Goal: Entertainment & Leisure: Consume media (video, audio)

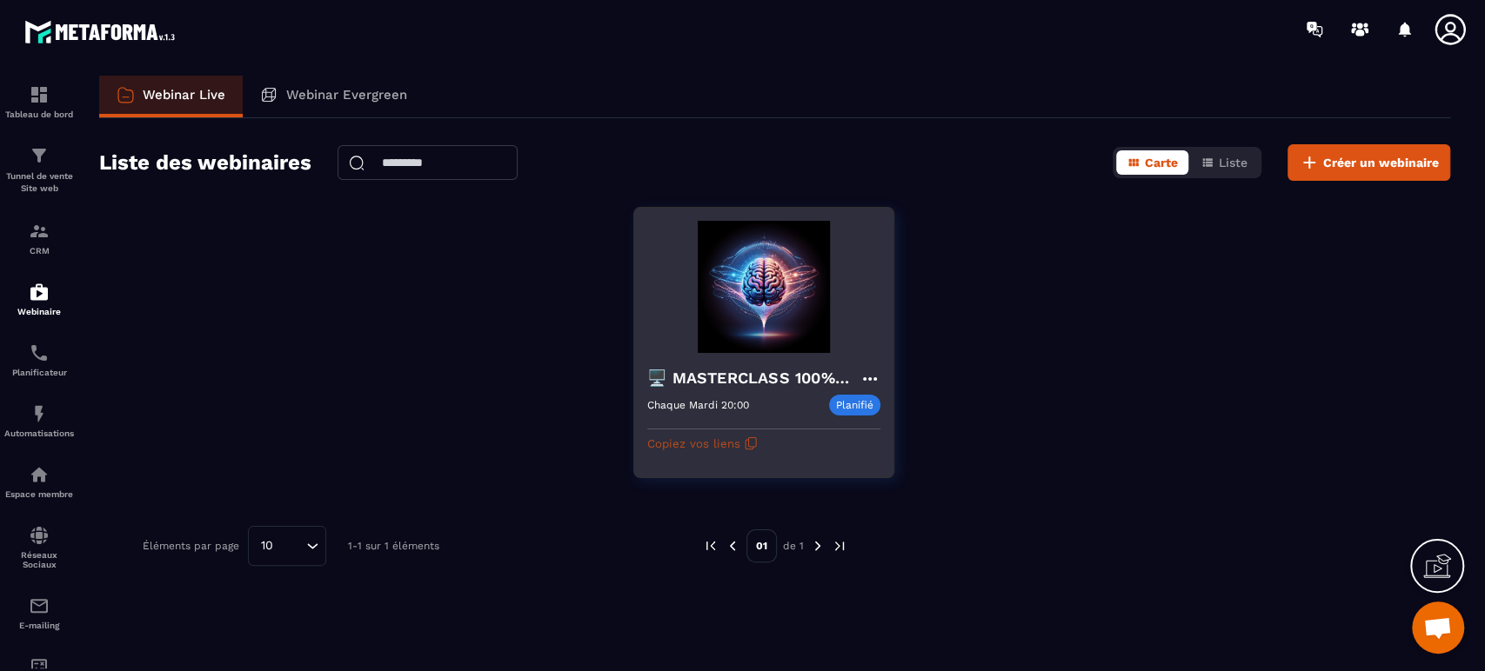
click at [731, 445] on button "Copiez vos liens" at bounding box center [702, 444] width 110 height 28
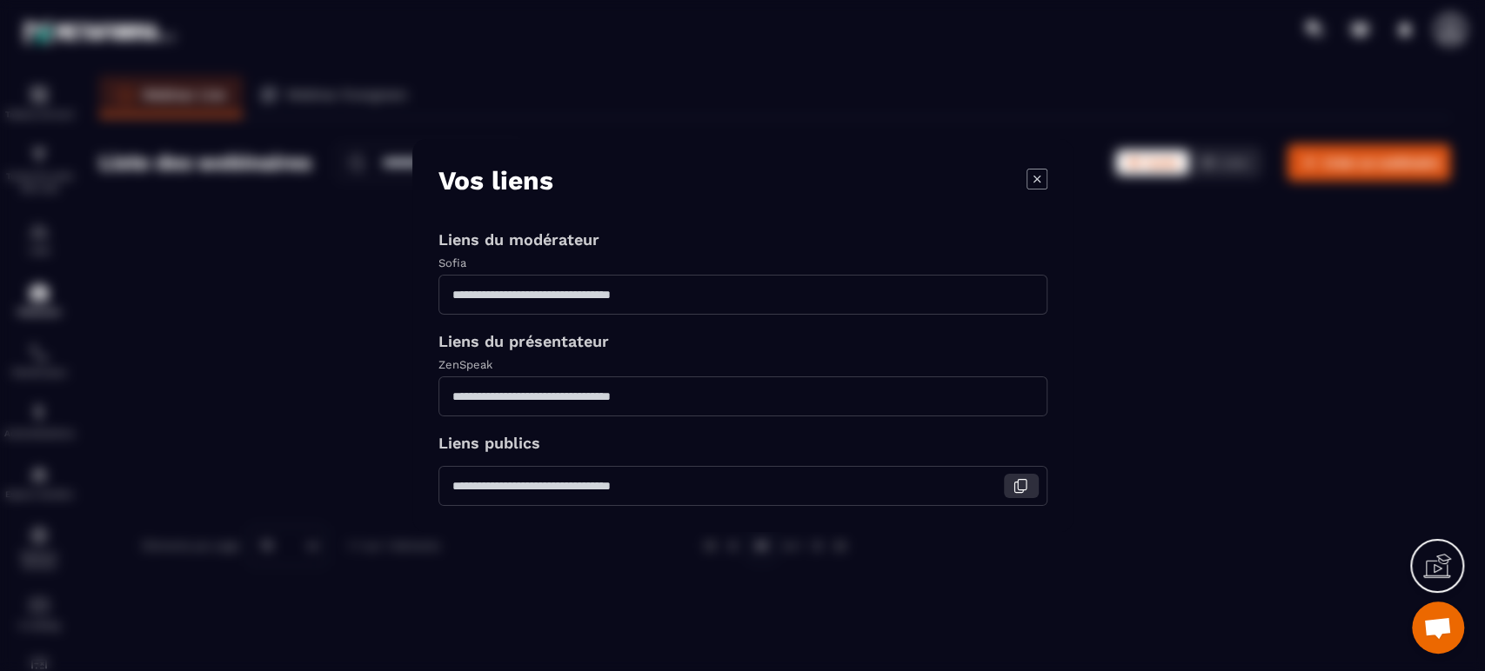
click at [1021, 491] on icon "Modal window" at bounding box center [1022, 485] width 9 height 10
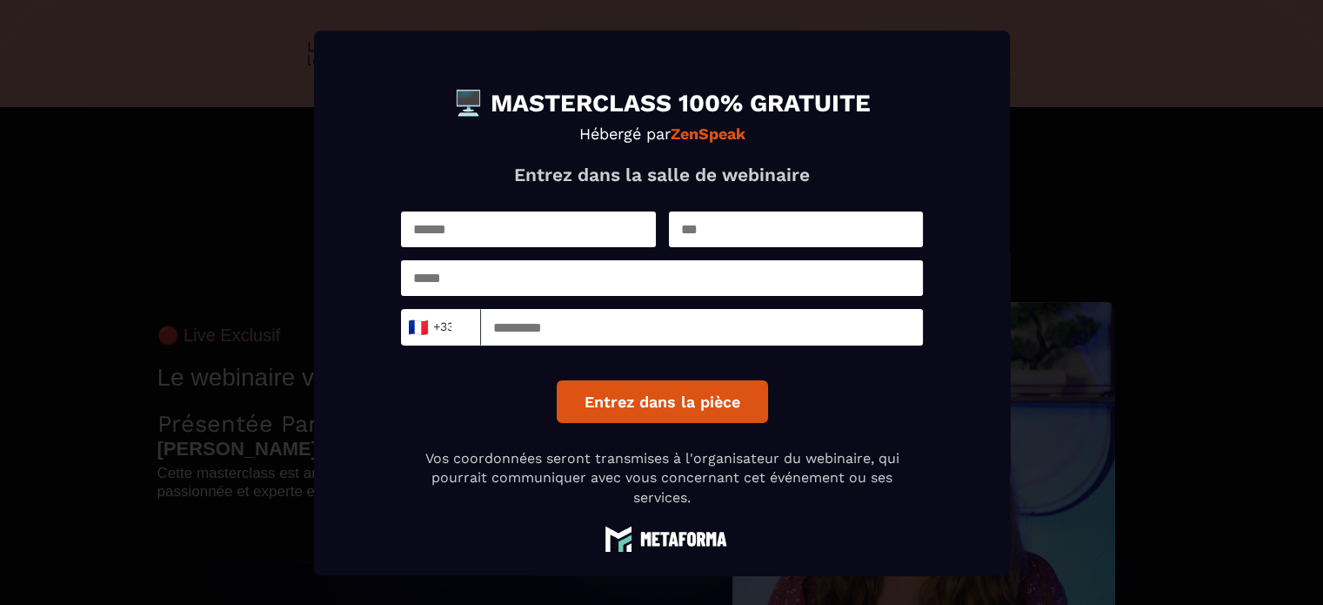
click at [509, 226] on input "Modal window" at bounding box center [528, 229] width 255 height 36
type input "*"
type input "*********"
click at [801, 229] on input "Modal window" at bounding box center [795, 229] width 255 height 36
type input "*********"
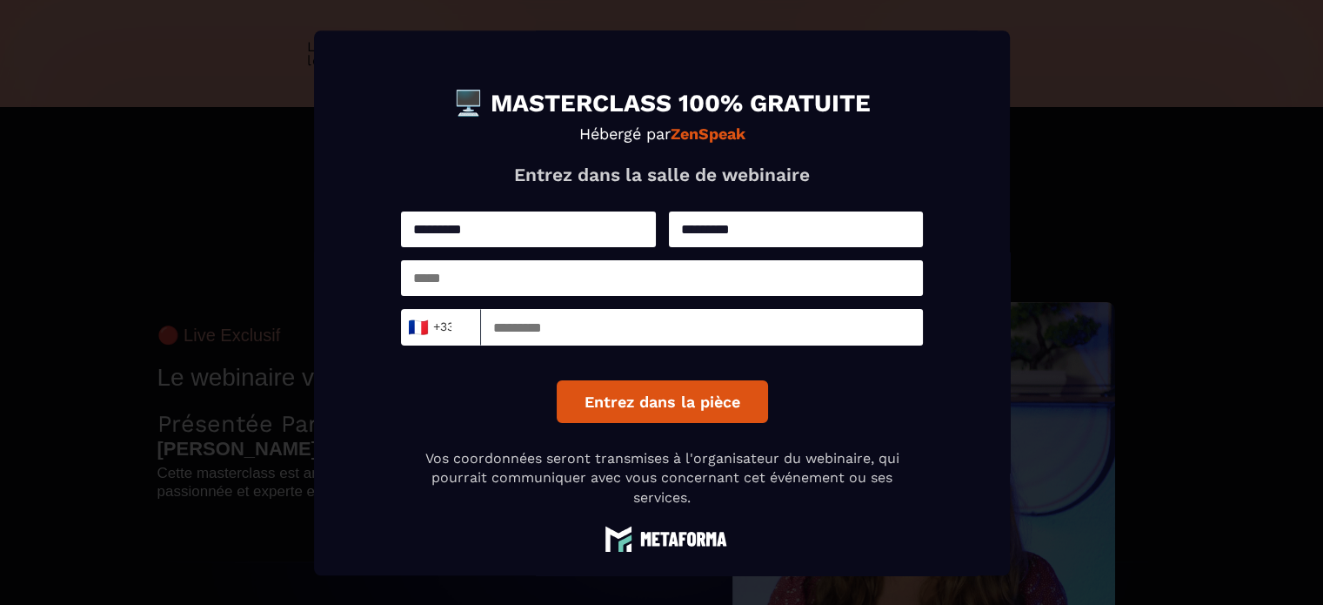
click at [671, 267] on input "Modal window" at bounding box center [662, 278] width 522 height 36
type input "**********"
type input "*********"
click at [657, 414] on button "Entrez dans la pièce" at bounding box center [661, 401] width 211 height 43
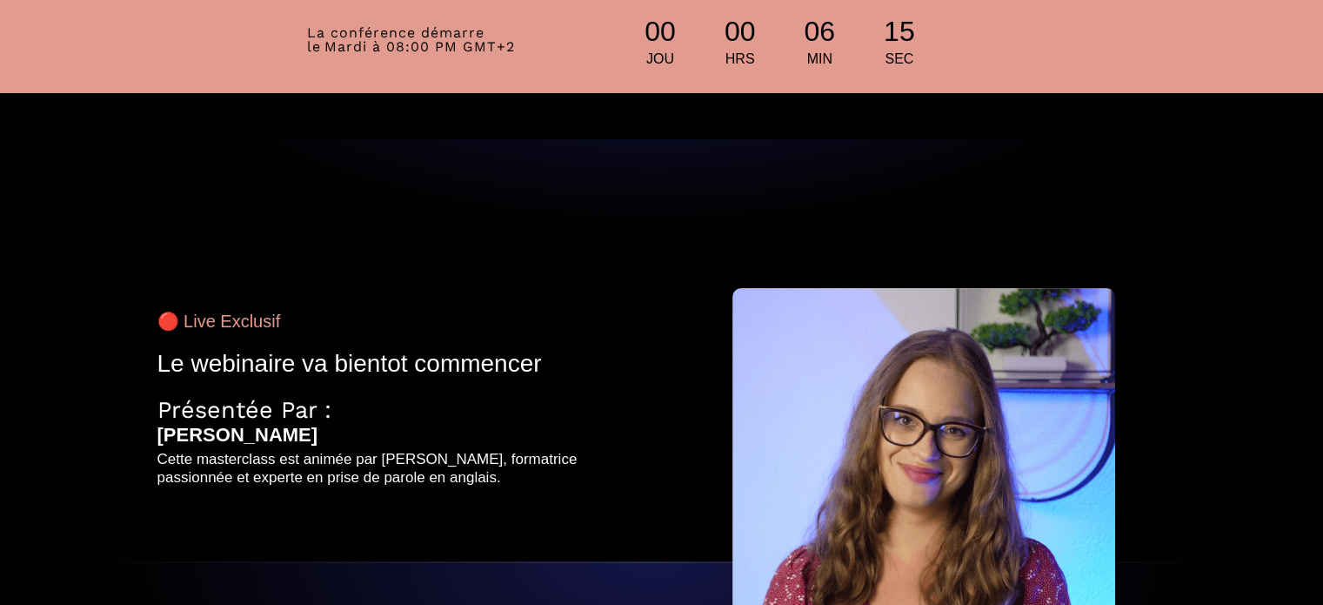
scroll to position [13, 0]
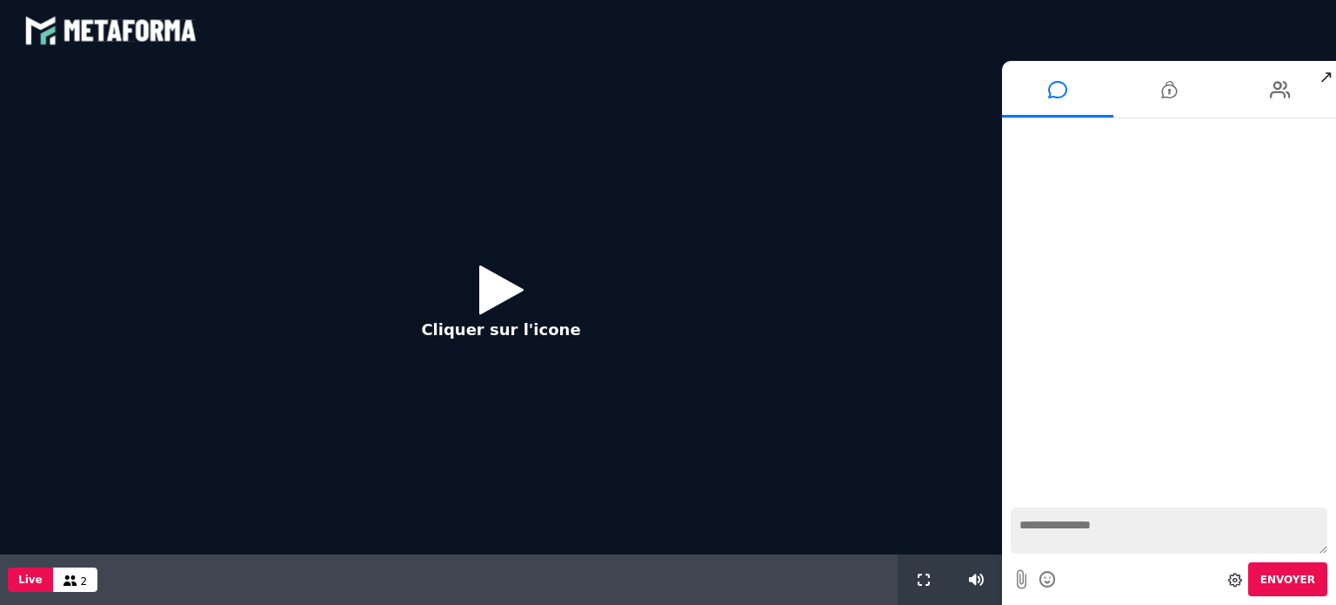
click at [488, 310] on icon at bounding box center [501, 289] width 44 height 57
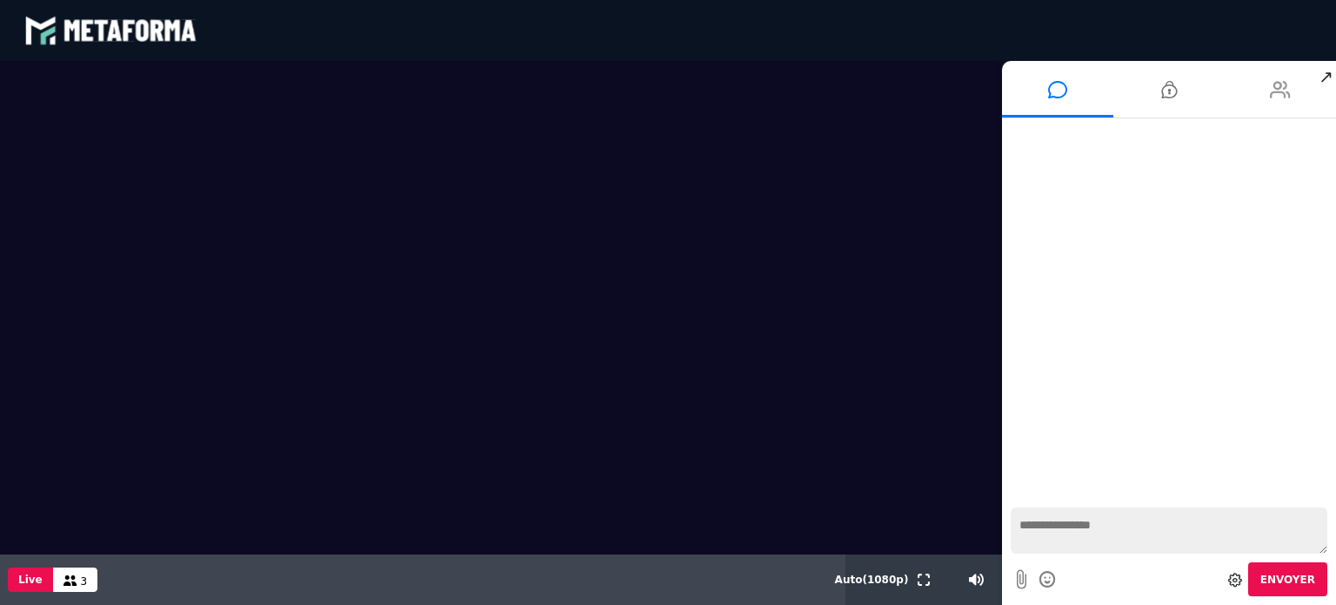
click at [1290, 81] on icon at bounding box center [1280, 89] width 21 height 43
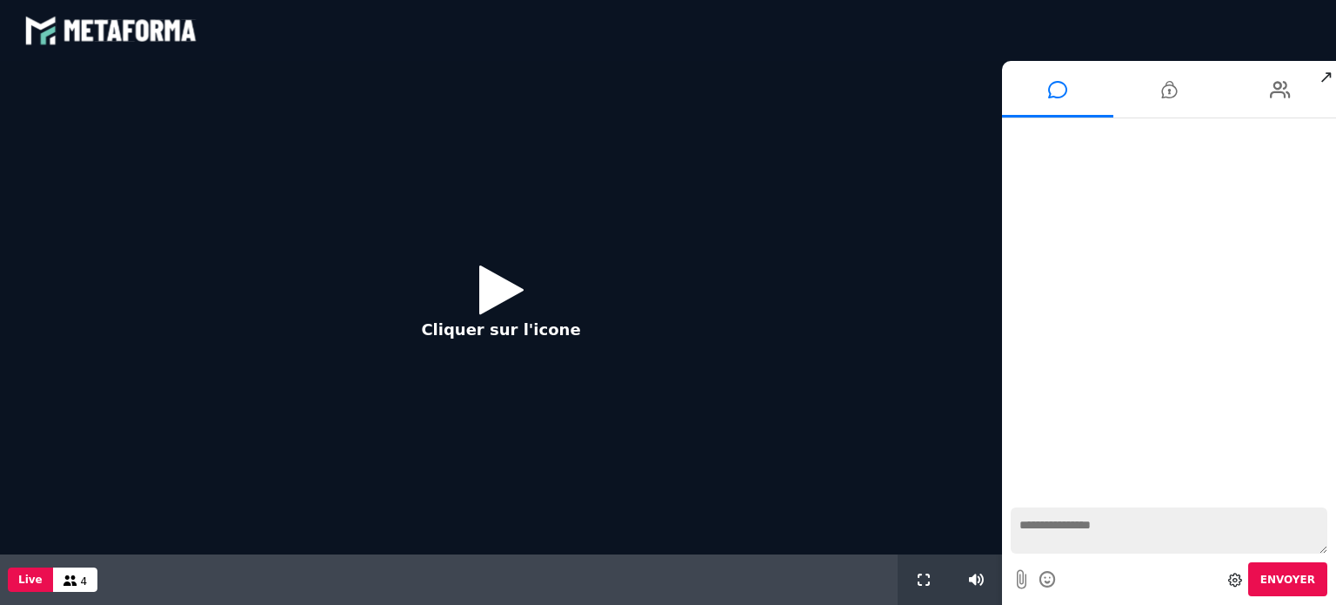
click at [485, 297] on icon at bounding box center [501, 289] width 44 height 57
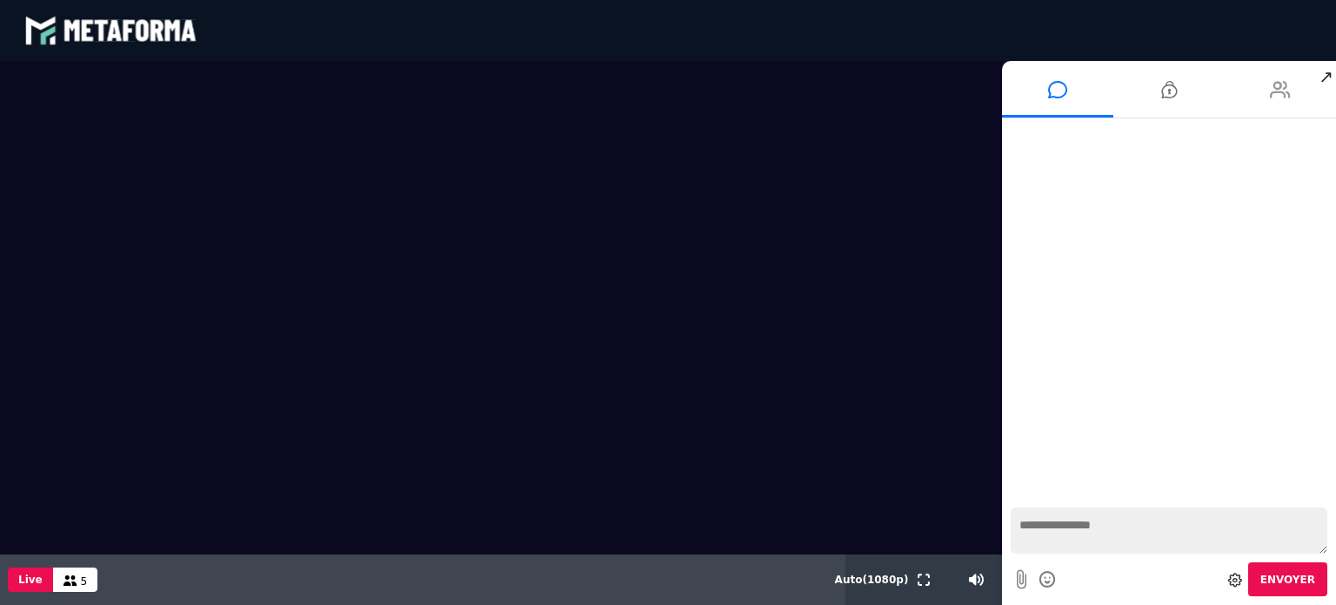
click at [1286, 85] on icon at bounding box center [1280, 89] width 21 height 43
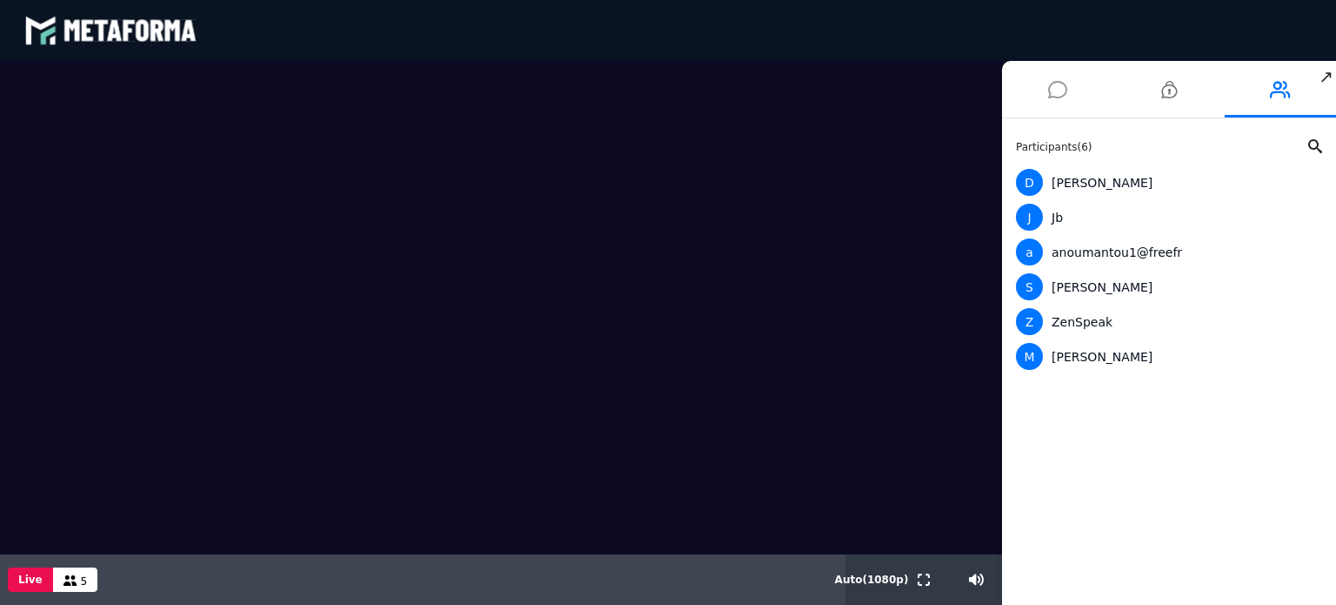
click at [1065, 97] on icon at bounding box center [1057, 89] width 19 height 43
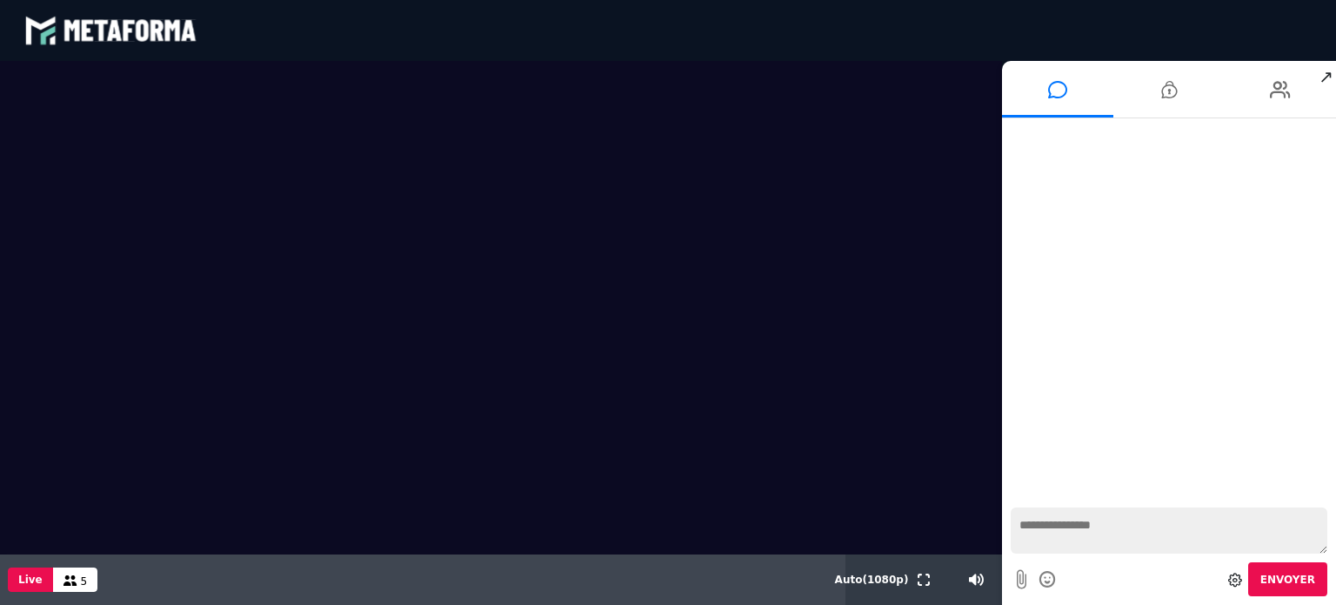
click at [1060, 520] on textarea at bounding box center [1169, 530] width 317 height 46
type textarea "**********"
click at [1150, 102] on li at bounding box center [1168, 89] width 111 height 57
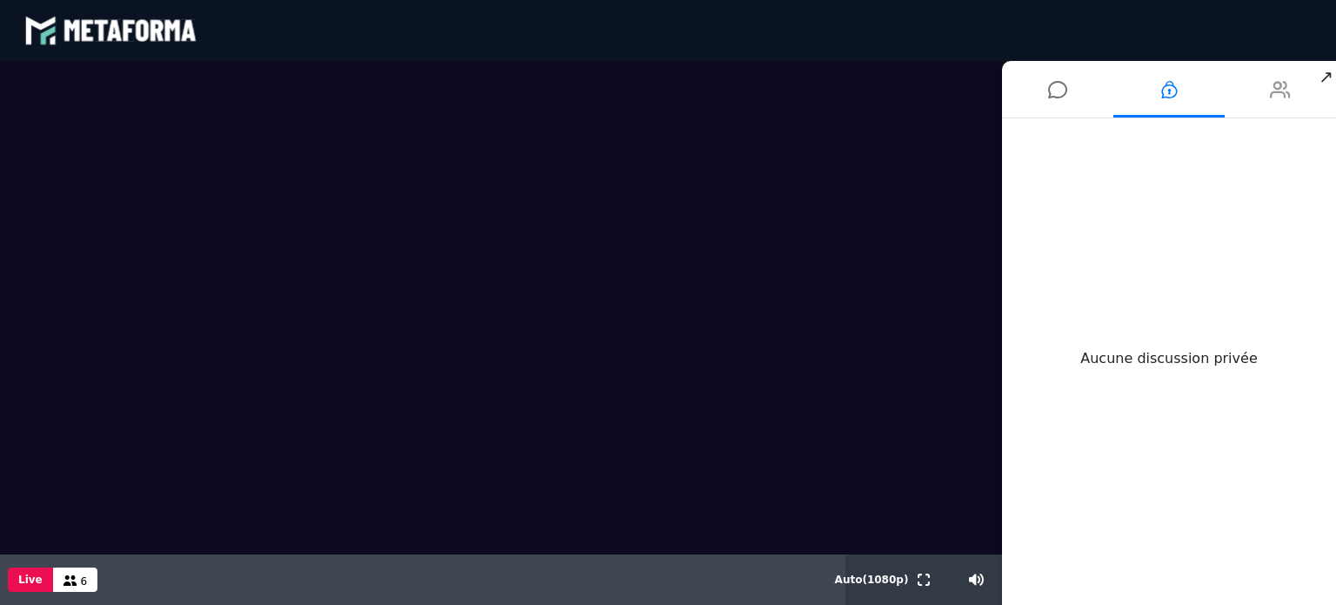
click at [1286, 92] on icon at bounding box center [1280, 89] width 21 height 43
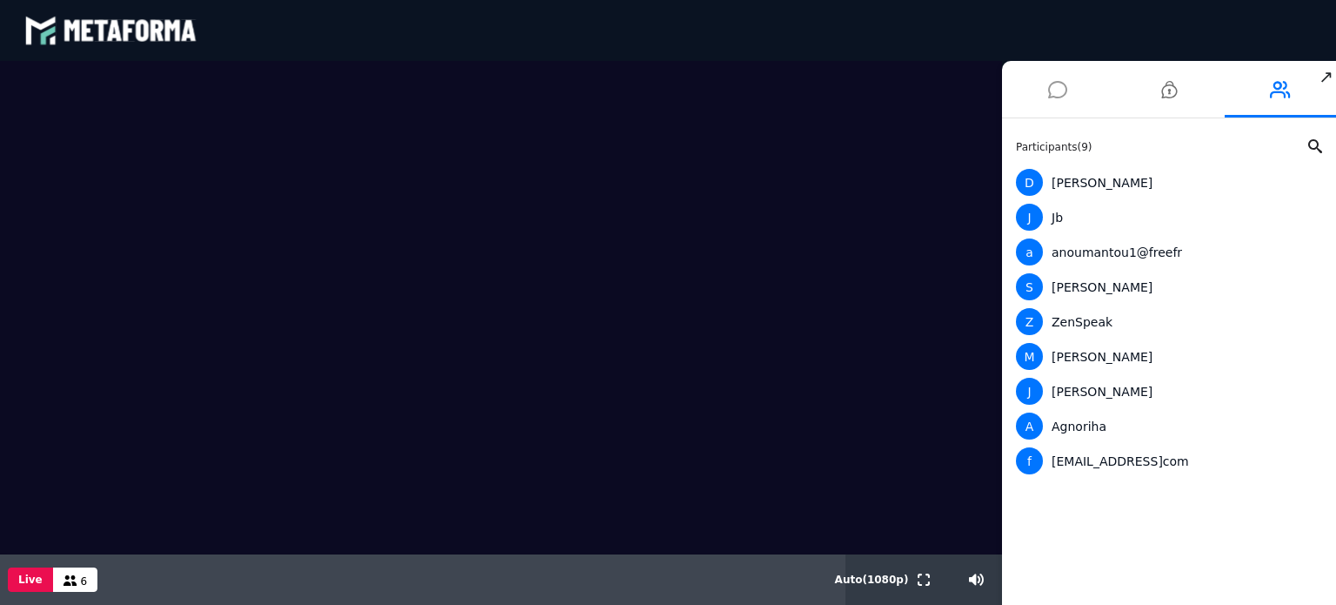
click at [1052, 84] on icon at bounding box center [1057, 89] width 19 height 43
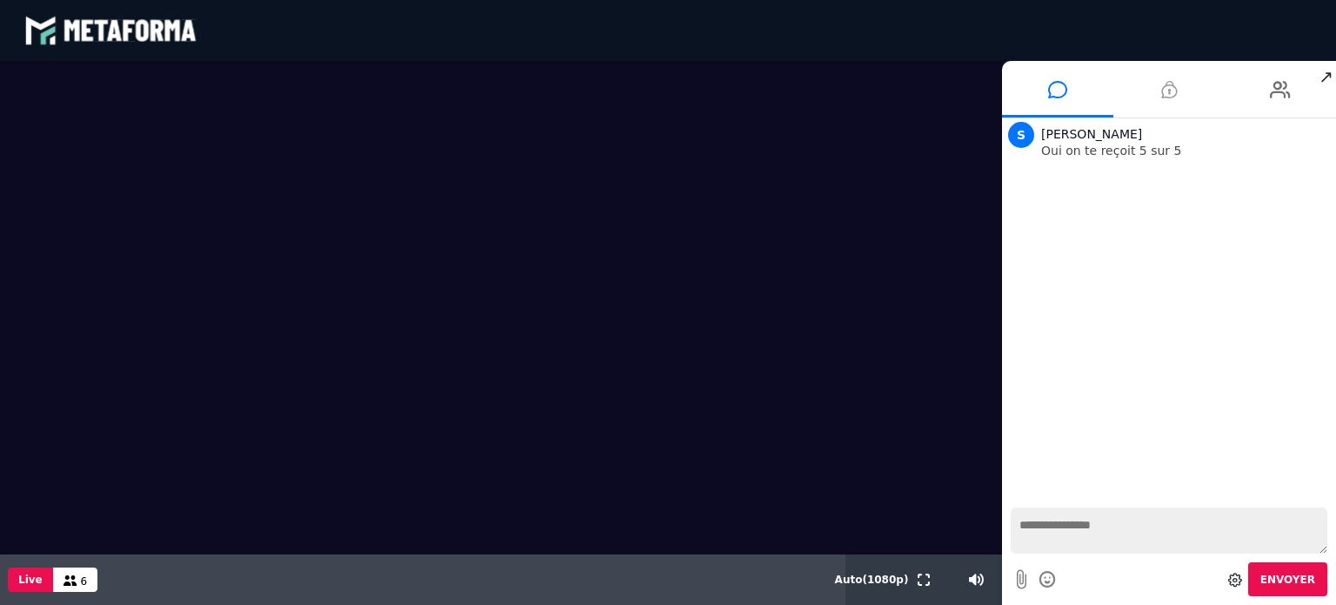
click at [1168, 87] on icon at bounding box center [1169, 89] width 16 height 43
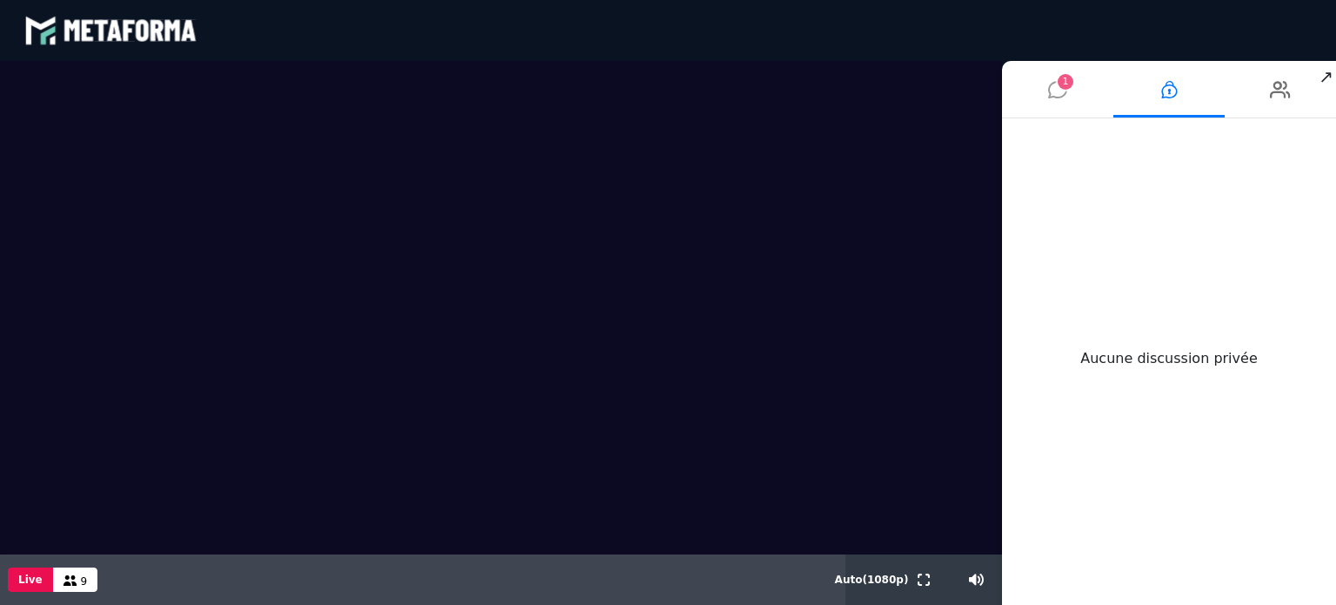
click at [1044, 97] on li "1" at bounding box center [1057, 89] width 111 height 57
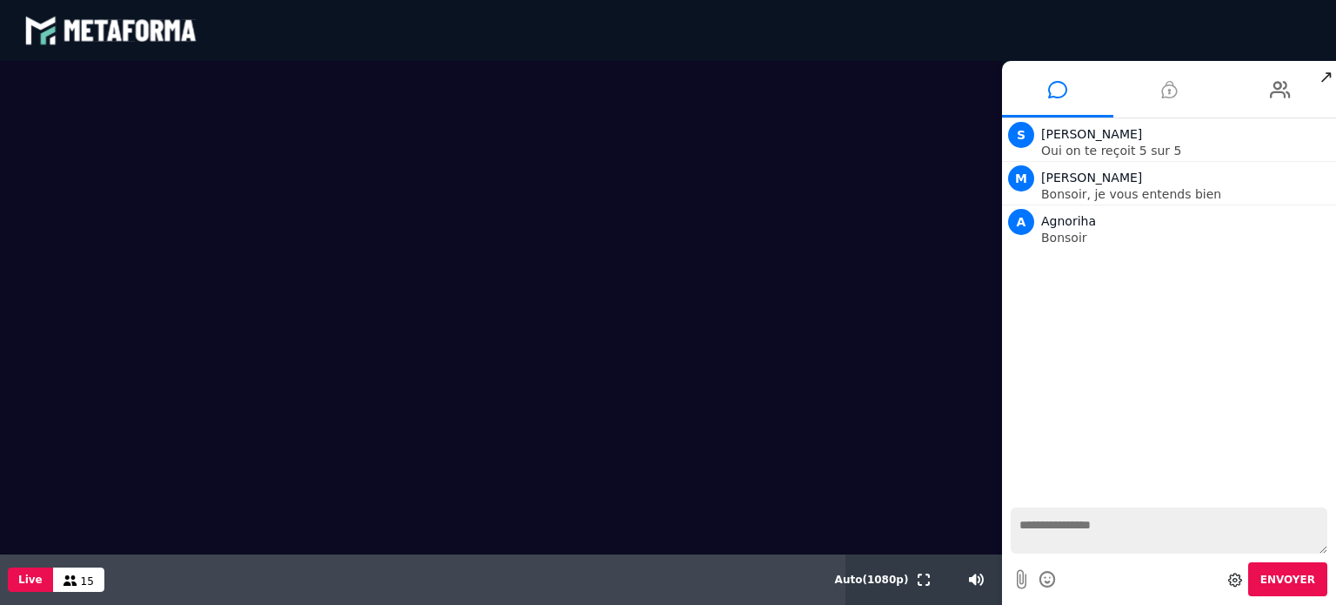
click at [1169, 93] on icon at bounding box center [1169, 89] width 16 height 43
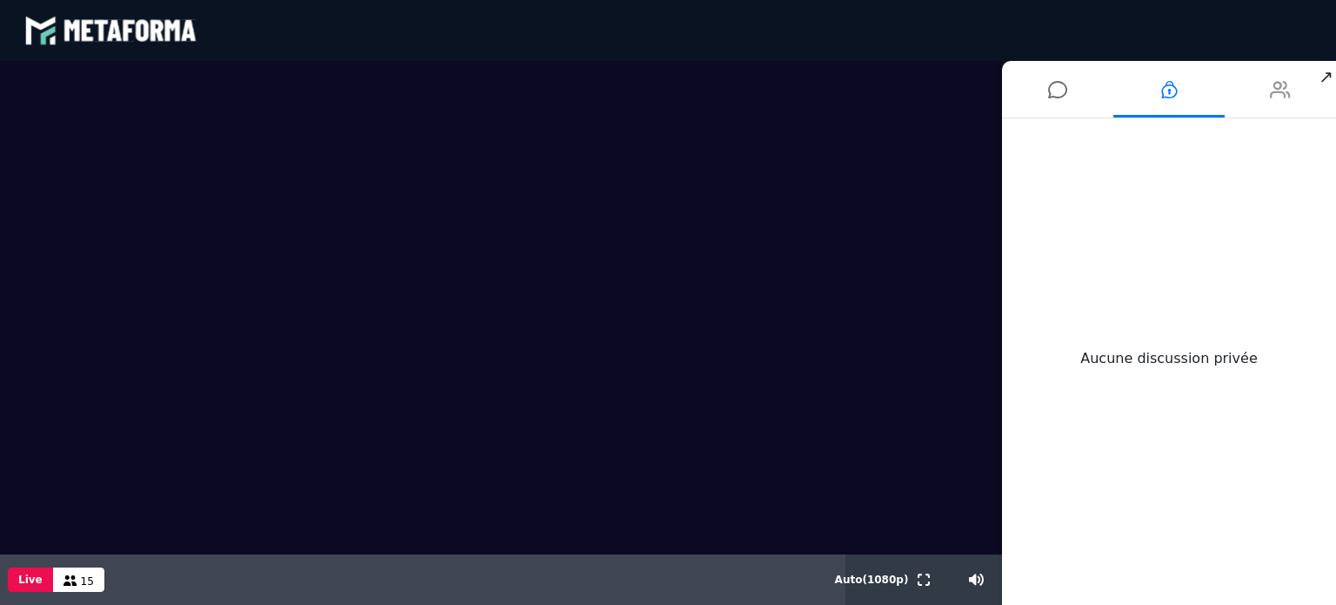
click at [1265, 93] on li at bounding box center [1280, 89] width 111 height 57
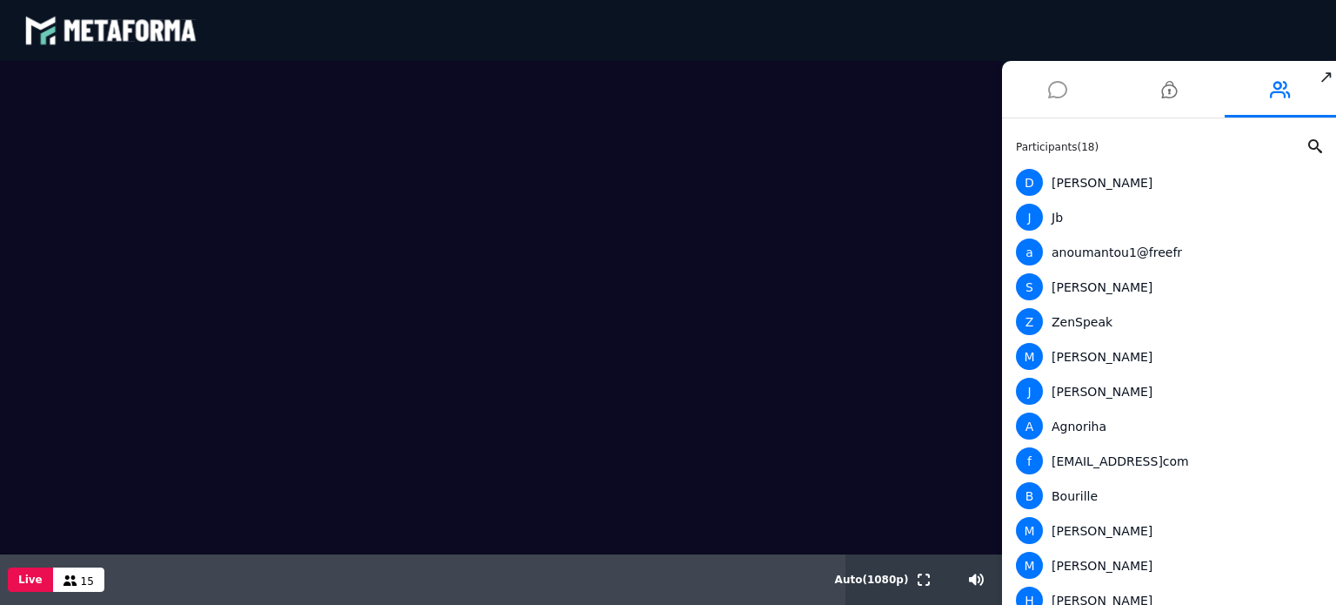
click at [1065, 96] on icon at bounding box center [1057, 89] width 19 height 43
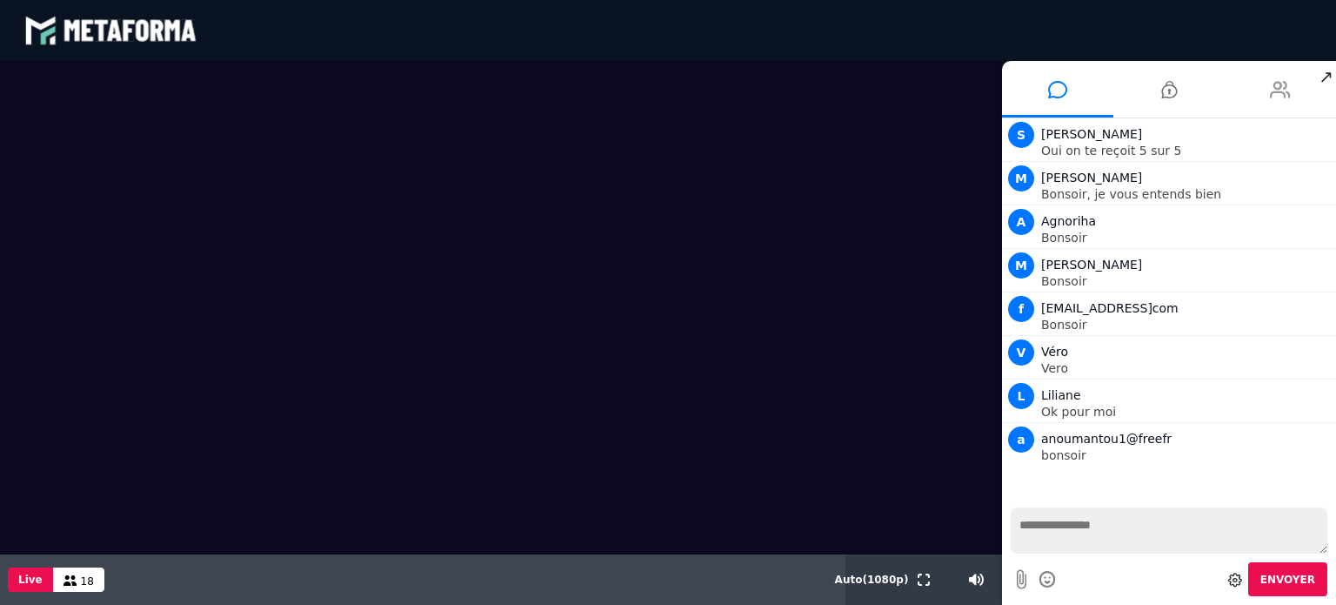
scroll to position [8, 0]
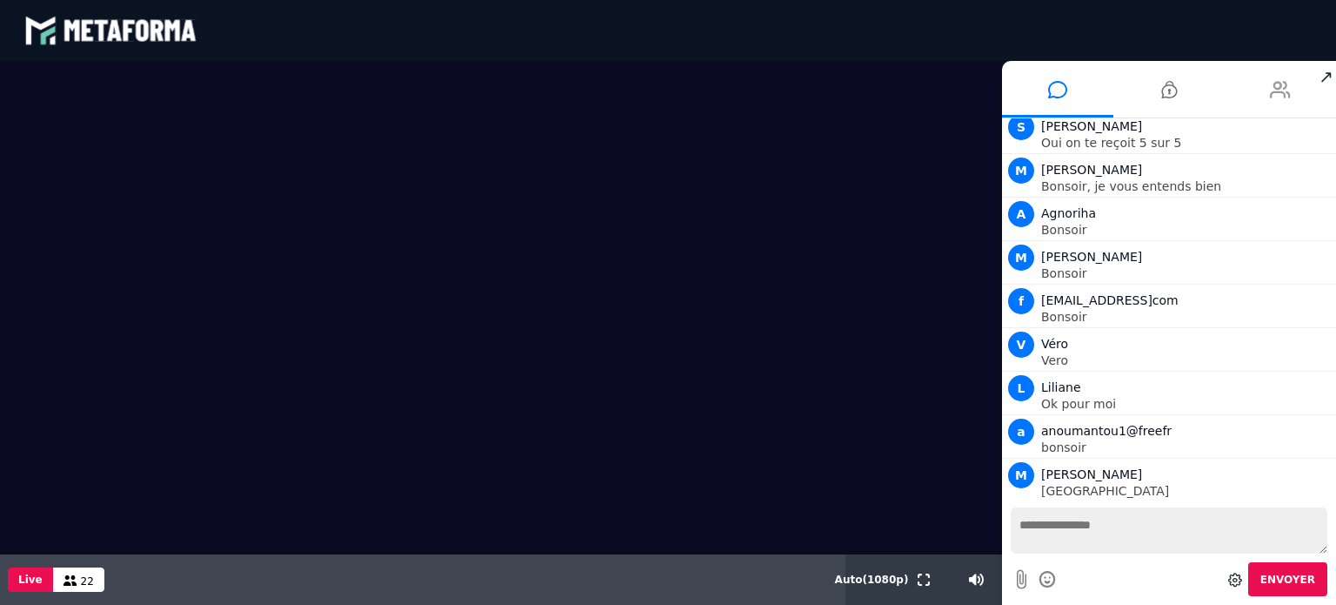
click at [1286, 93] on icon at bounding box center [1280, 89] width 21 height 43
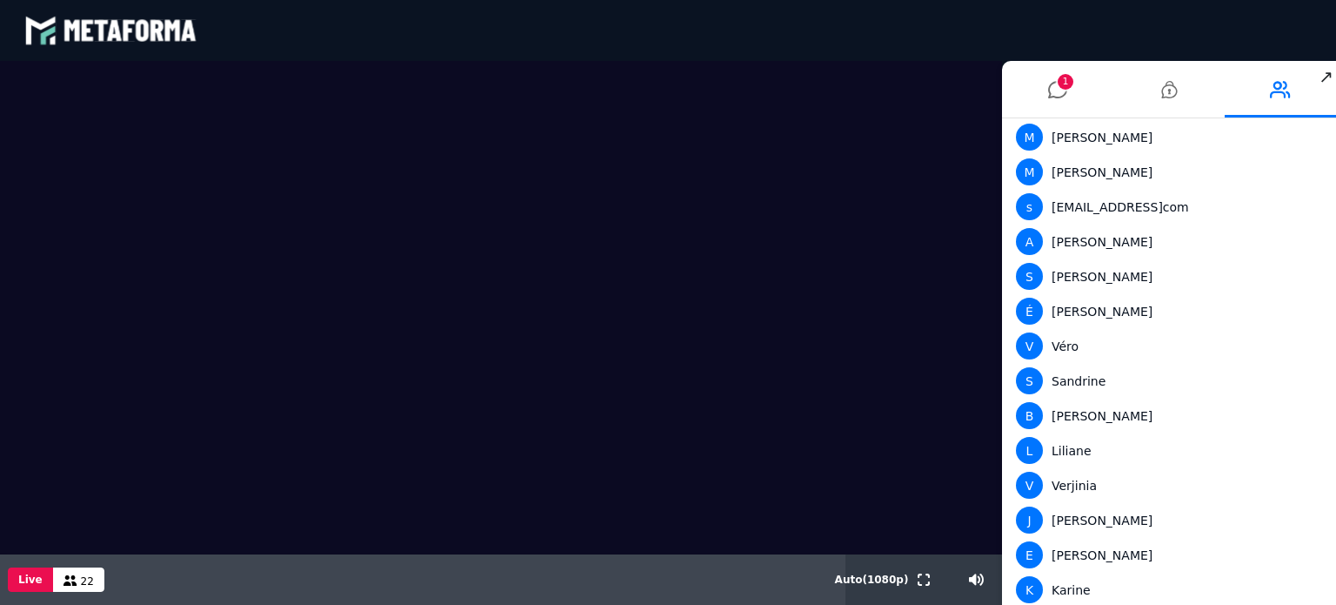
scroll to position [416, 0]
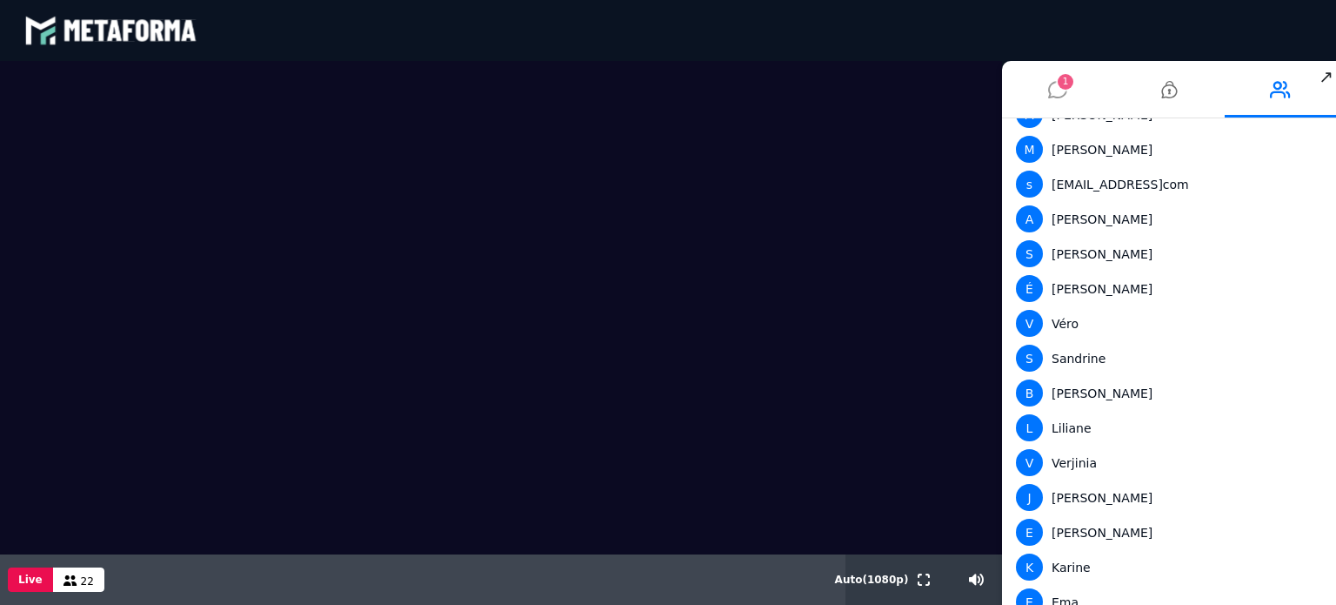
click at [1052, 83] on icon at bounding box center [1057, 89] width 19 height 43
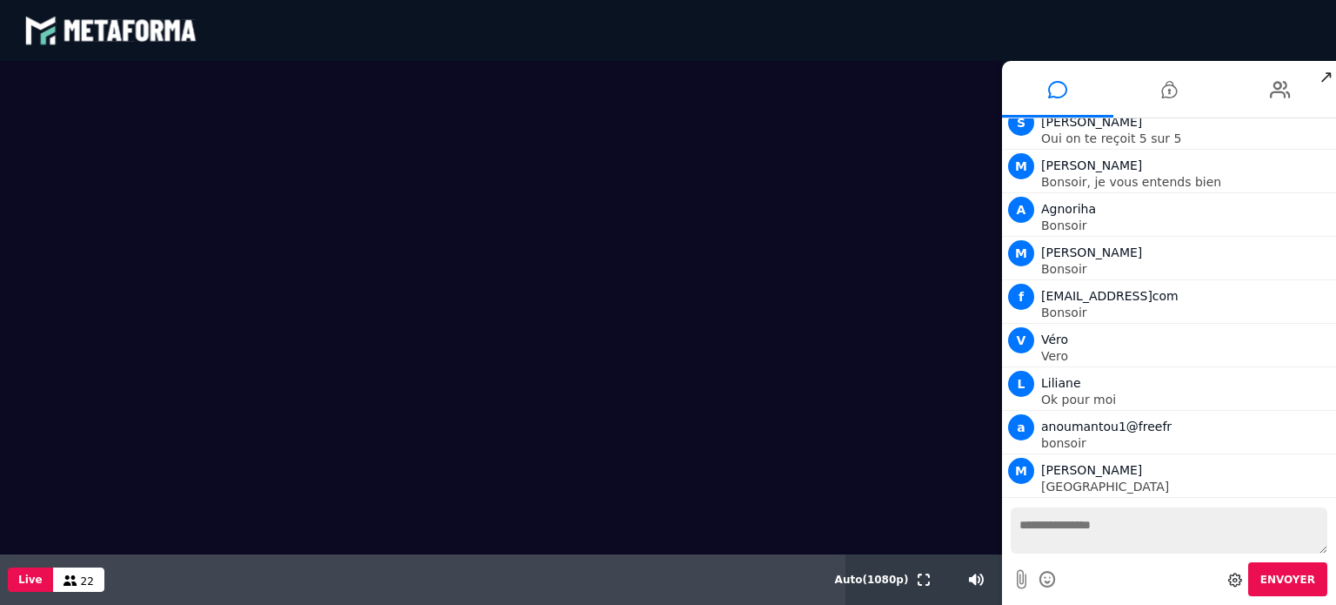
scroll to position [0, 0]
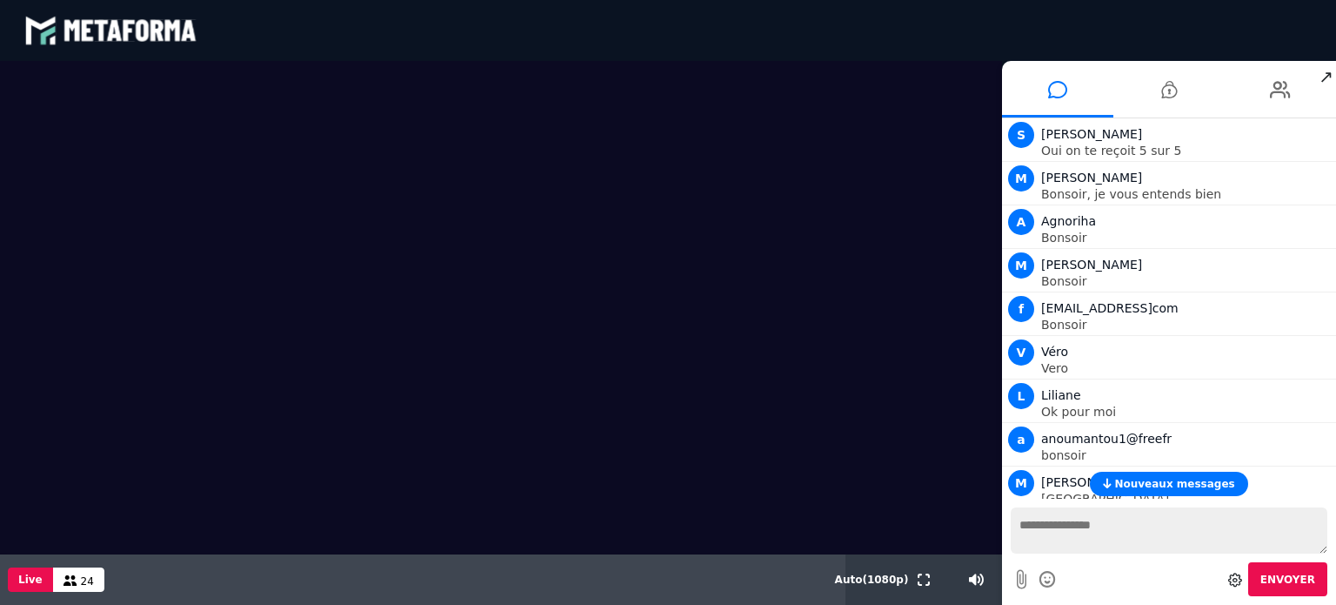
click at [1157, 483] on span "Nouveaux messages" at bounding box center [1174, 484] width 120 height 12
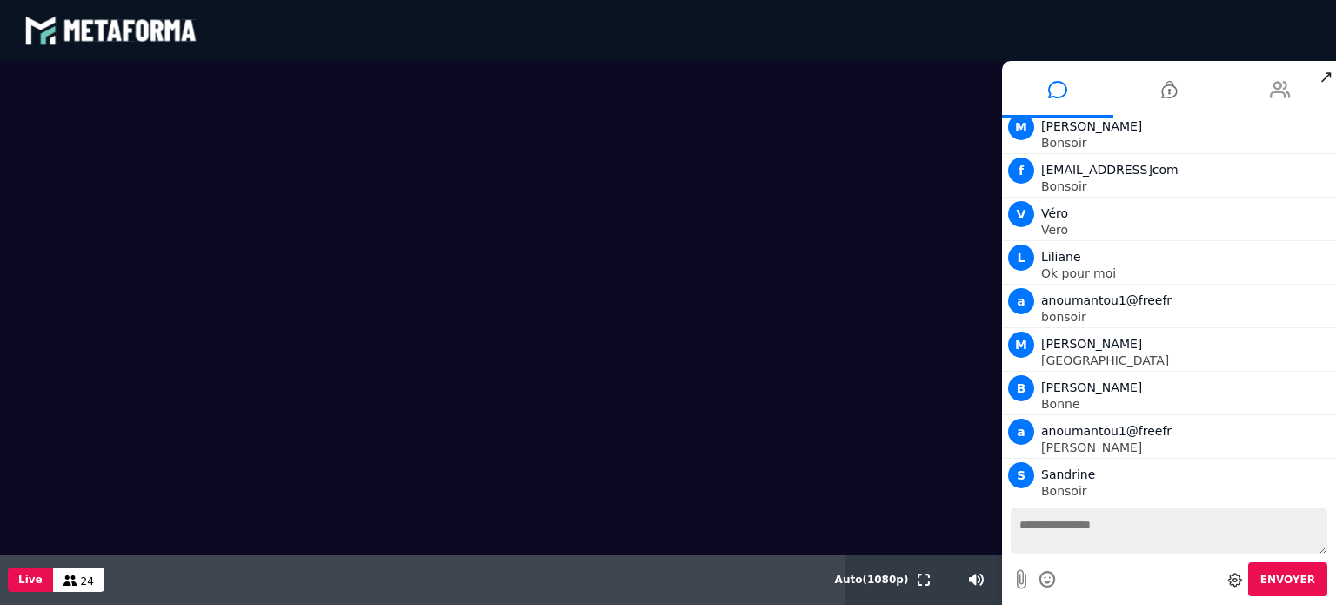
scroll to position [181, 0]
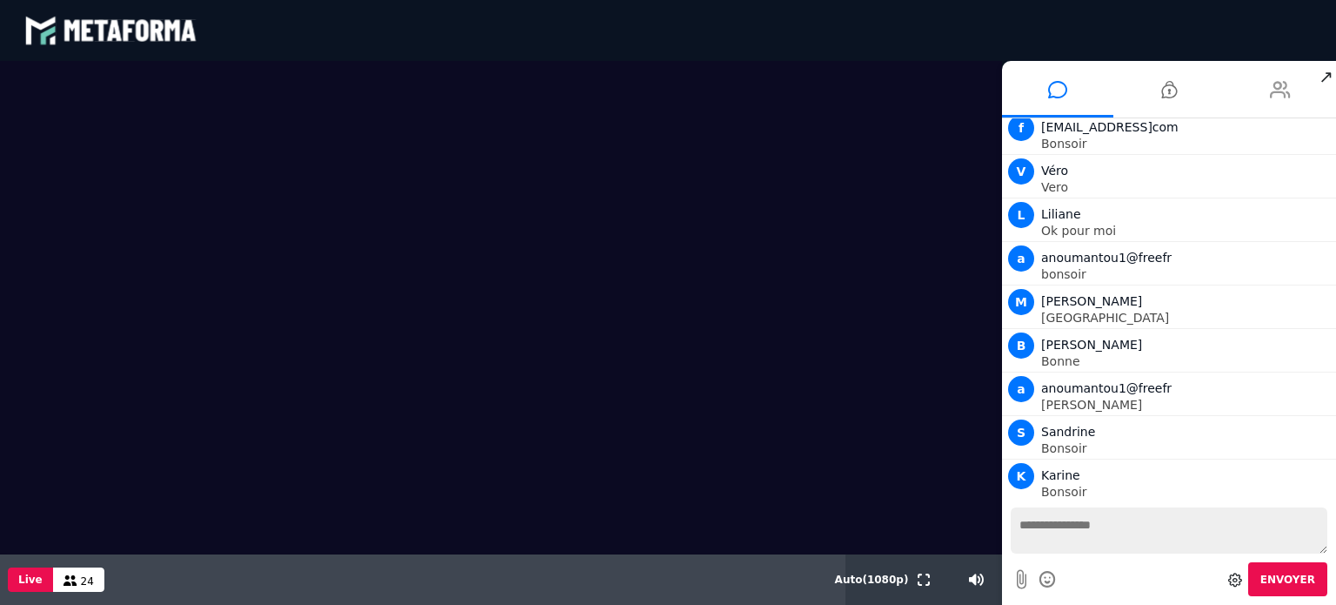
click at [1272, 84] on icon at bounding box center [1280, 89] width 21 height 43
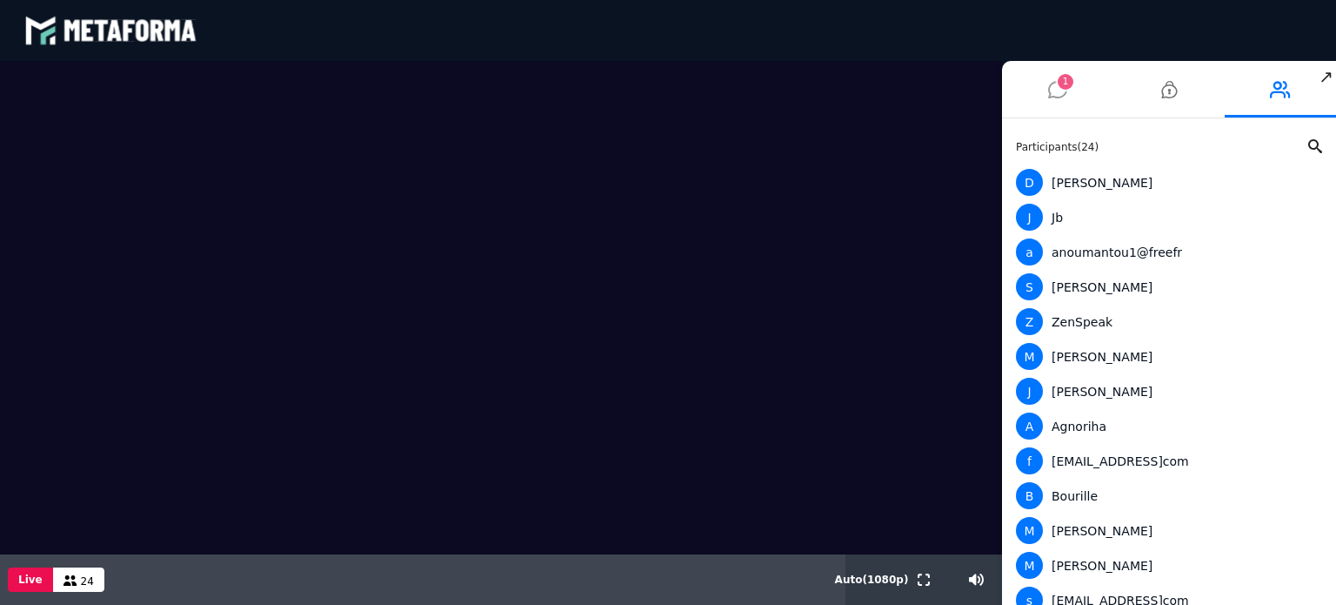
click at [1055, 80] on icon at bounding box center [1057, 89] width 19 height 43
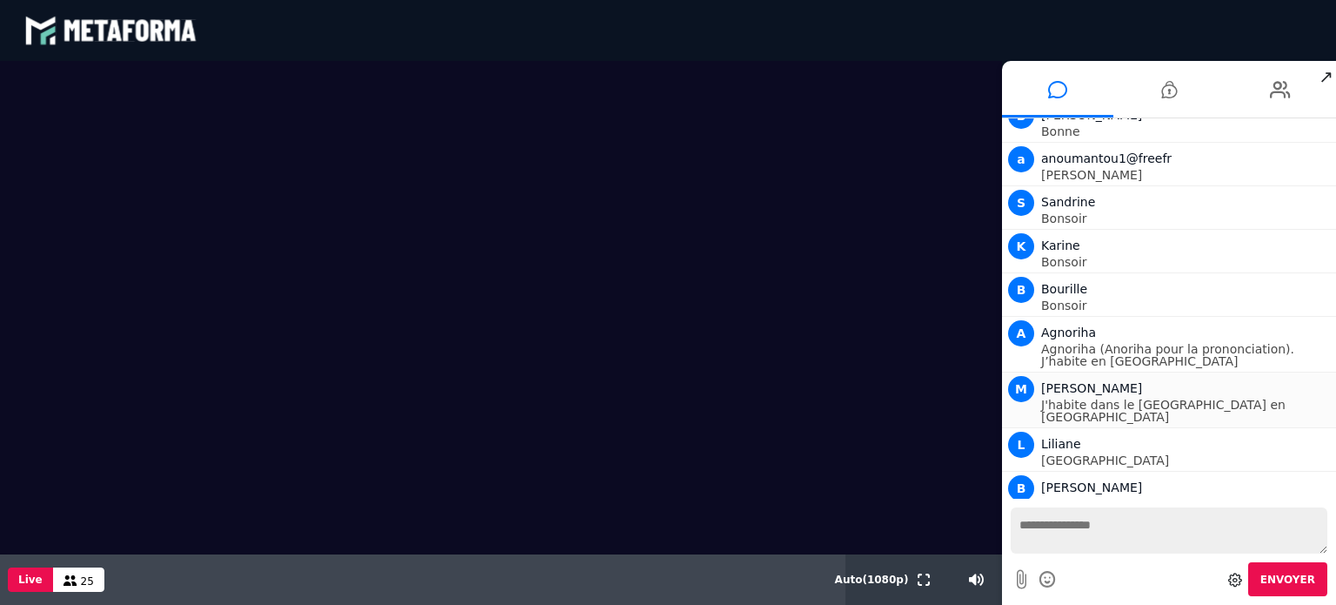
scroll to position [453, 0]
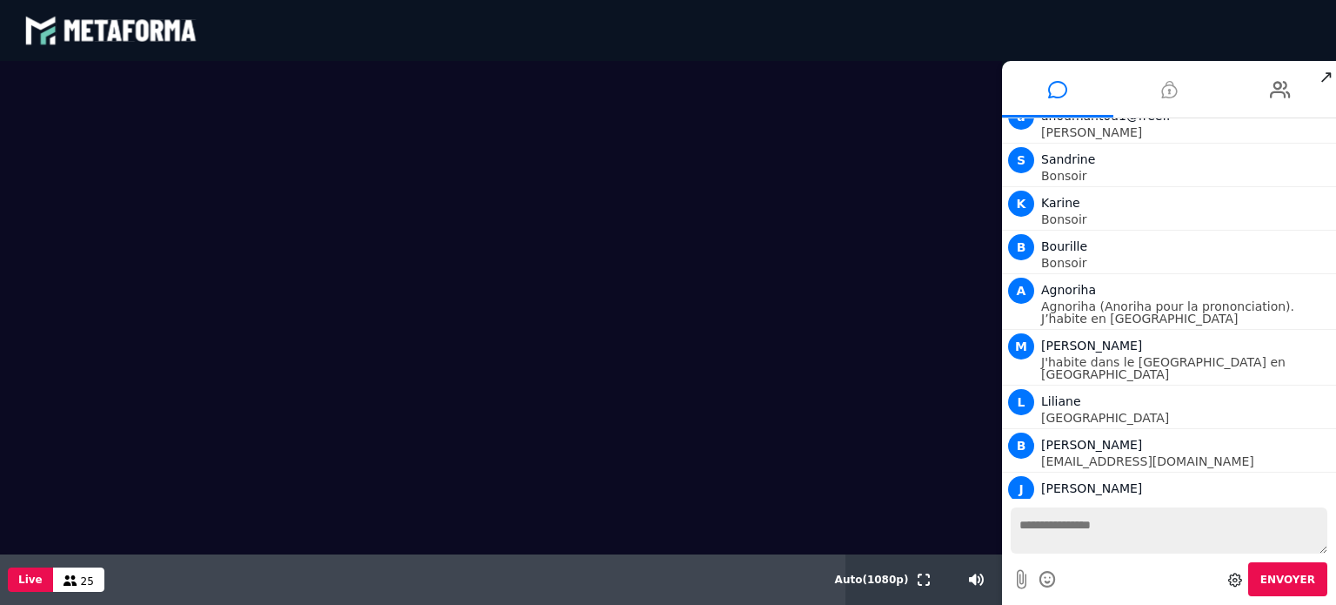
click at [1159, 90] on li at bounding box center [1168, 89] width 111 height 57
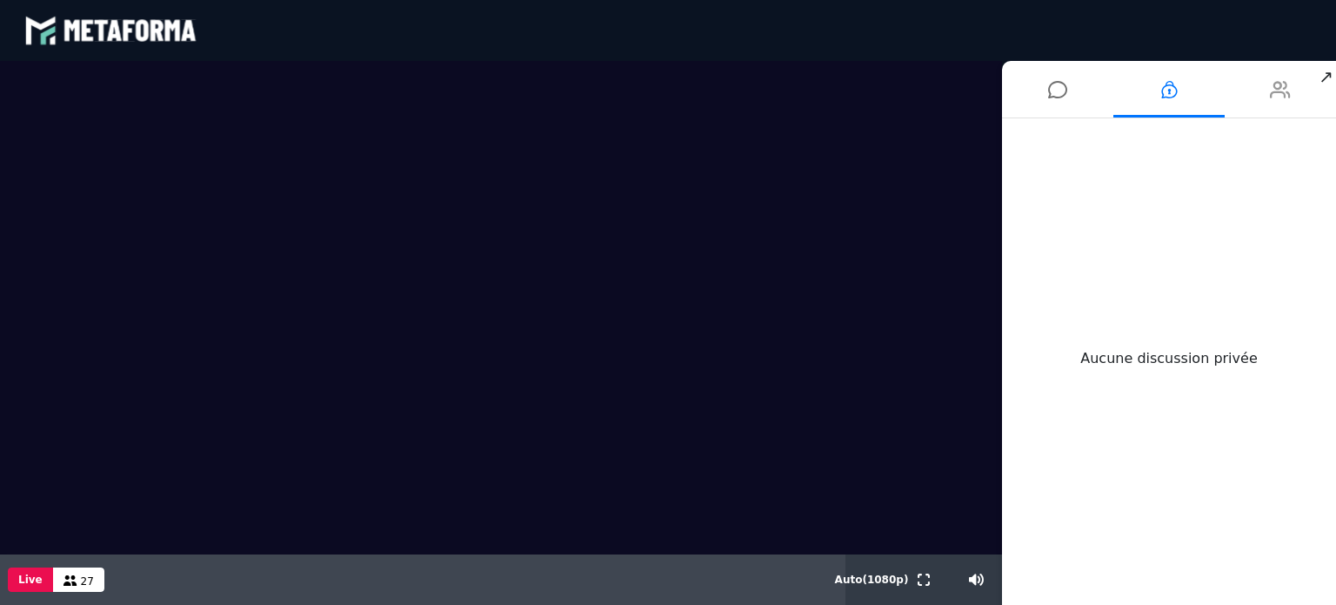
click at [1294, 84] on li at bounding box center [1280, 89] width 111 height 57
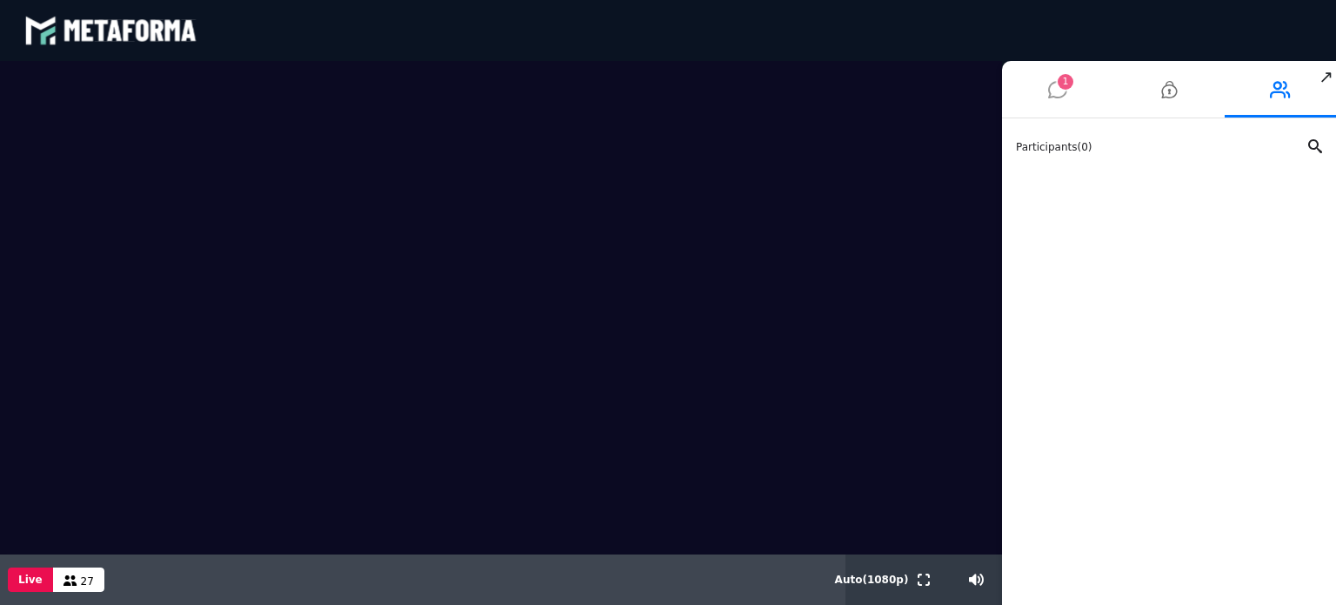
click at [1067, 100] on li "1" at bounding box center [1057, 89] width 111 height 57
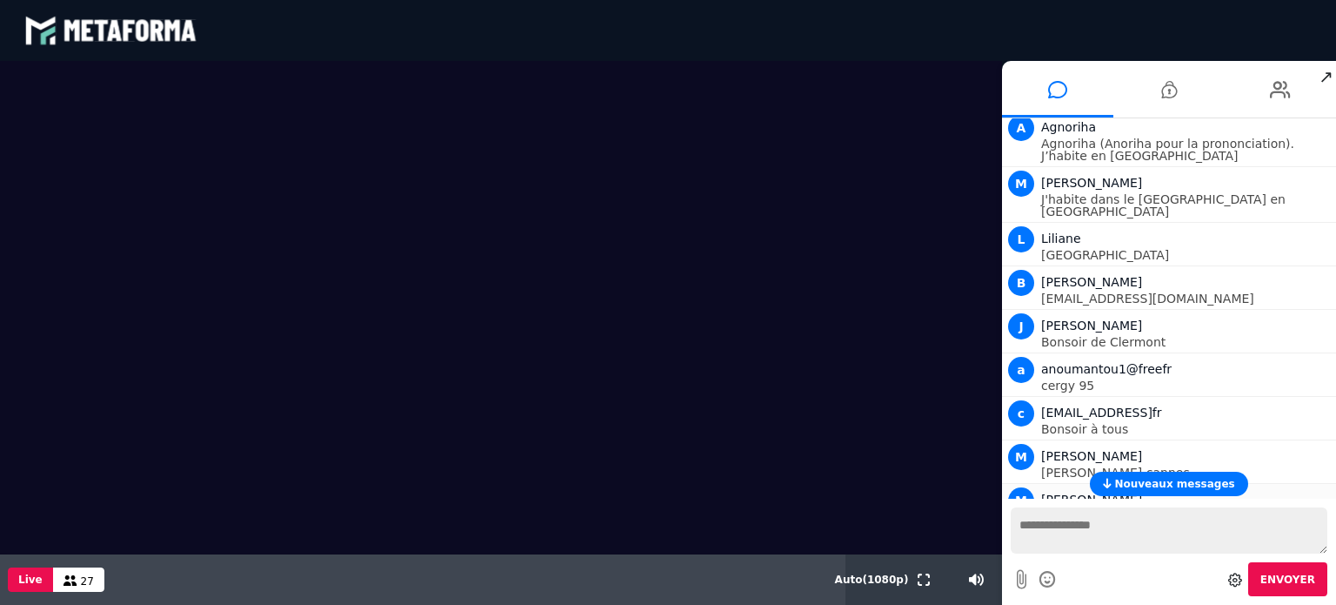
scroll to position [617, 0]
click at [1156, 478] on span "Nouveaux messages" at bounding box center [1174, 484] width 120 height 12
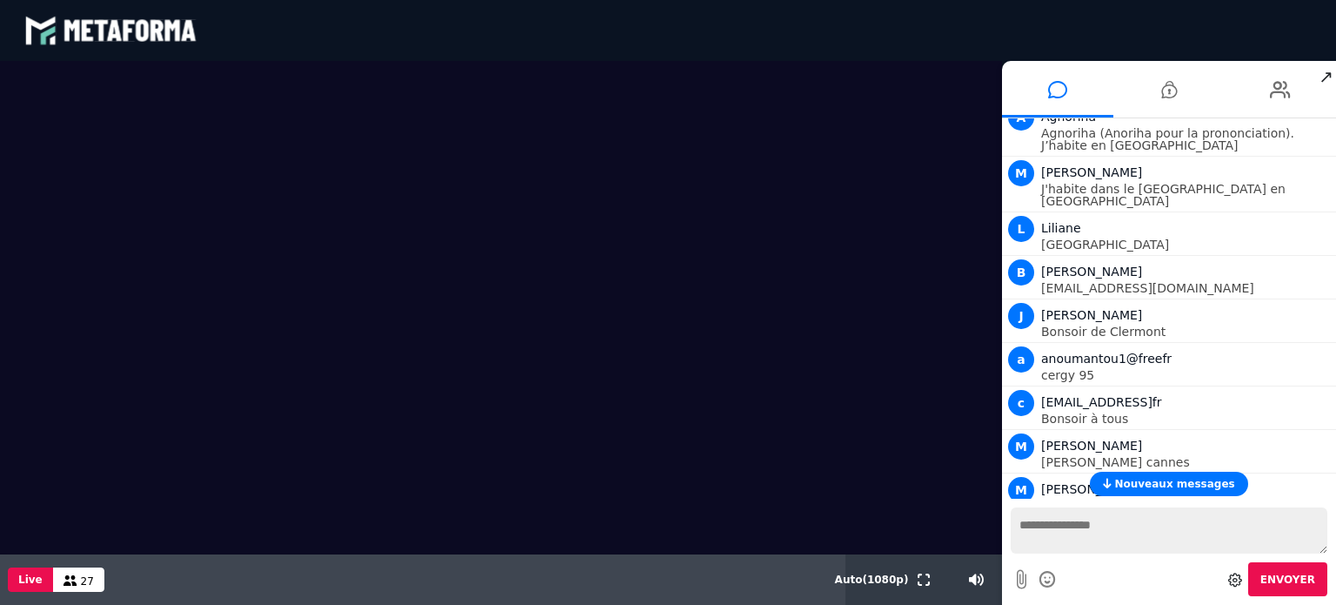
click at [1128, 476] on button "Nouveaux messages" at bounding box center [1168, 483] width 157 height 24
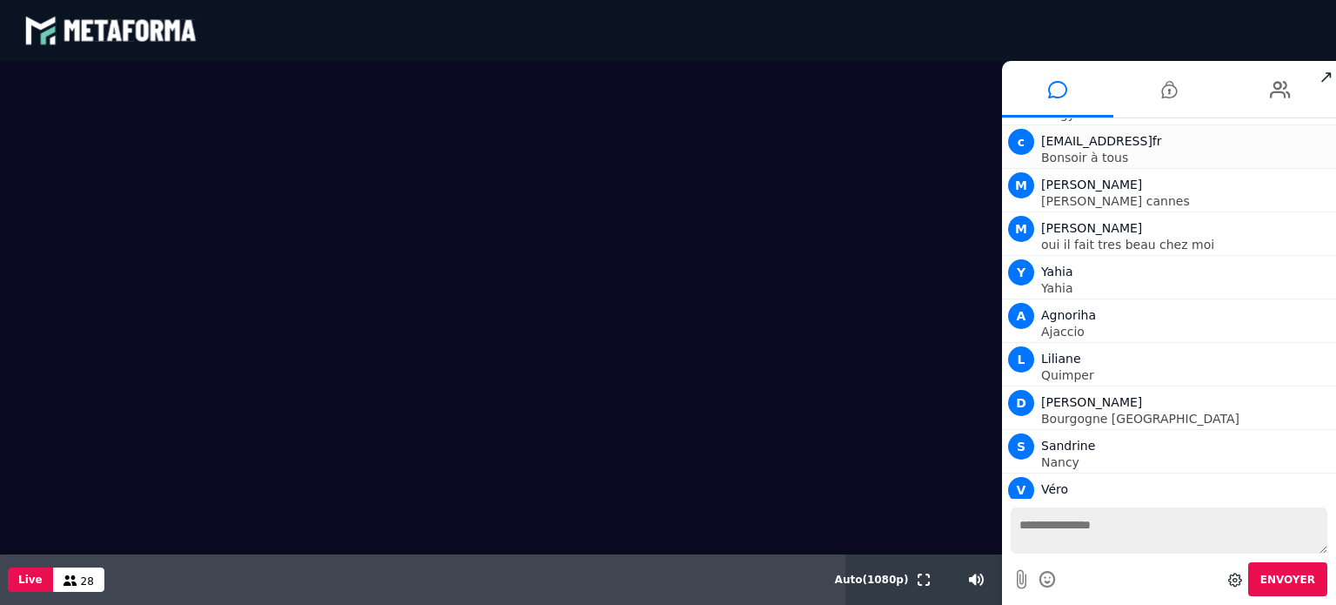
scroll to position [930, 0]
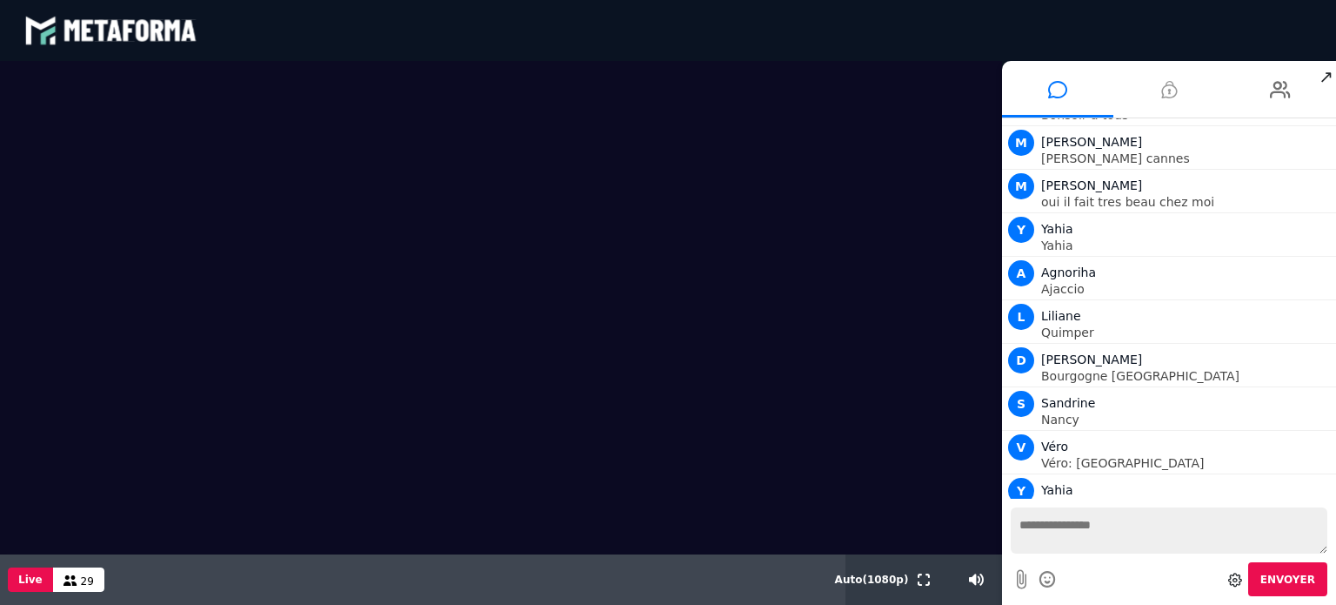
click at [1161, 79] on icon at bounding box center [1169, 89] width 16 height 43
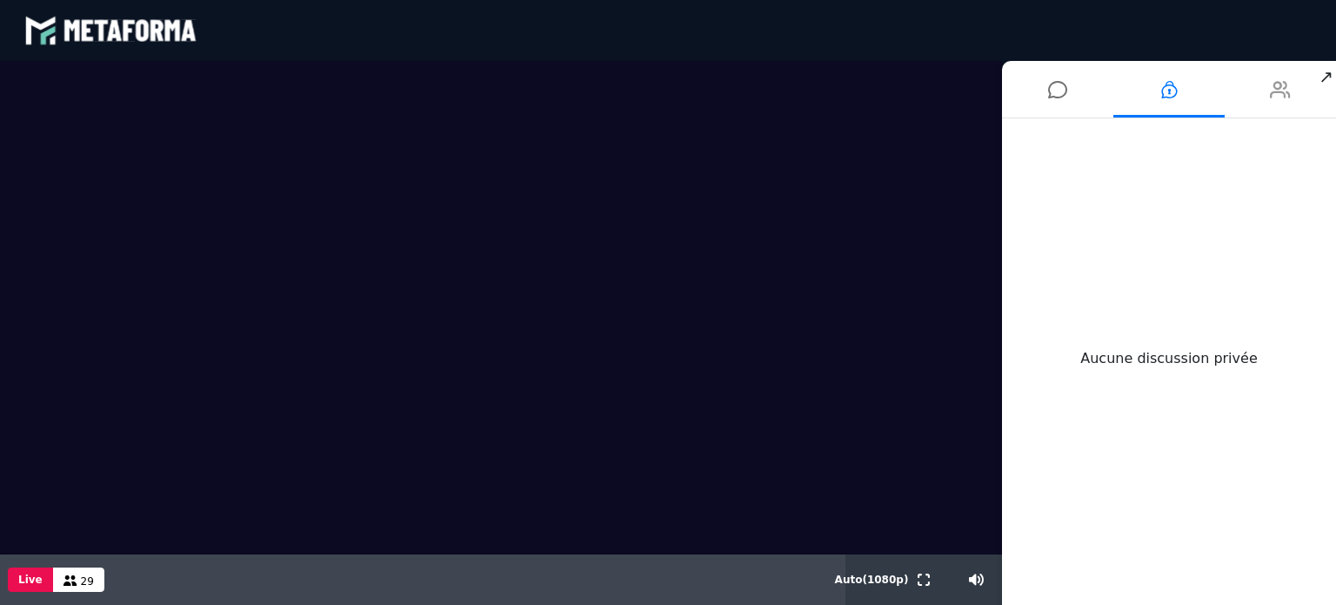
click at [1259, 99] on li at bounding box center [1280, 89] width 111 height 57
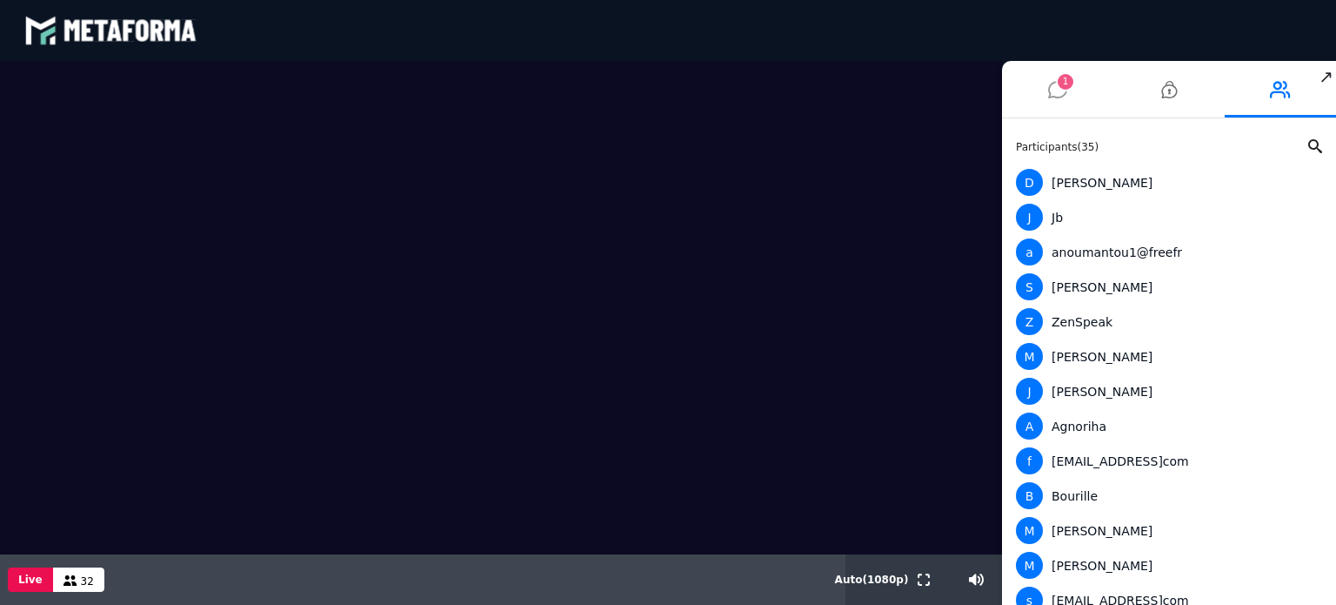
click at [1056, 98] on icon at bounding box center [1057, 89] width 19 height 43
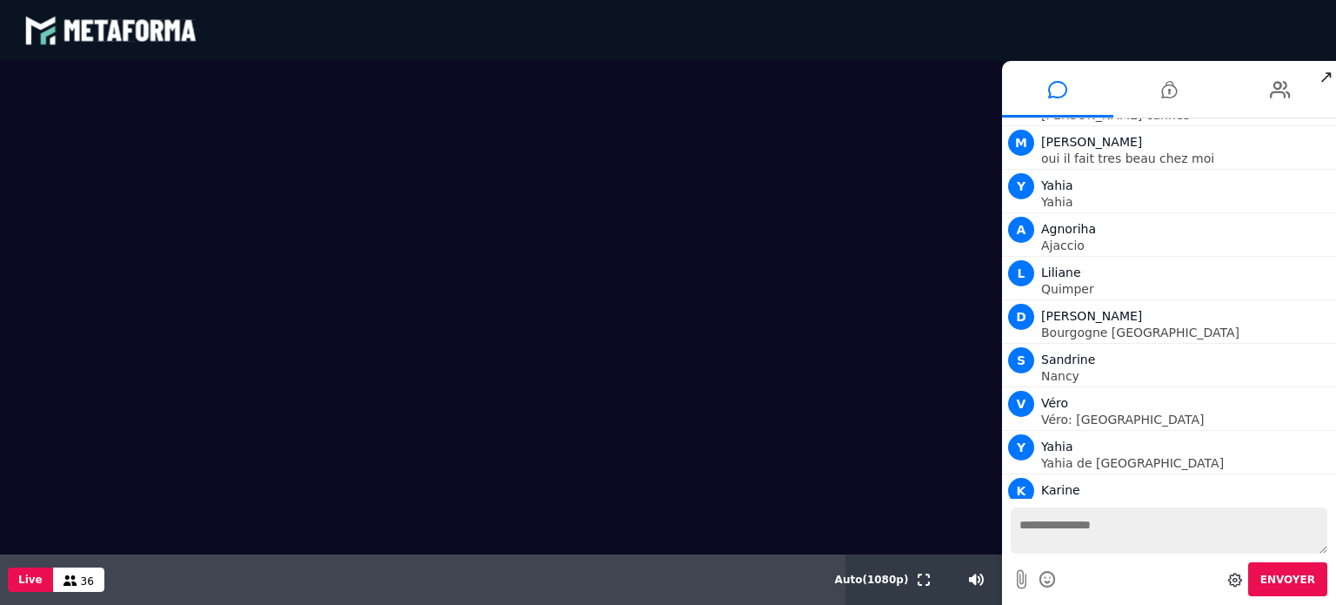
scroll to position [1017, 0]
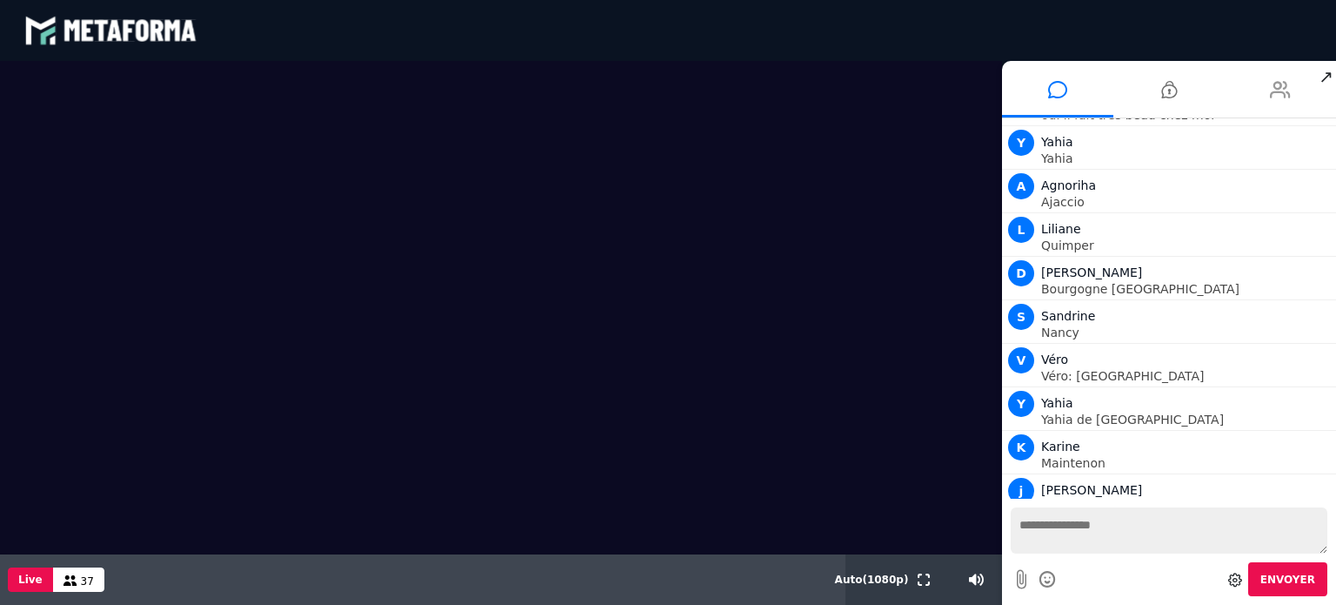
click at [1283, 91] on icon at bounding box center [1280, 89] width 21 height 43
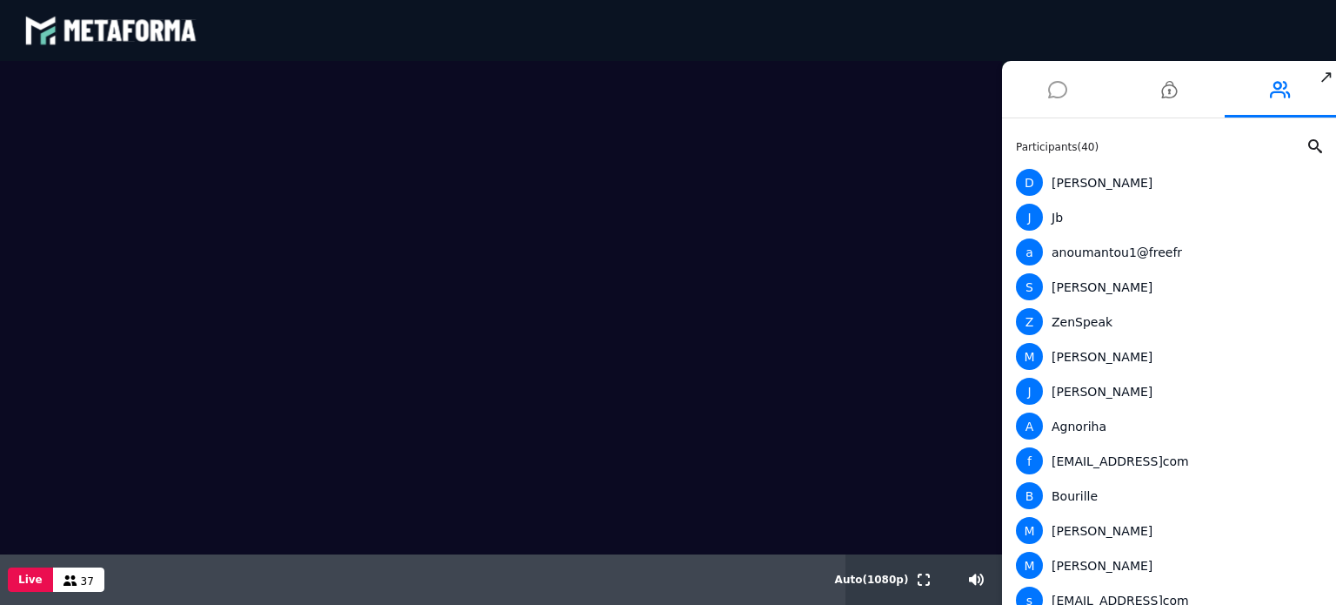
click at [1065, 96] on icon at bounding box center [1057, 89] width 19 height 43
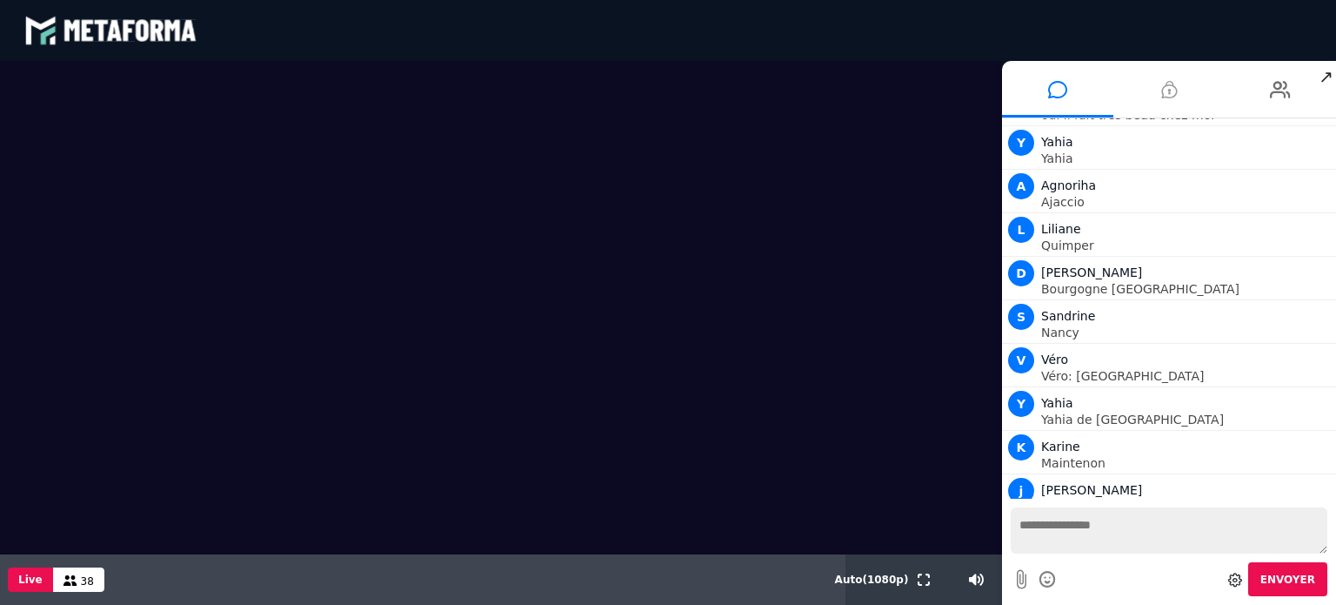
click at [1166, 84] on icon at bounding box center [1169, 89] width 16 height 43
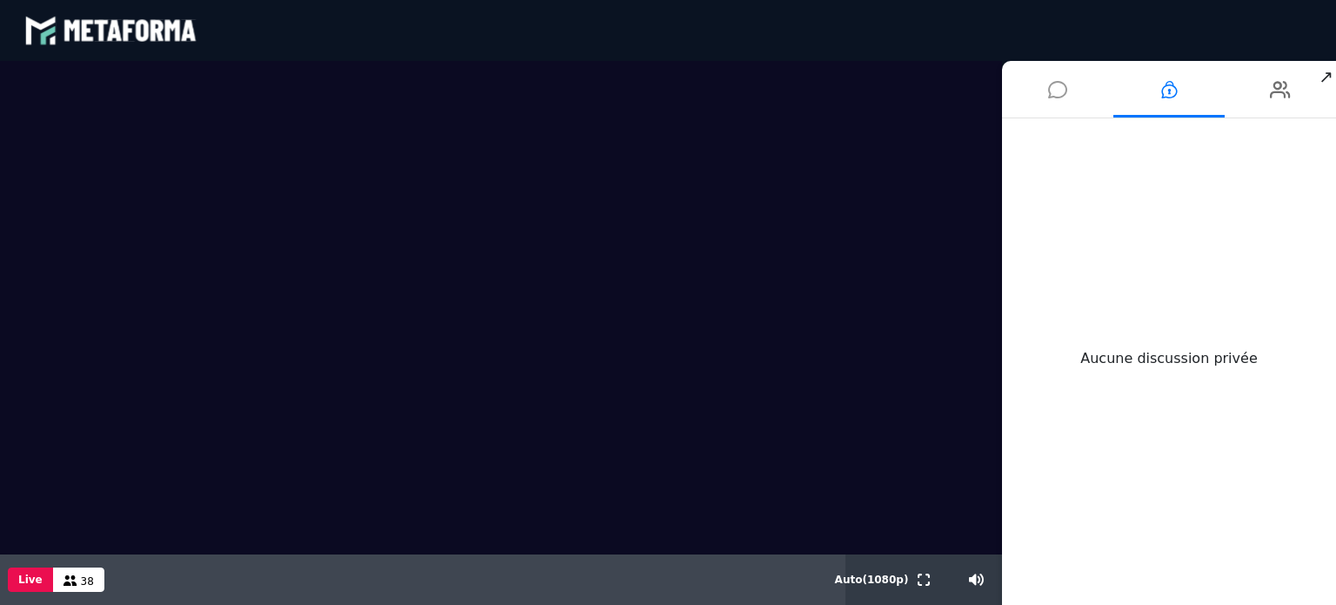
click at [1071, 92] on li at bounding box center [1057, 89] width 111 height 57
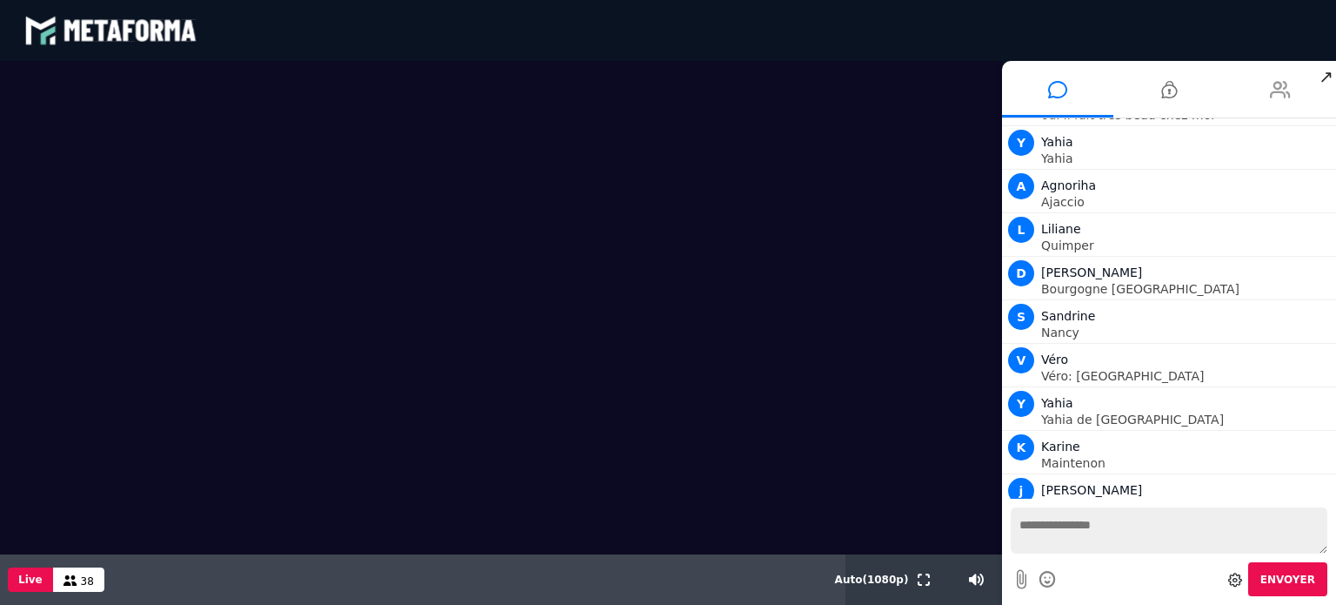
click at [1262, 83] on li at bounding box center [1280, 89] width 111 height 57
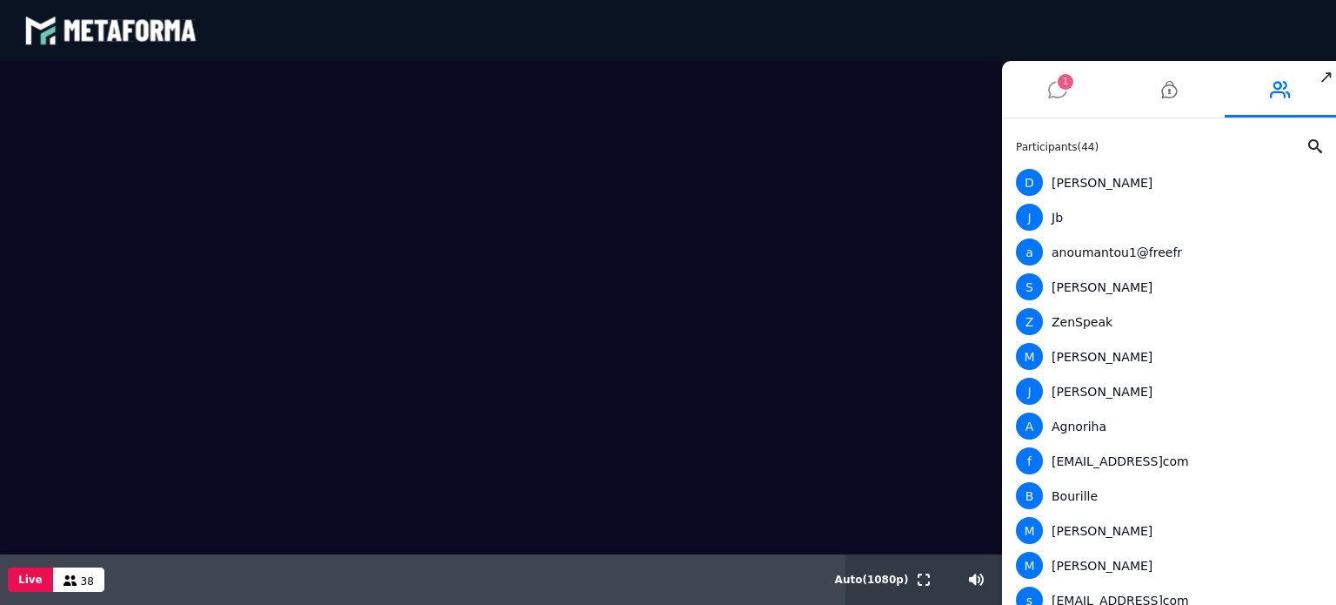
click at [1067, 105] on li "1" at bounding box center [1057, 89] width 111 height 57
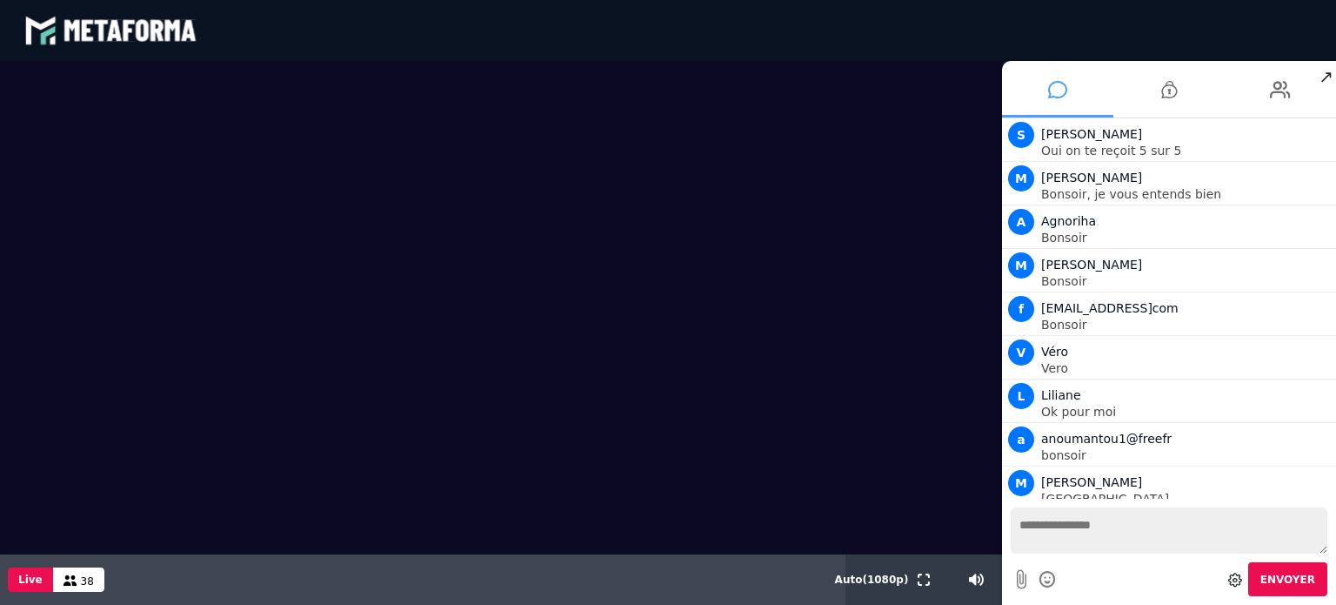
scroll to position [1060, 0]
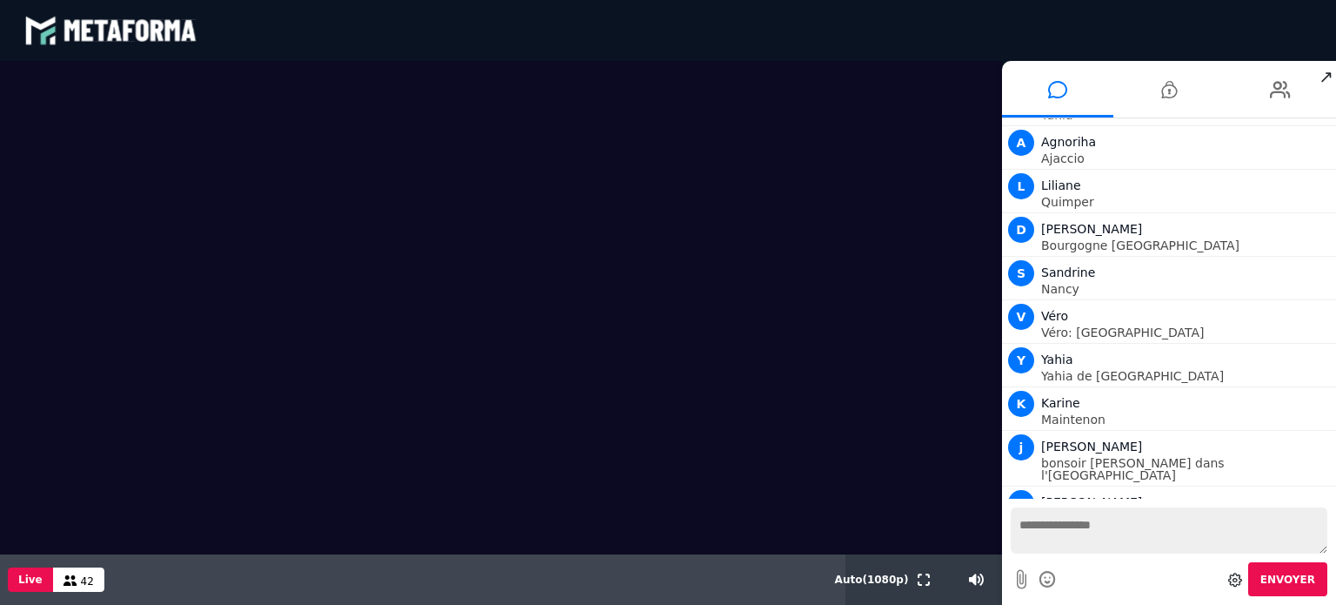
click at [1089, 531] on textarea at bounding box center [1169, 530] width 317 height 46
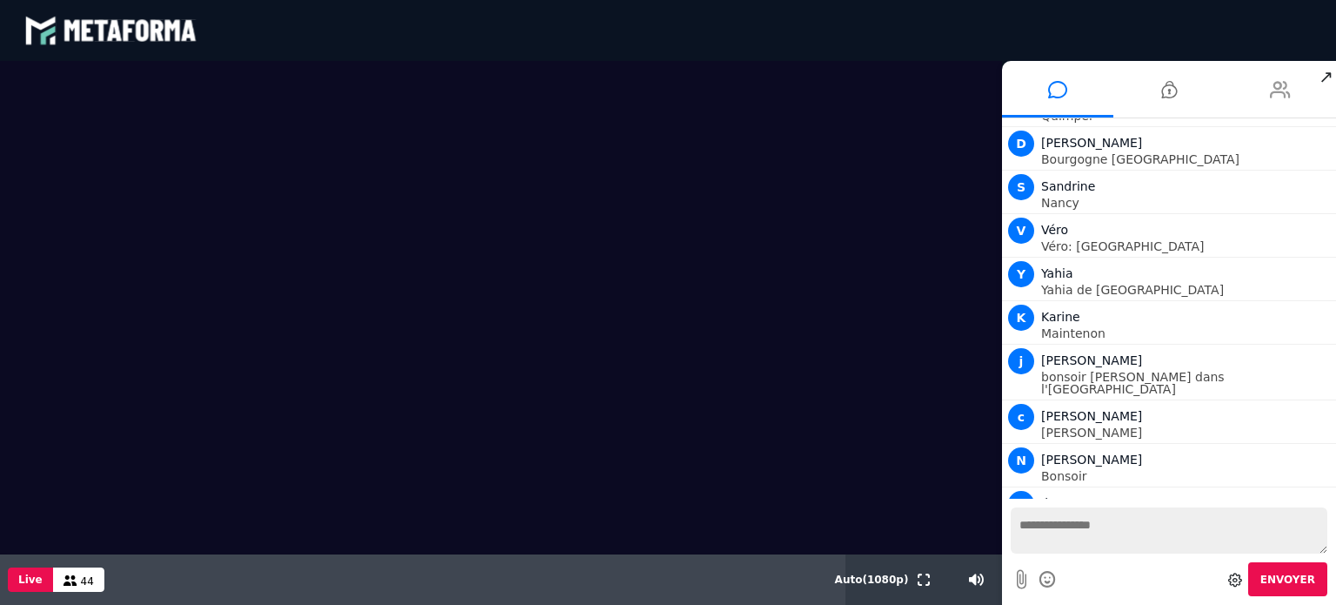
scroll to position [1190, 0]
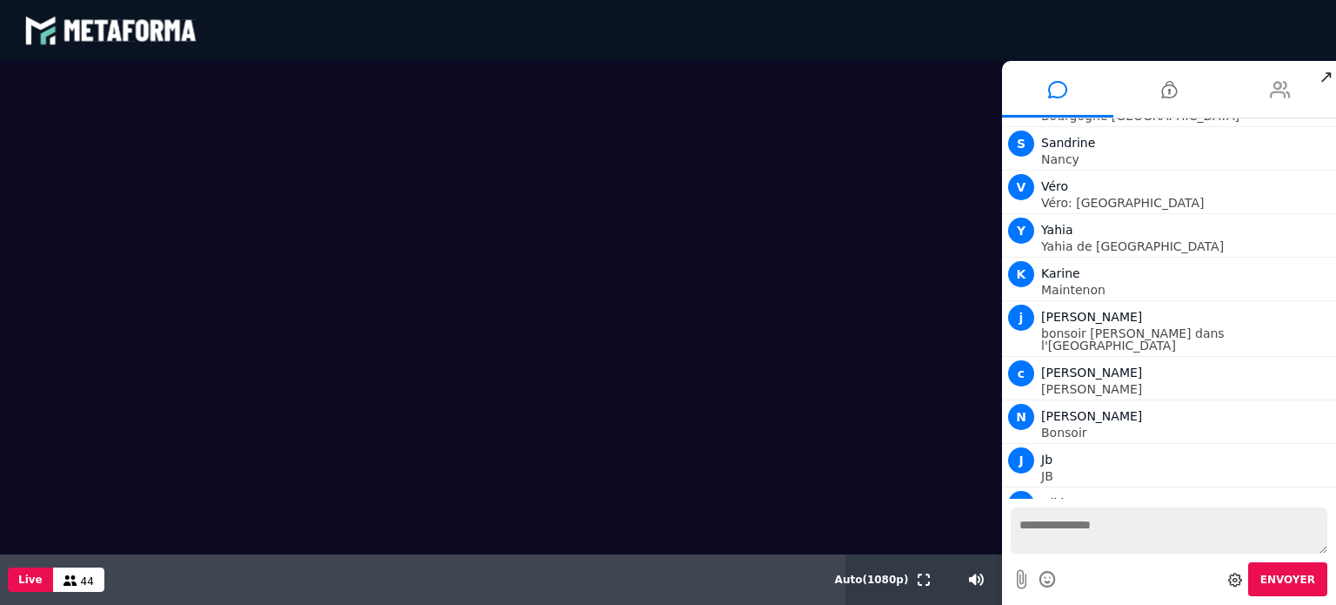
click at [1267, 77] on li at bounding box center [1280, 89] width 111 height 57
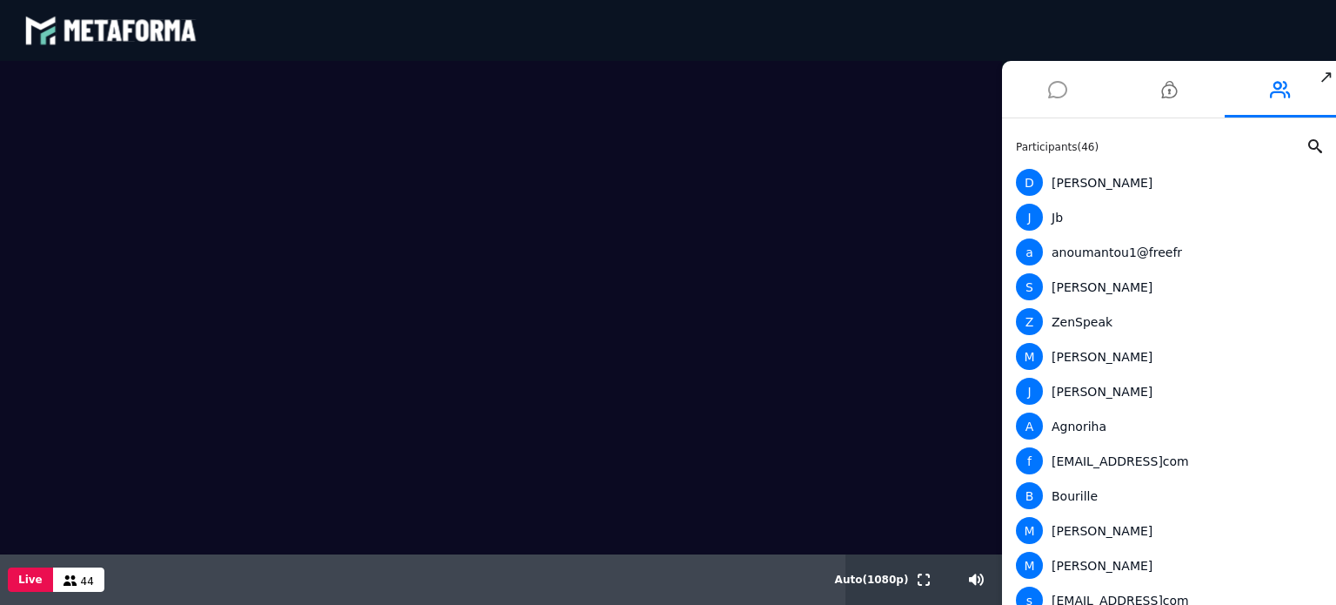
click at [1058, 97] on icon at bounding box center [1057, 89] width 19 height 43
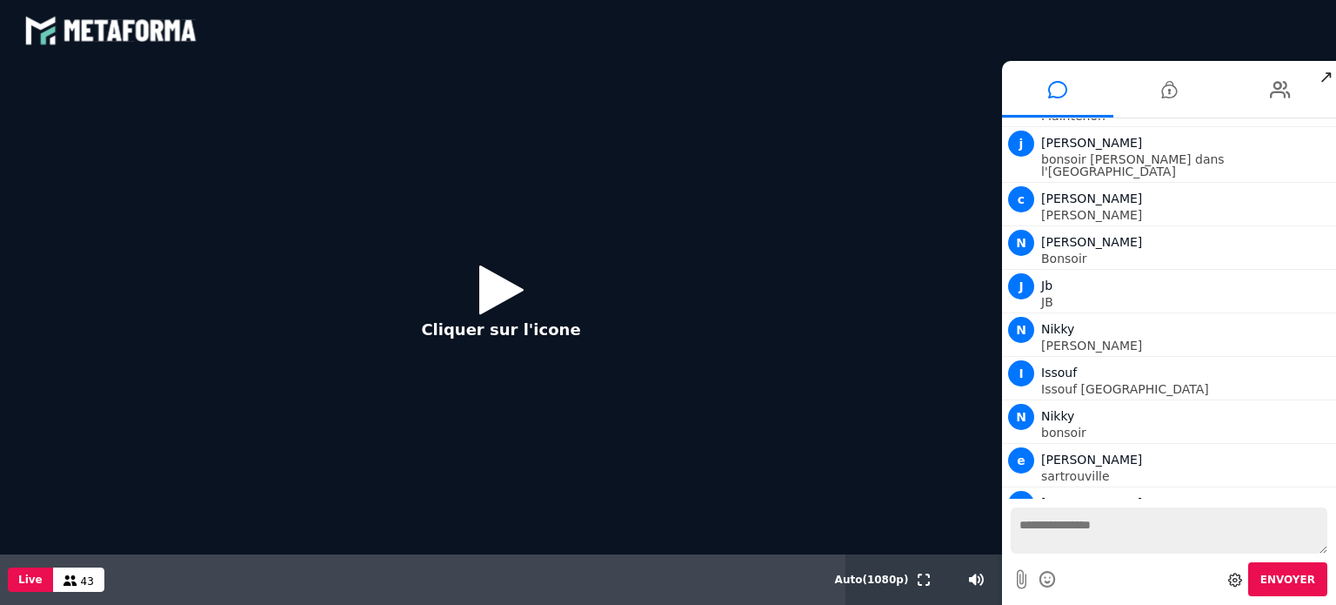
scroll to position [1406, 0]
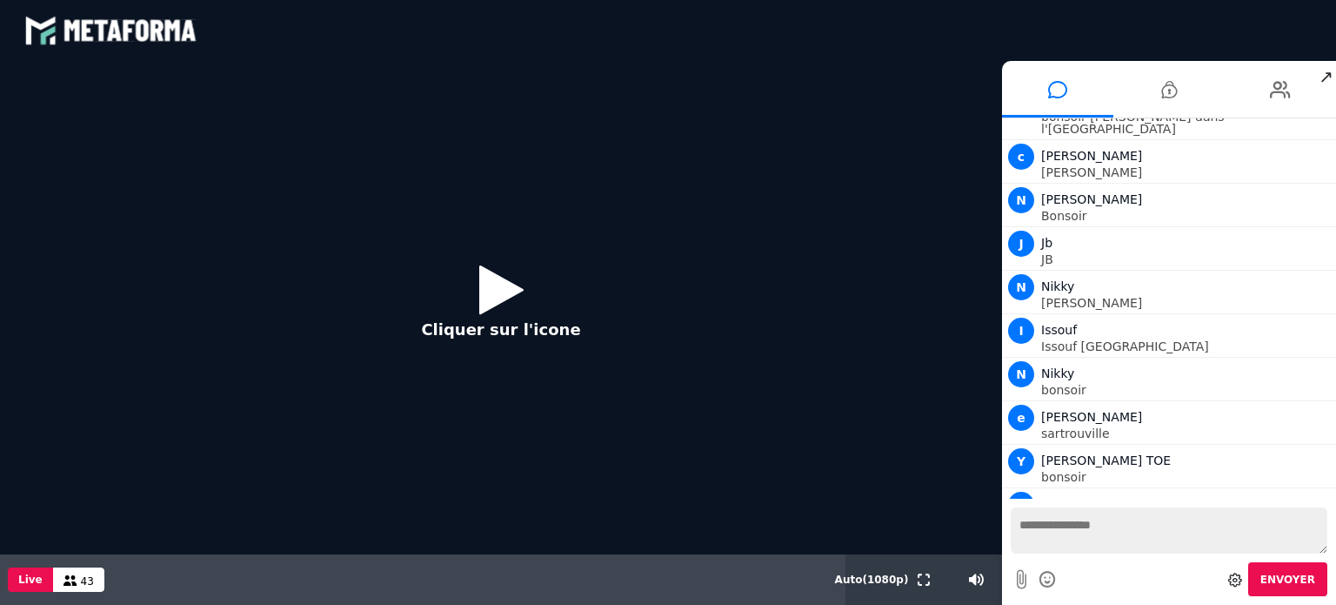
click at [503, 305] on icon at bounding box center [501, 289] width 44 height 57
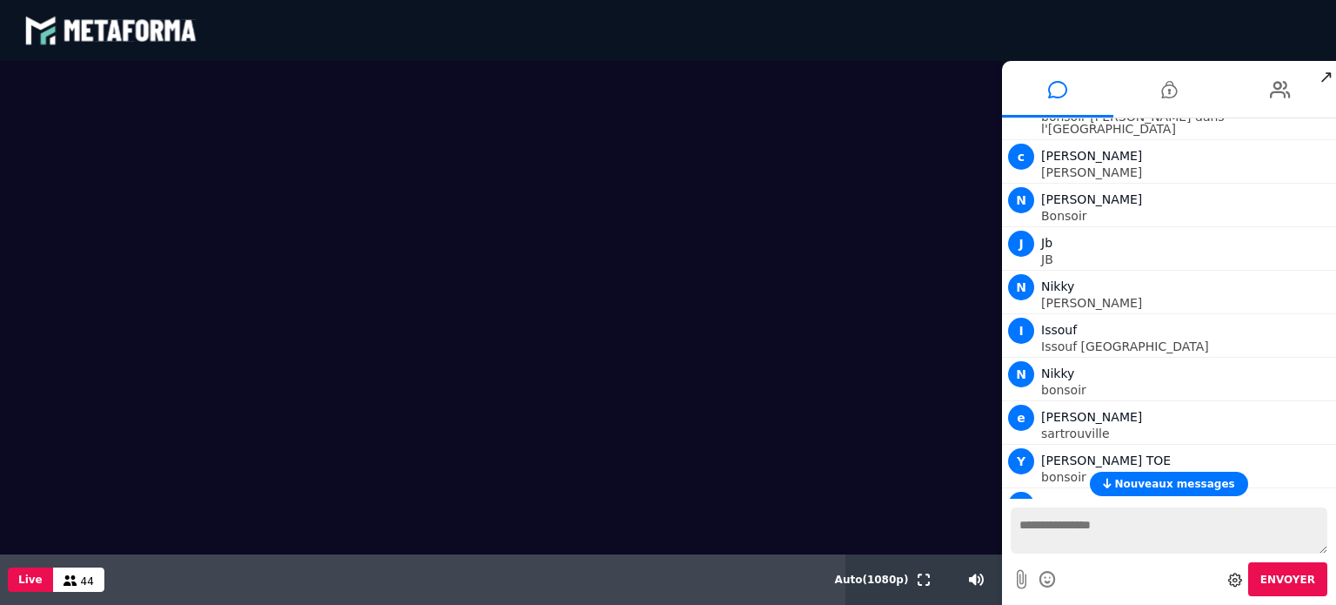
scroll to position [1493, 0]
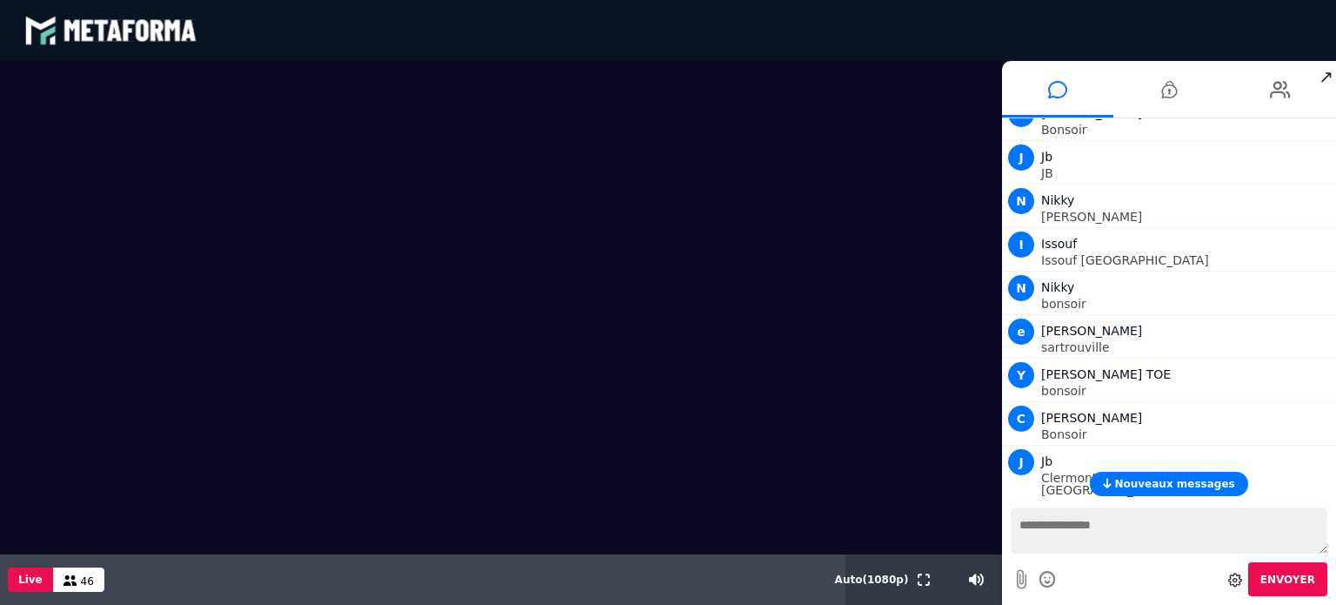
click at [1128, 482] on span "Nouveaux messages" at bounding box center [1174, 484] width 120 height 12
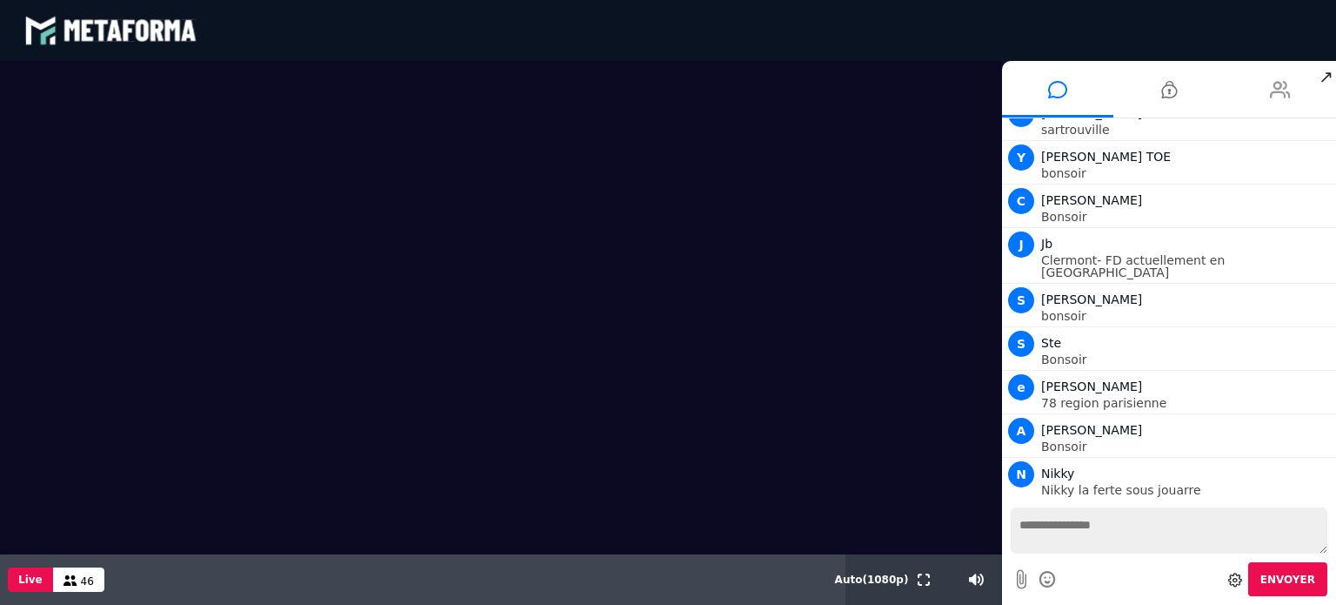
click at [1259, 92] on li at bounding box center [1280, 89] width 111 height 57
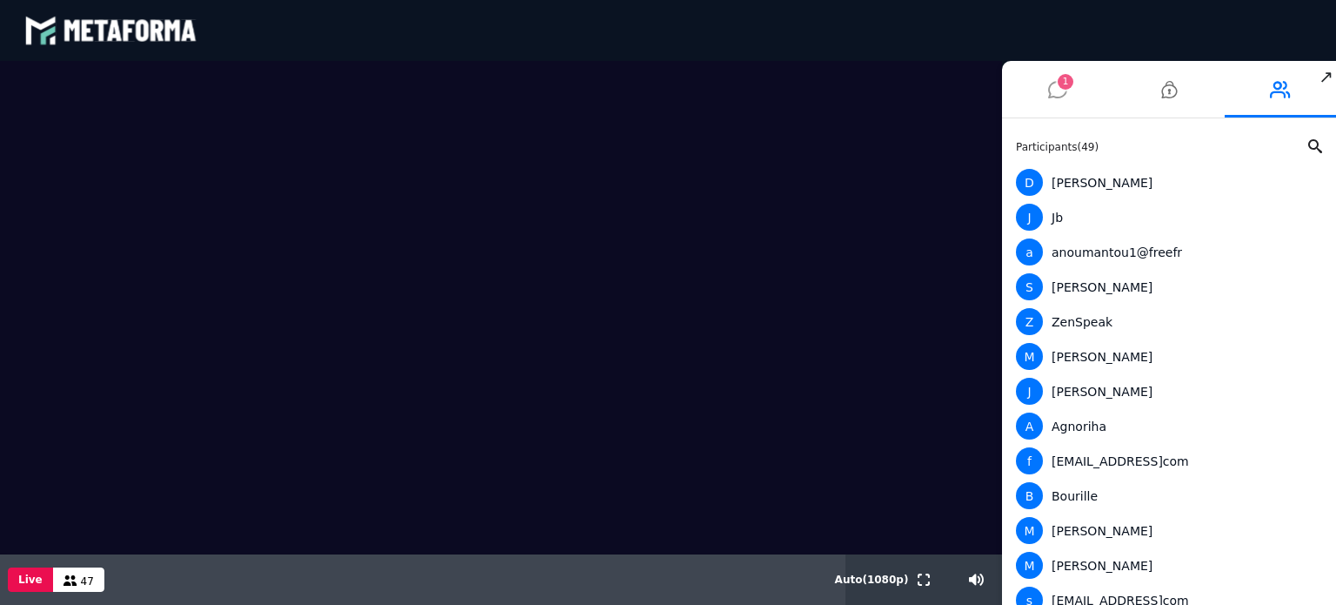
click at [1040, 90] on li "1" at bounding box center [1057, 89] width 111 height 57
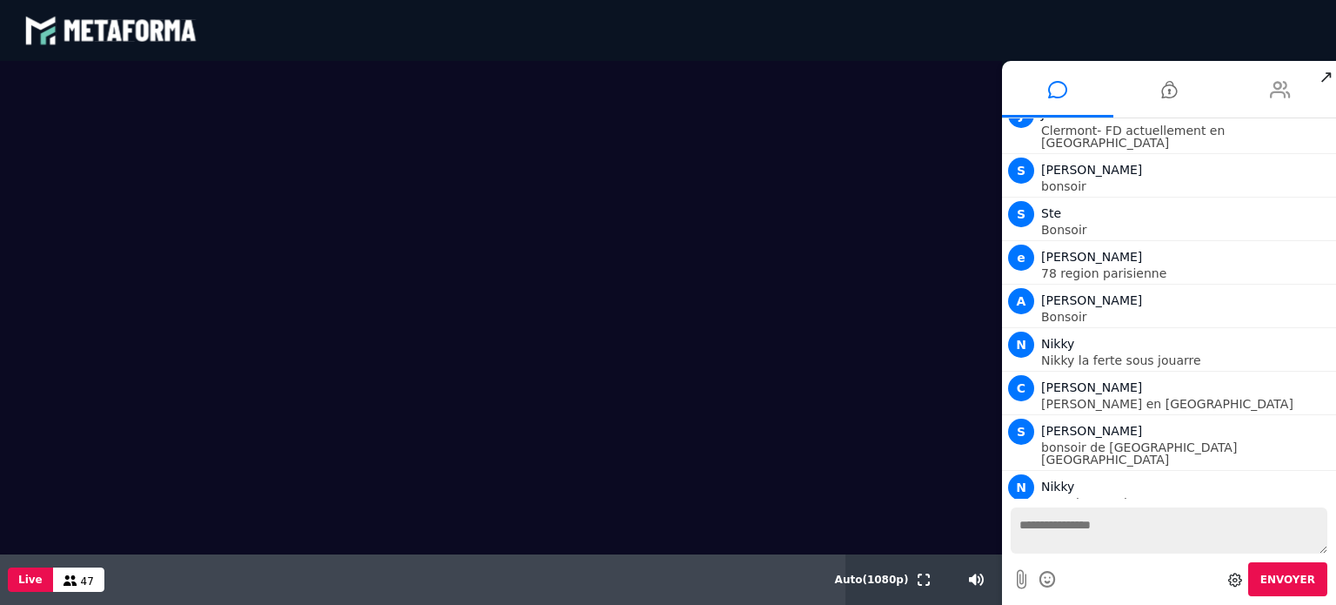
scroll to position [1883, 0]
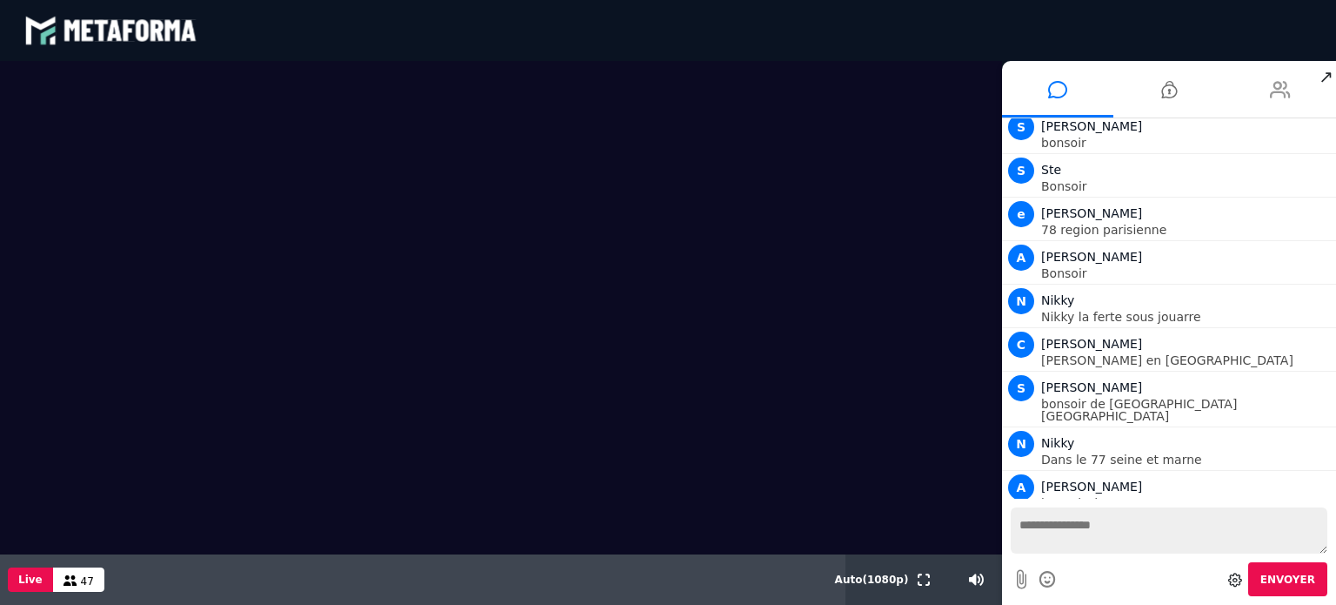
click at [1281, 79] on icon at bounding box center [1280, 89] width 21 height 43
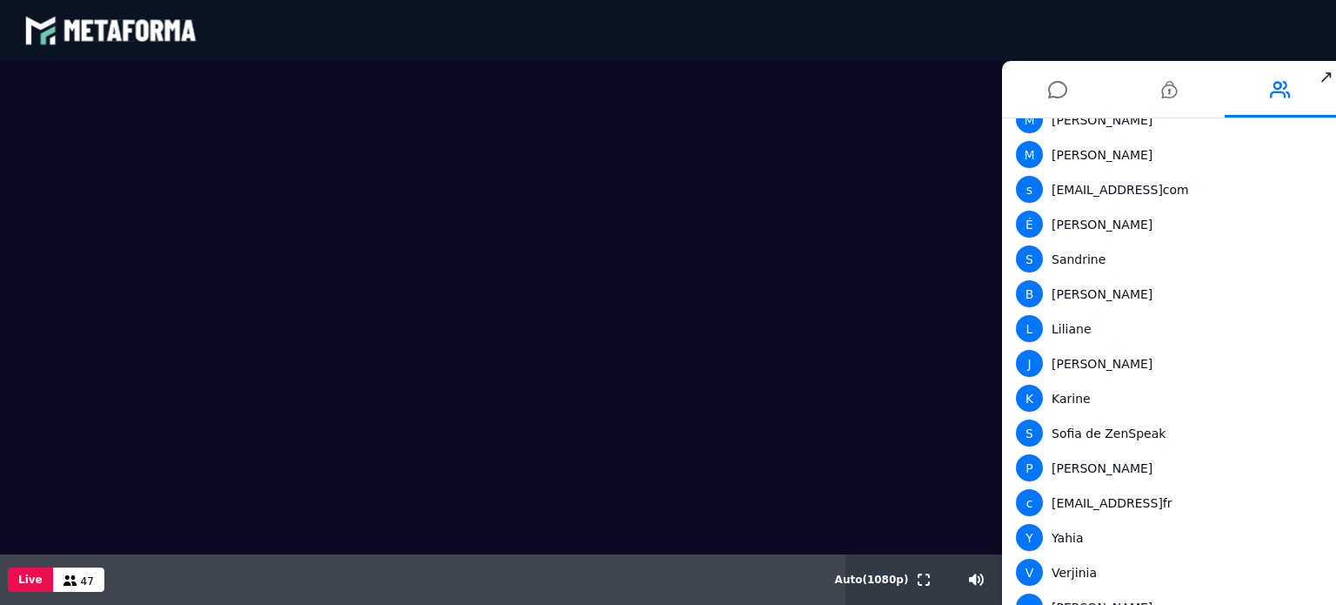
scroll to position [0, 0]
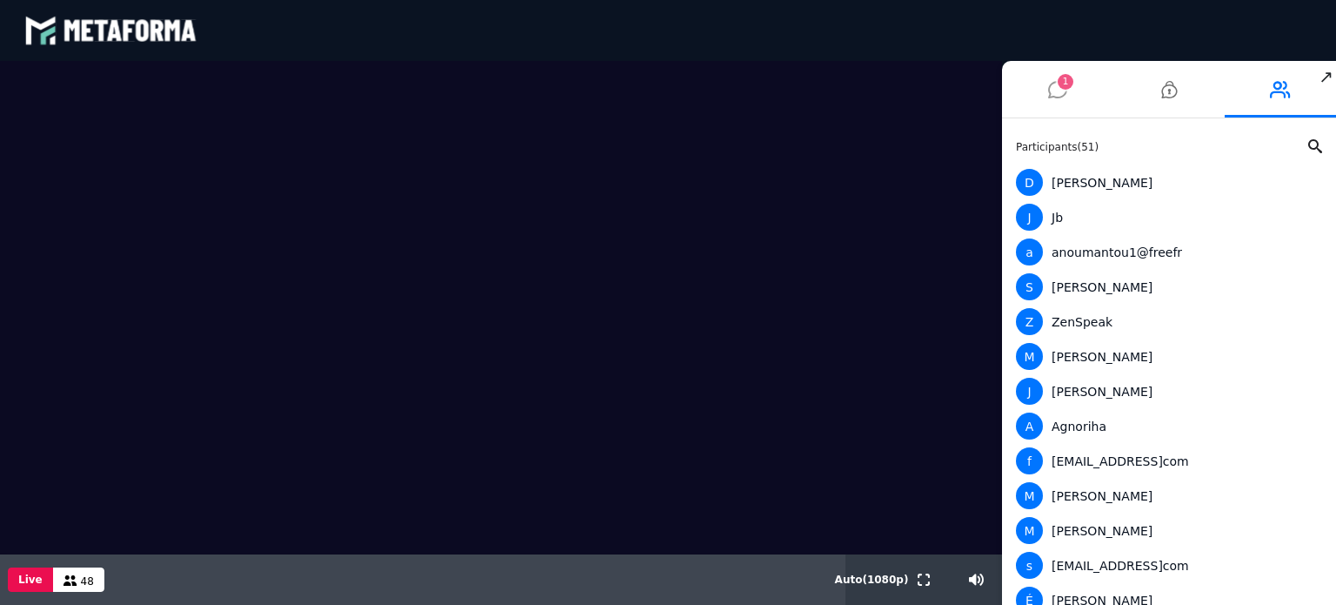
click at [1058, 96] on icon at bounding box center [1057, 89] width 19 height 43
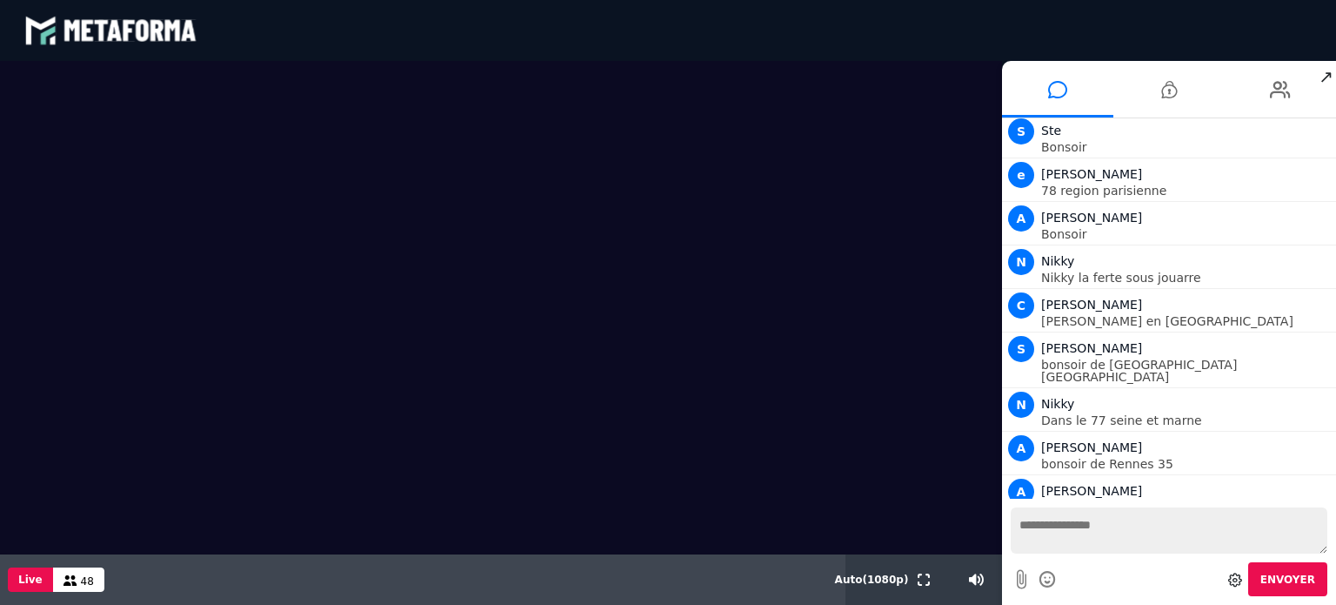
scroll to position [1927, 0]
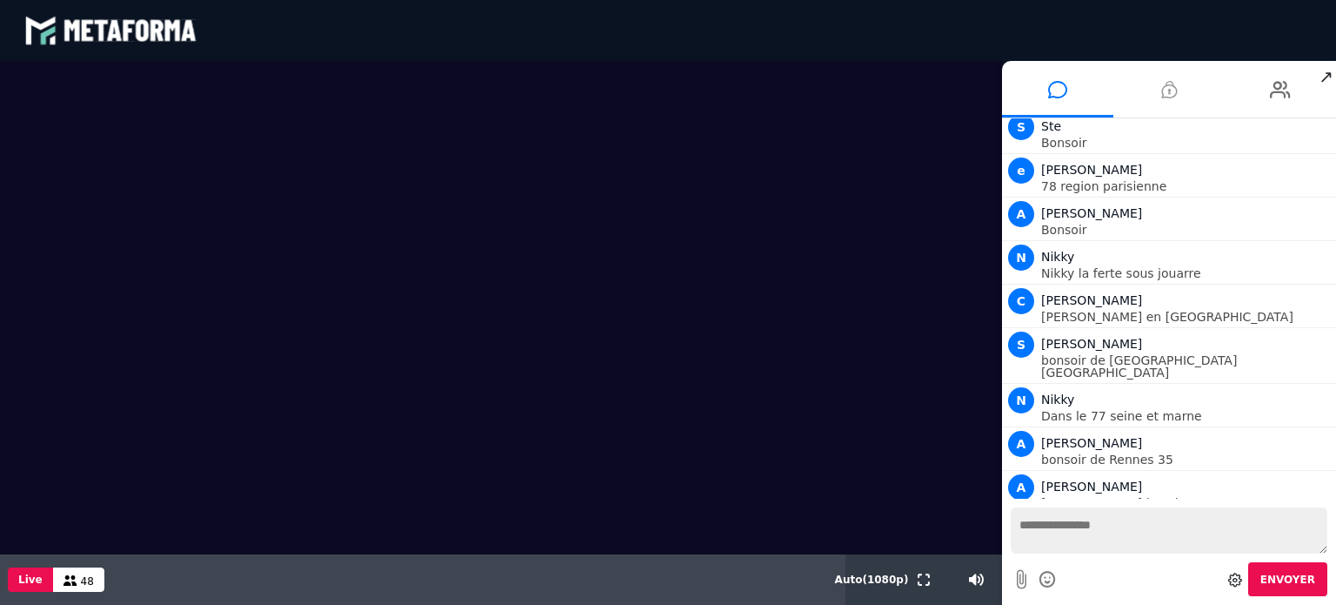
click at [1177, 85] on li at bounding box center [1168, 89] width 111 height 57
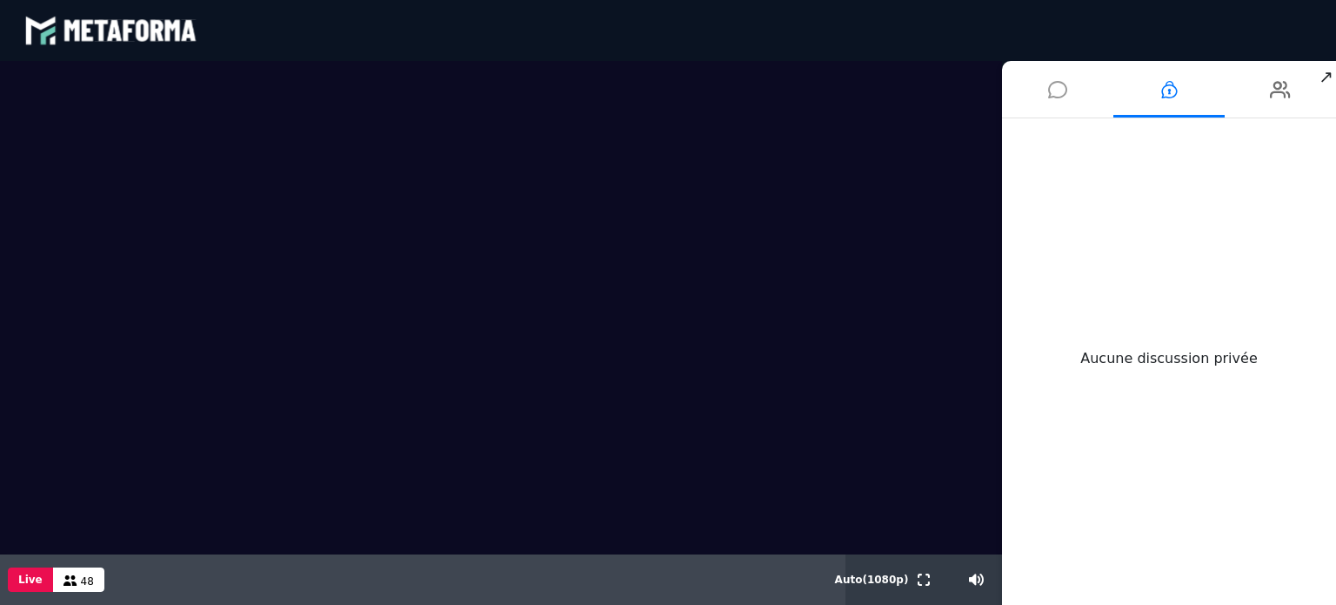
click at [1059, 85] on icon at bounding box center [1057, 89] width 19 height 43
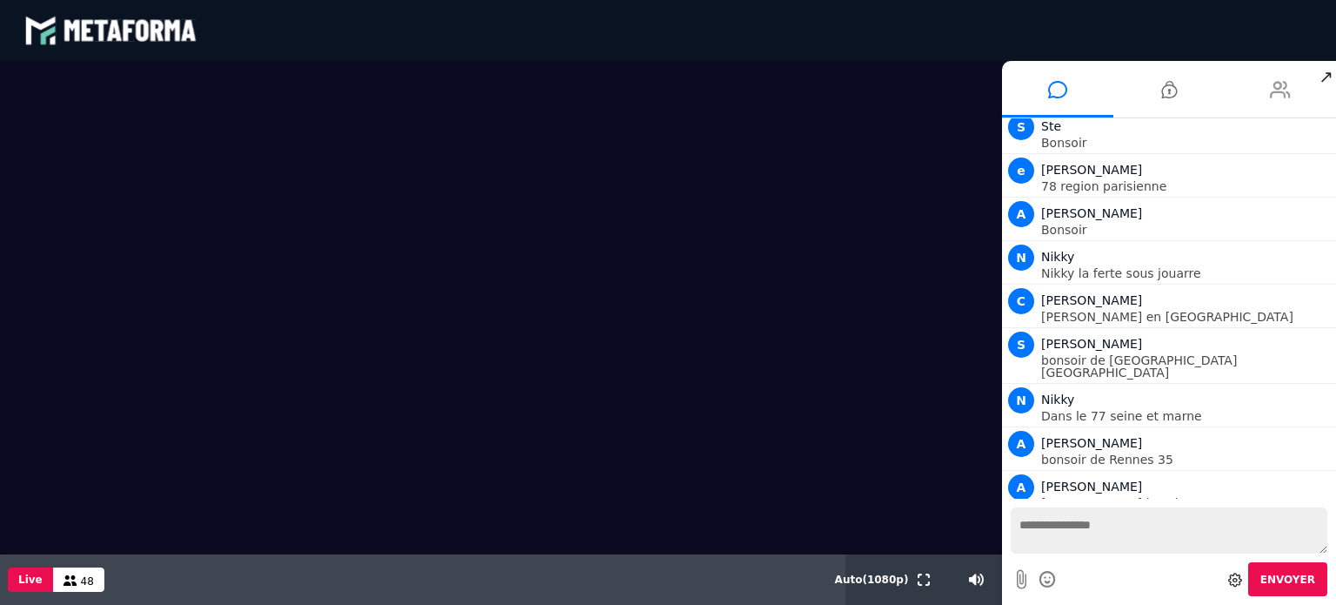
click at [1301, 83] on li at bounding box center [1280, 89] width 111 height 57
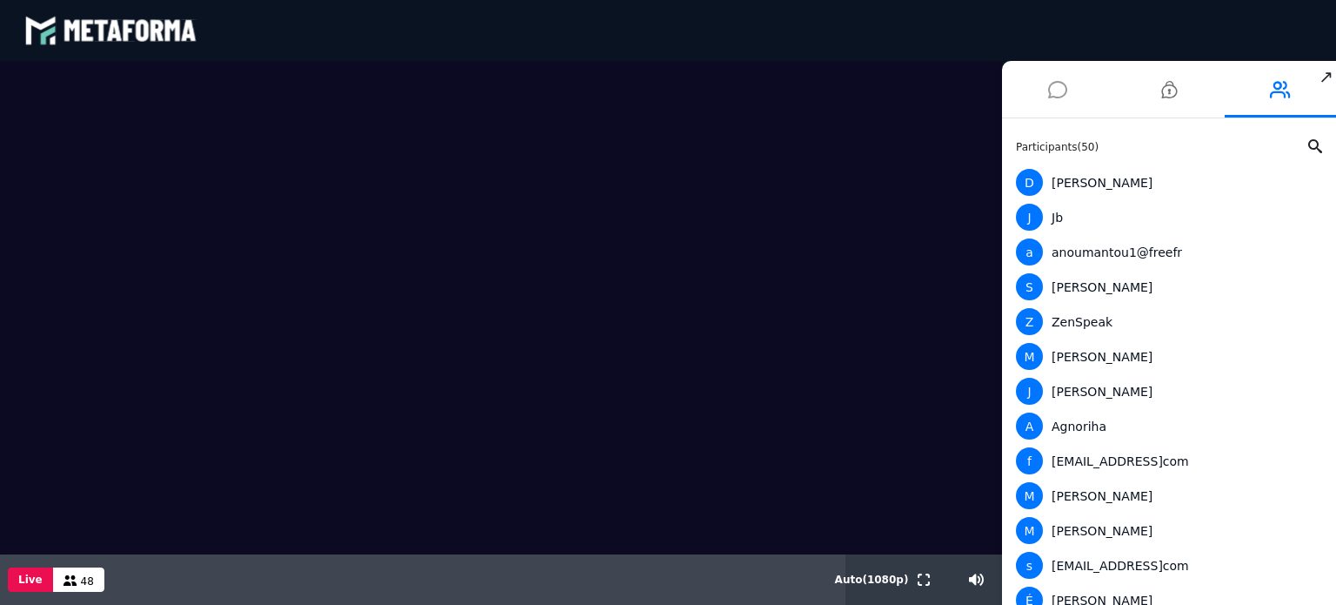
click at [1040, 85] on li at bounding box center [1057, 89] width 111 height 57
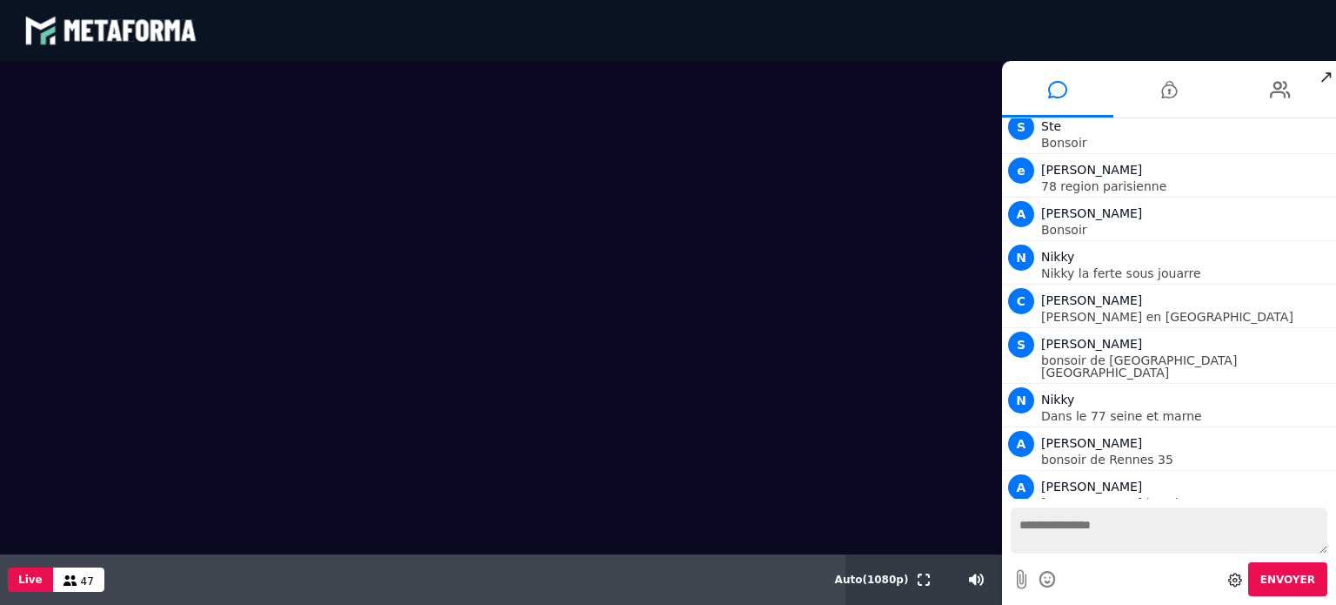
scroll to position [1969, 0]
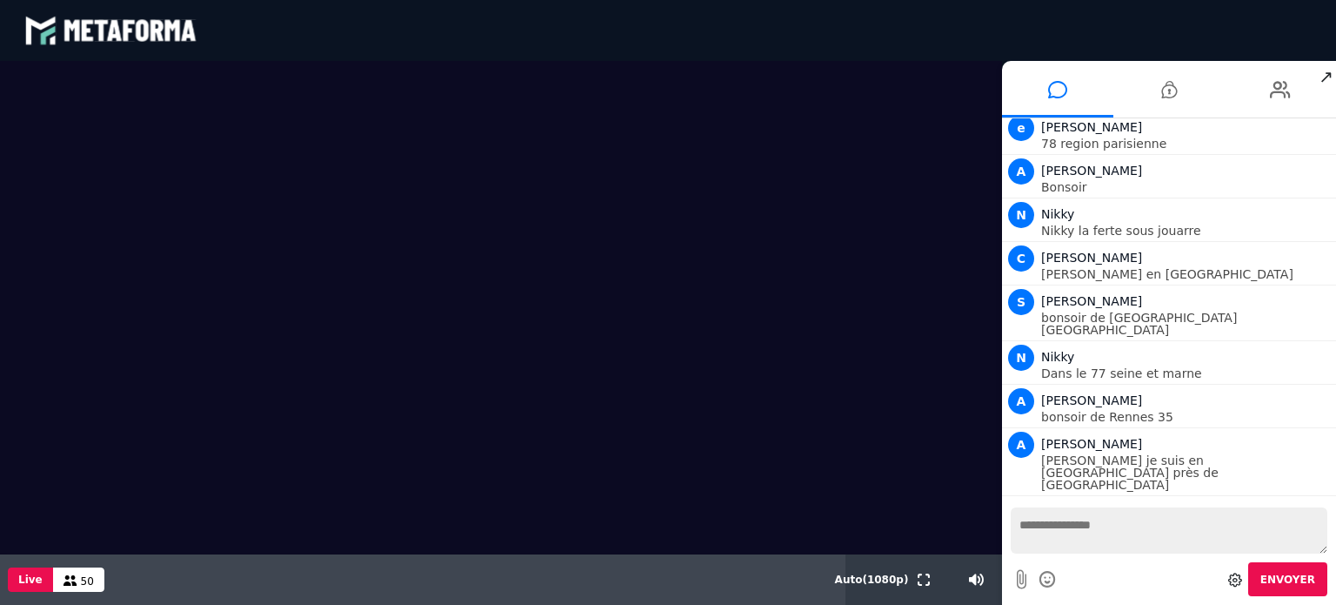
click at [1118, 530] on textarea at bounding box center [1169, 530] width 317 height 46
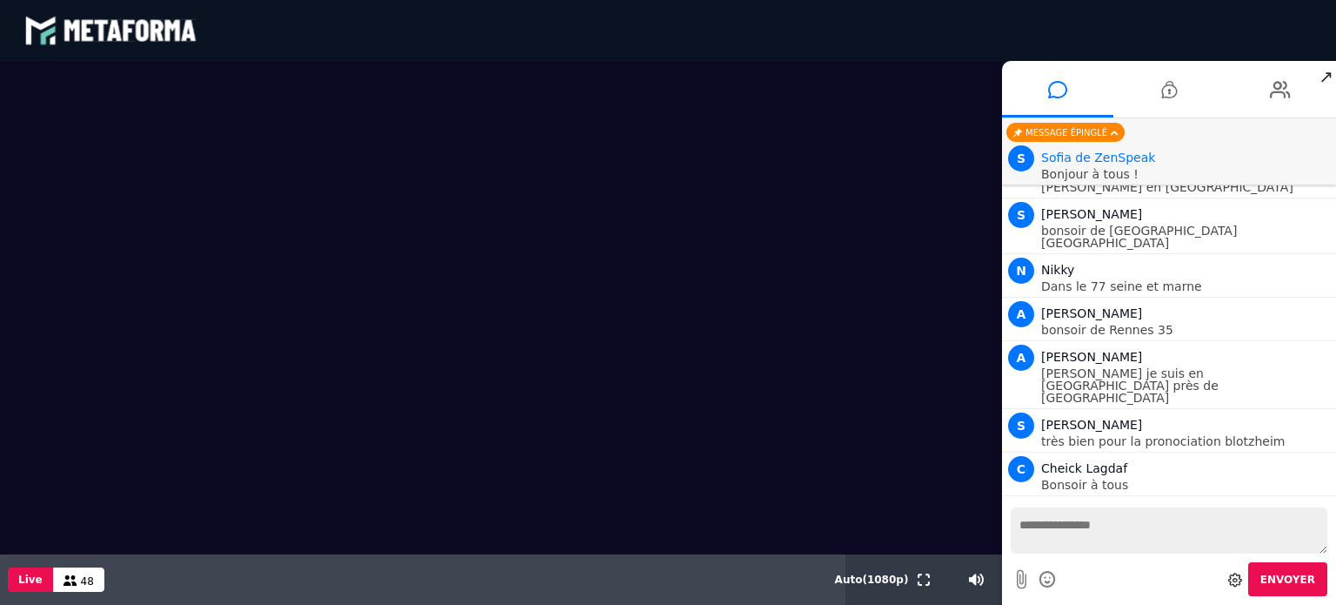
scroll to position [2014, 0]
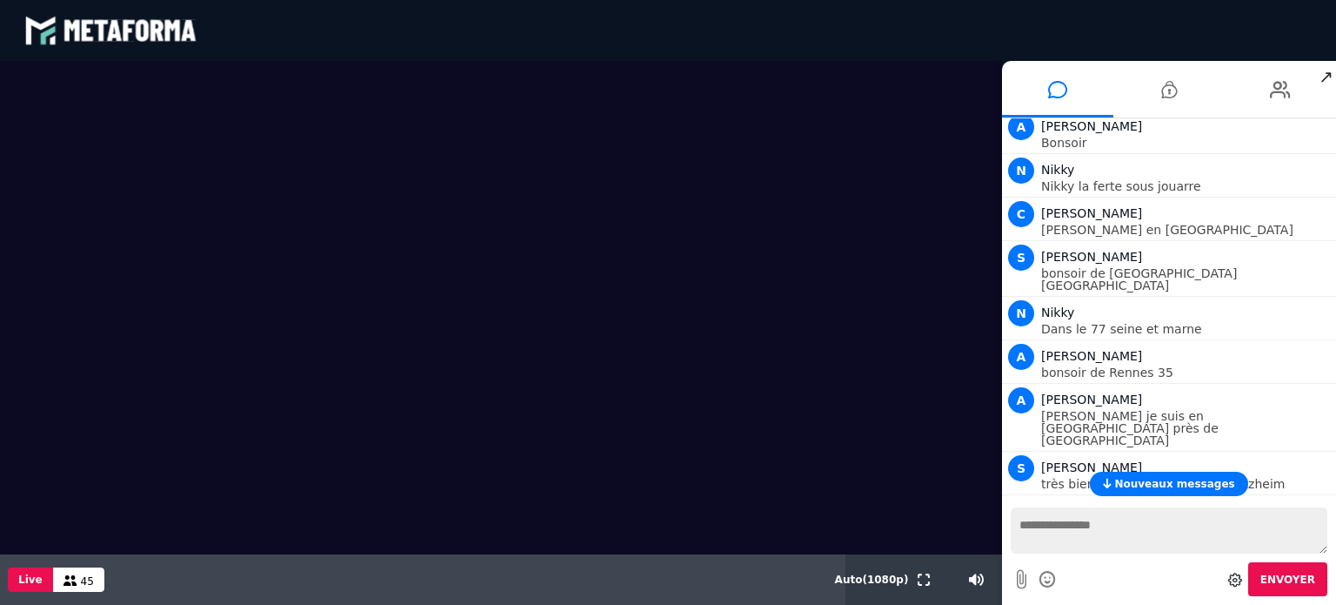
click at [1190, 479] on span "Nouveaux messages" at bounding box center [1174, 484] width 120 height 12
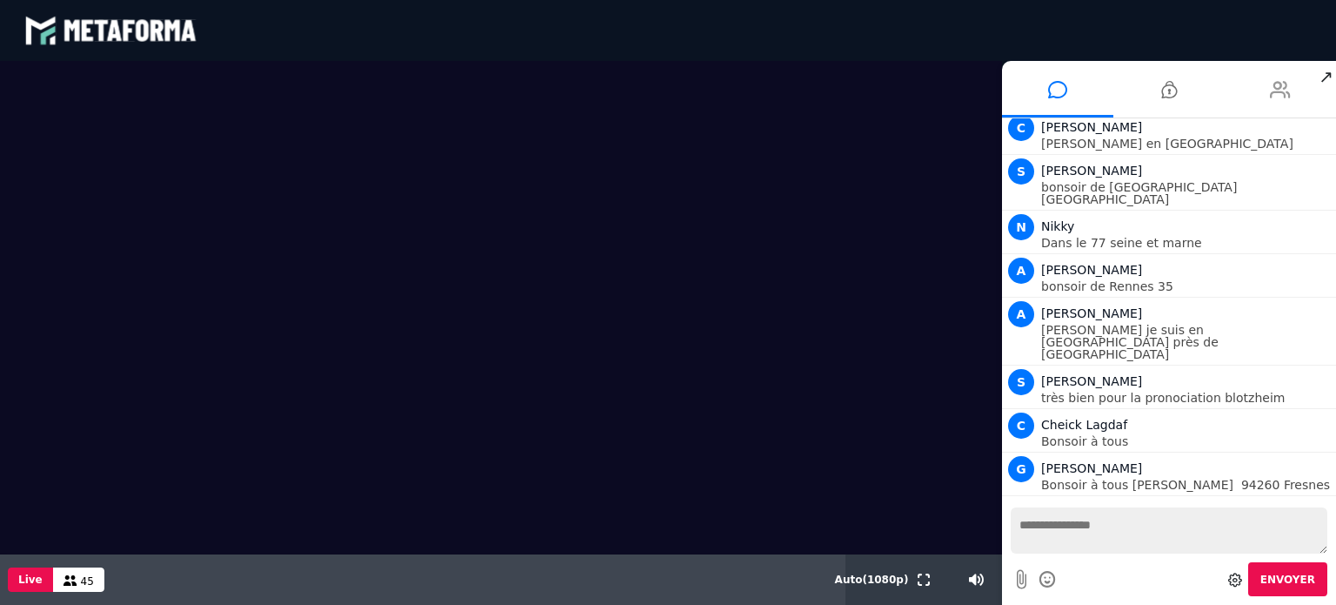
click at [1284, 96] on icon at bounding box center [1280, 89] width 21 height 43
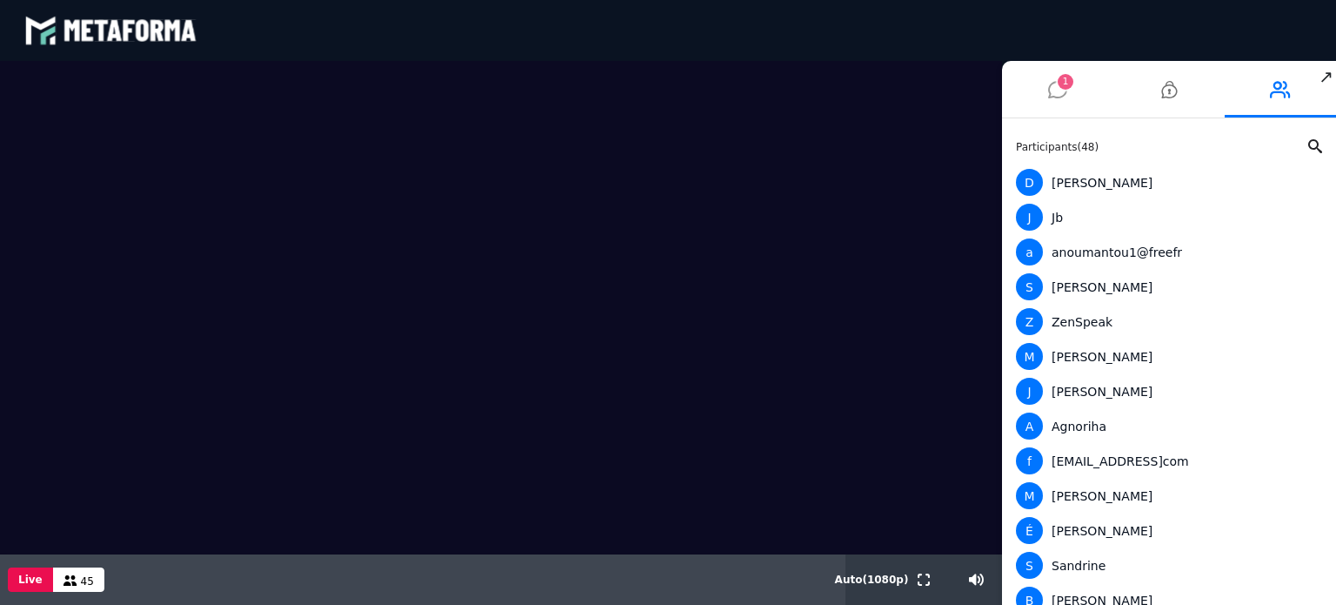
click at [1065, 86] on span "1" at bounding box center [1066, 82] width 16 height 16
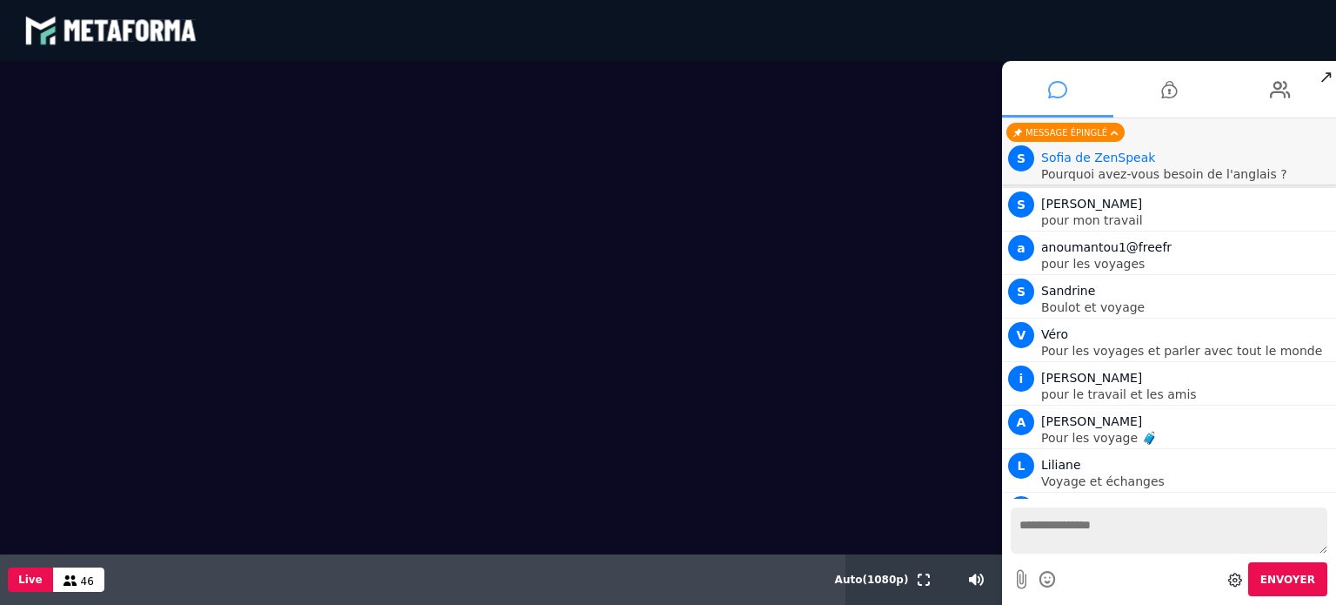
scroll to position [3163, 0]
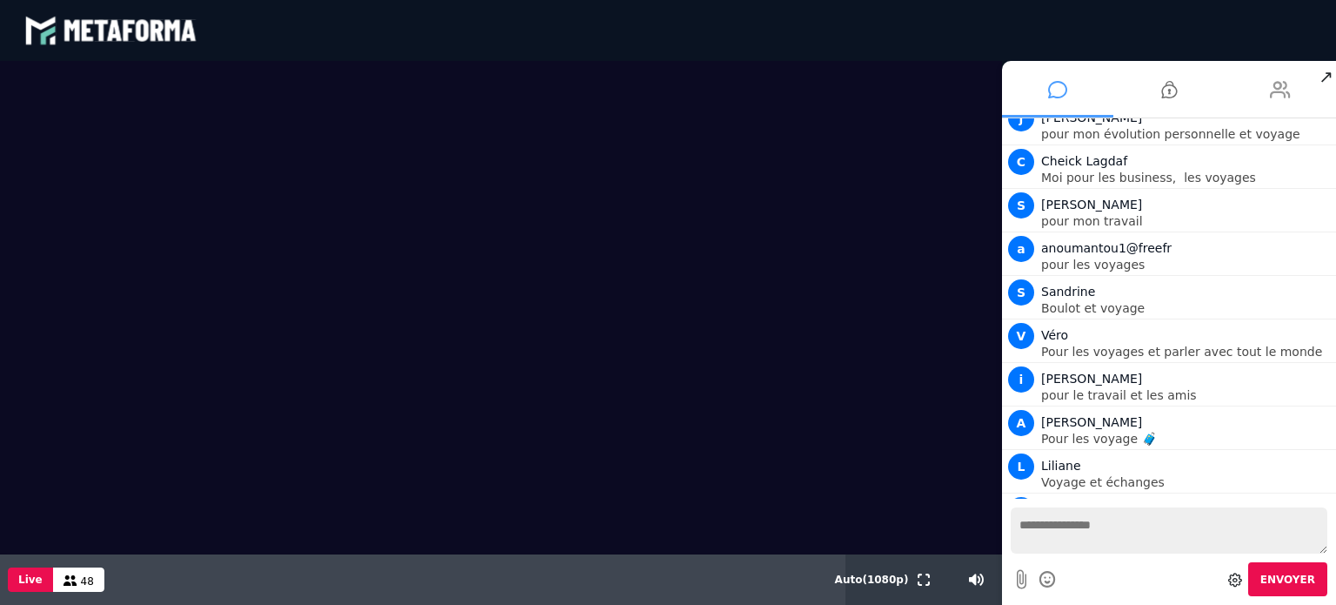
click at [1271, 81] on icon at bounding box center [1280, 89] width 21 height 43
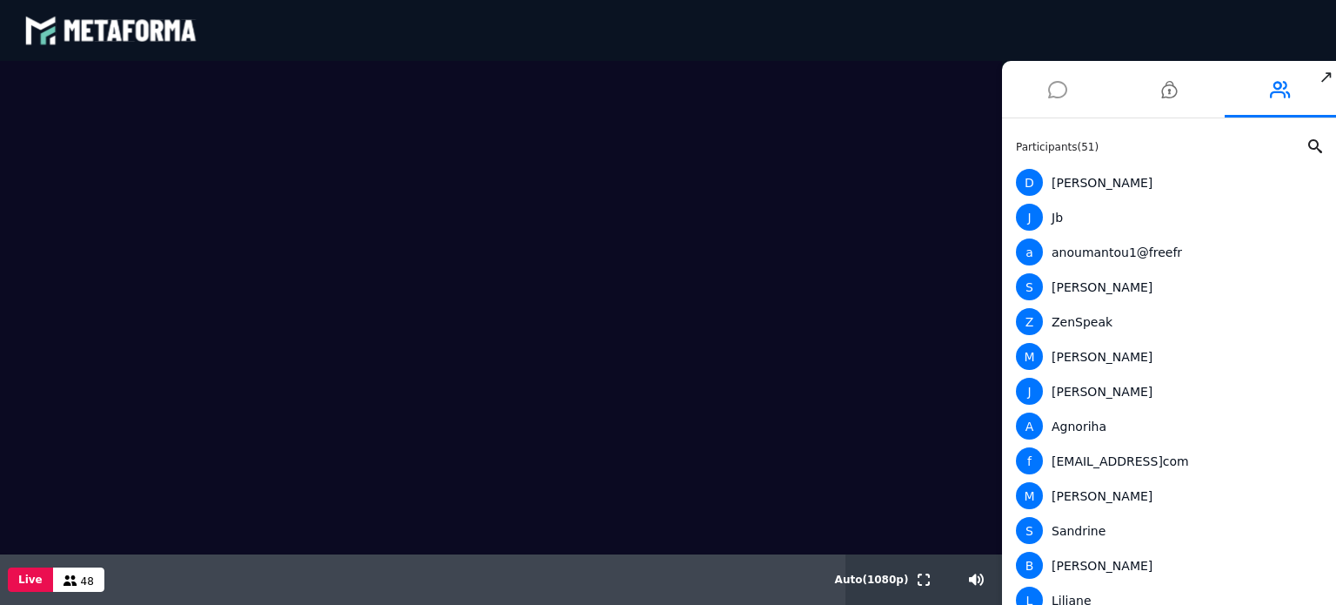
click at [1048, 94] on icon at bounding box center [1057, 89] width 19 height 43
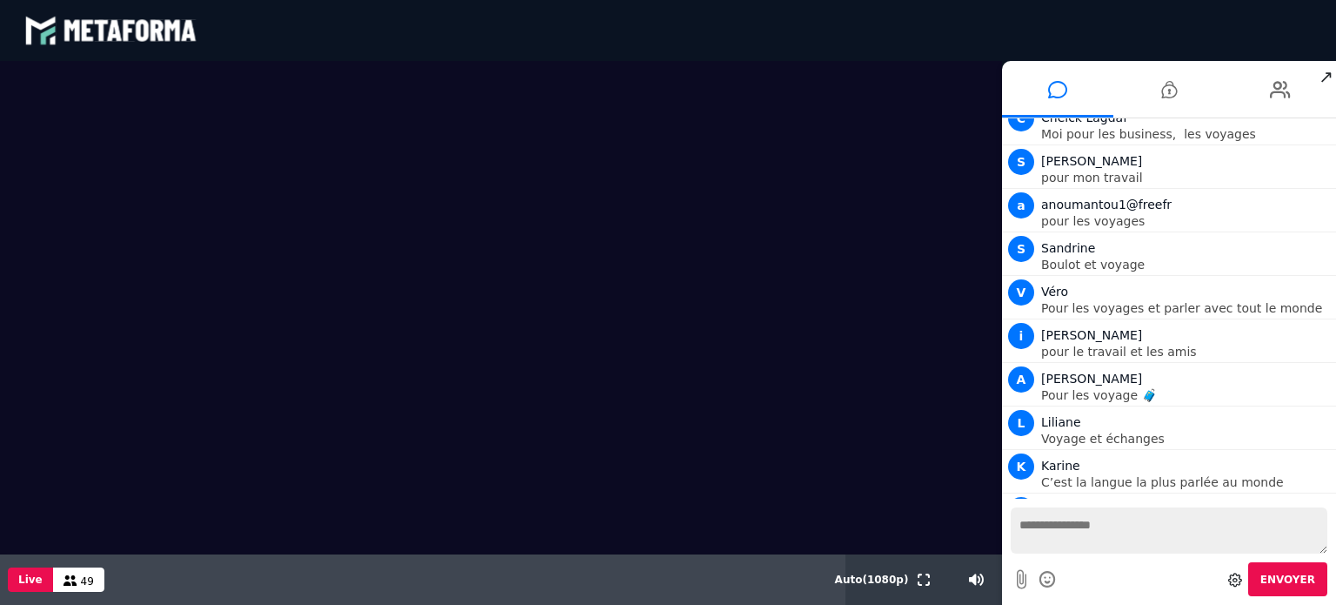
scroll to position [3250, 0]
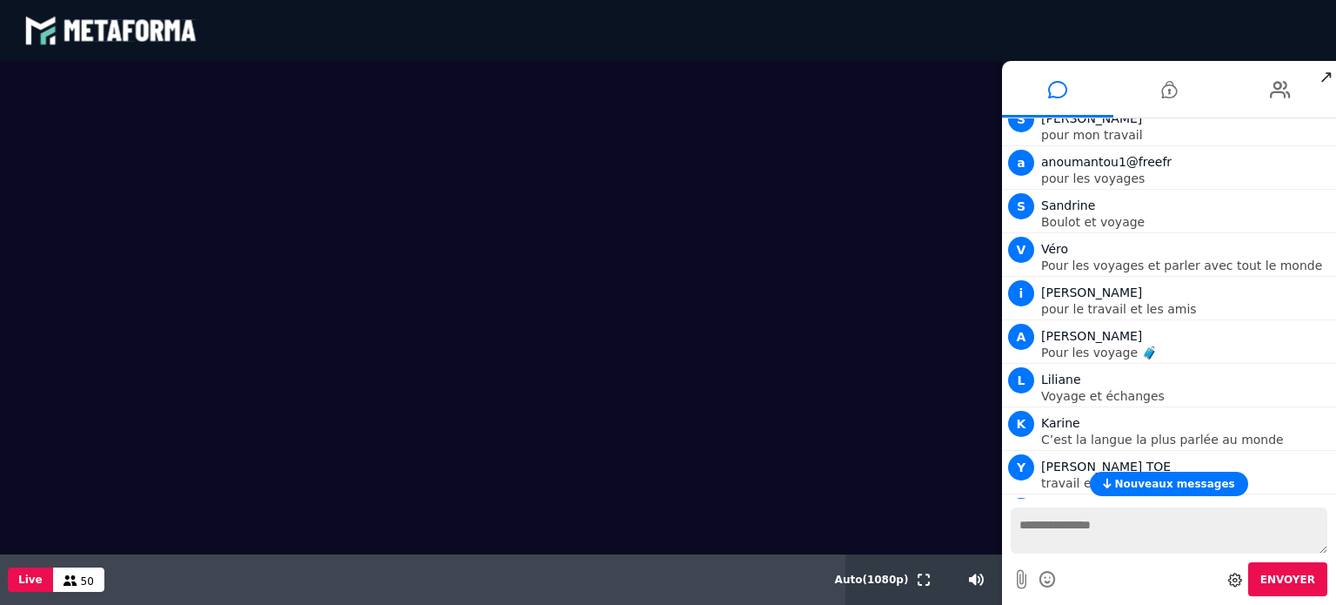
click at [1149, 490] on span "Nouveaux messages" at bounding box center [1174, 484] width 120 height 12
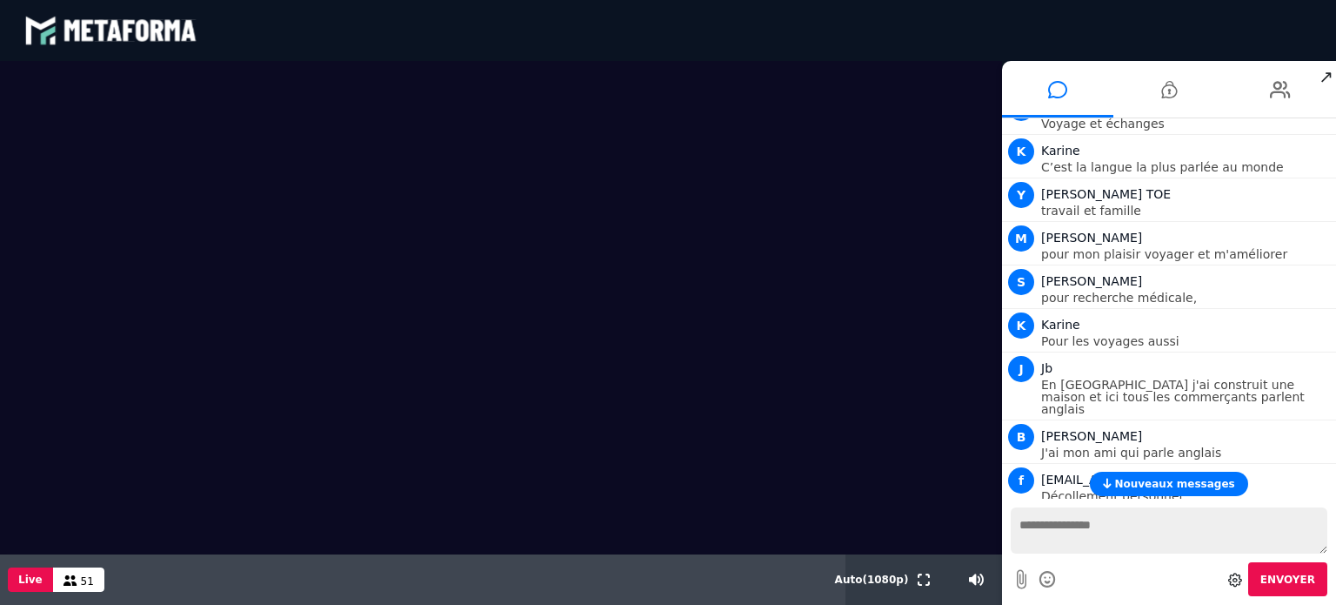
scroll to position [3744, 0]
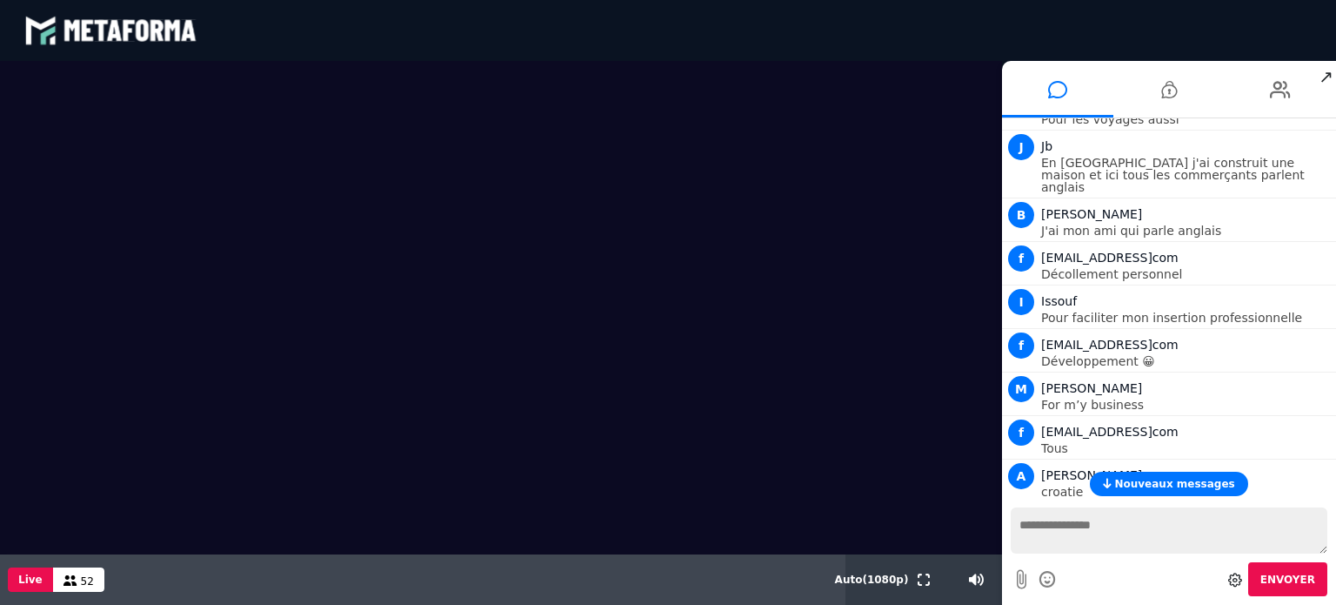
click at [1139, 486] on span "Nouveaux messages" at bounding box center [1174, 484] width 120 height 12
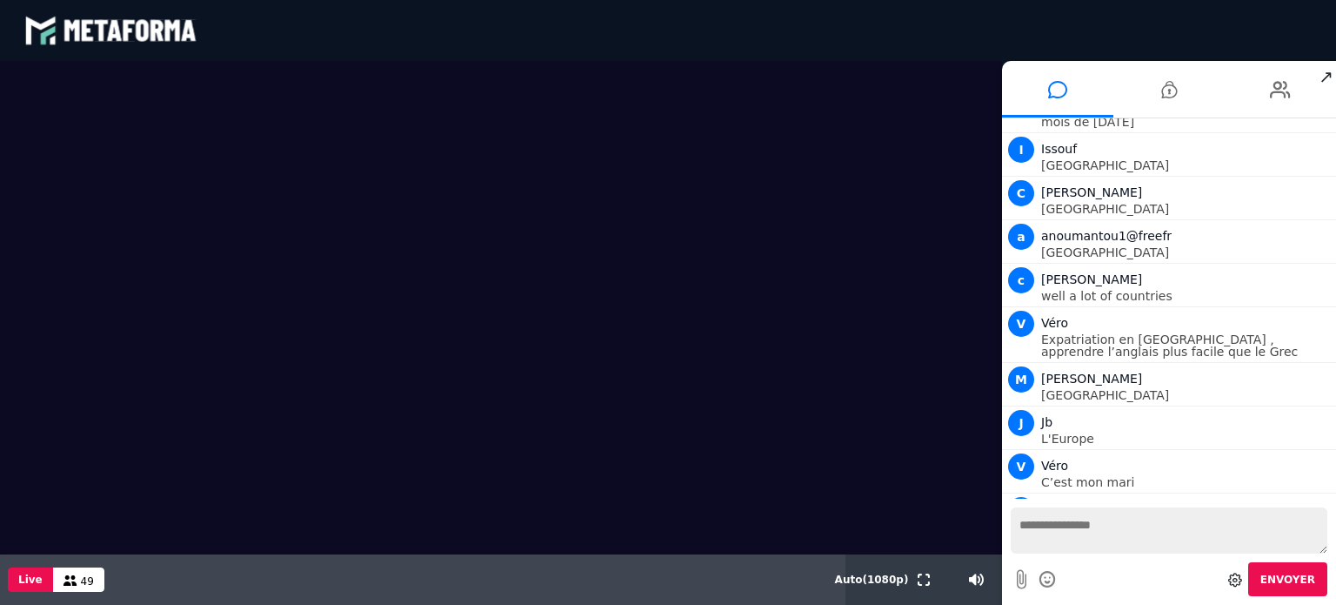
scroll to position [5025, 0]
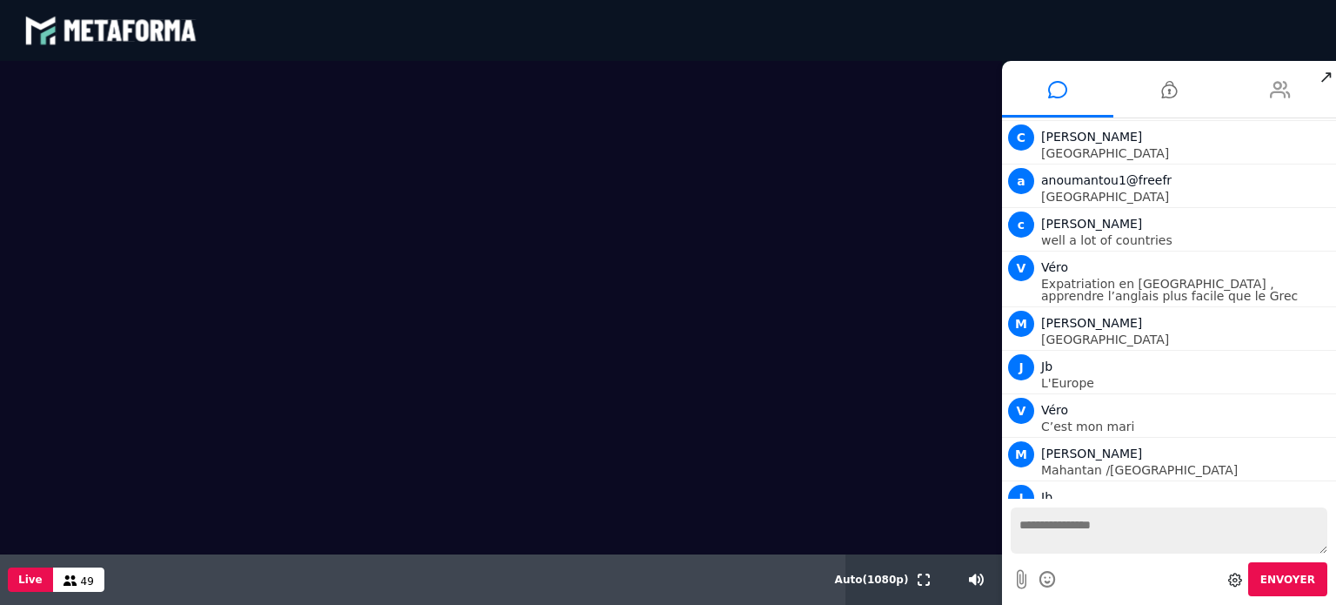
click at [1281, 87] on icon at bounding box center [1280, 89] width 21 height 43
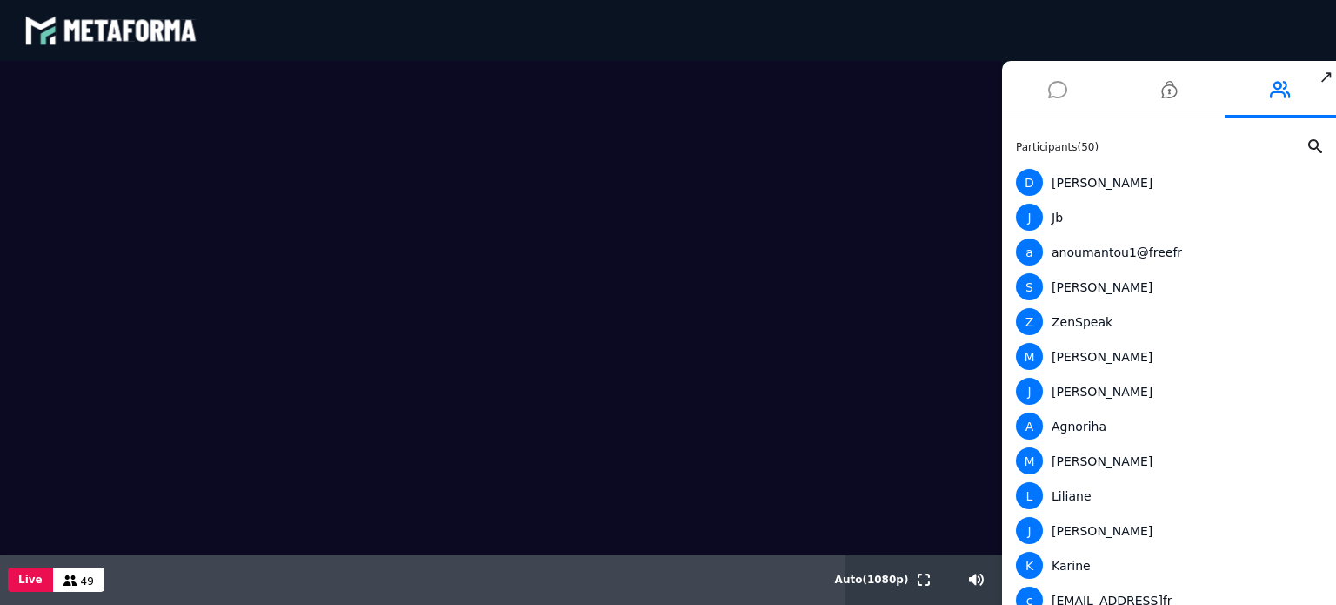
click at [1065, 87] on icon at bounding box center [1057, 89] width 19 height 43
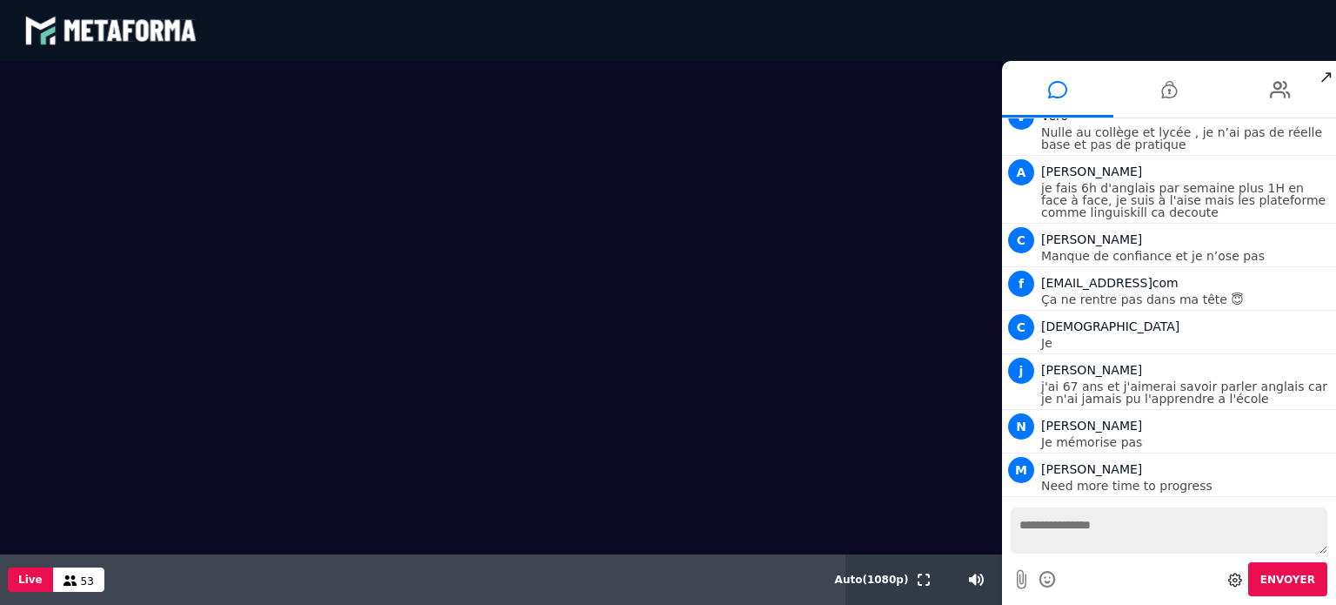
scroll to position [5921, 0]
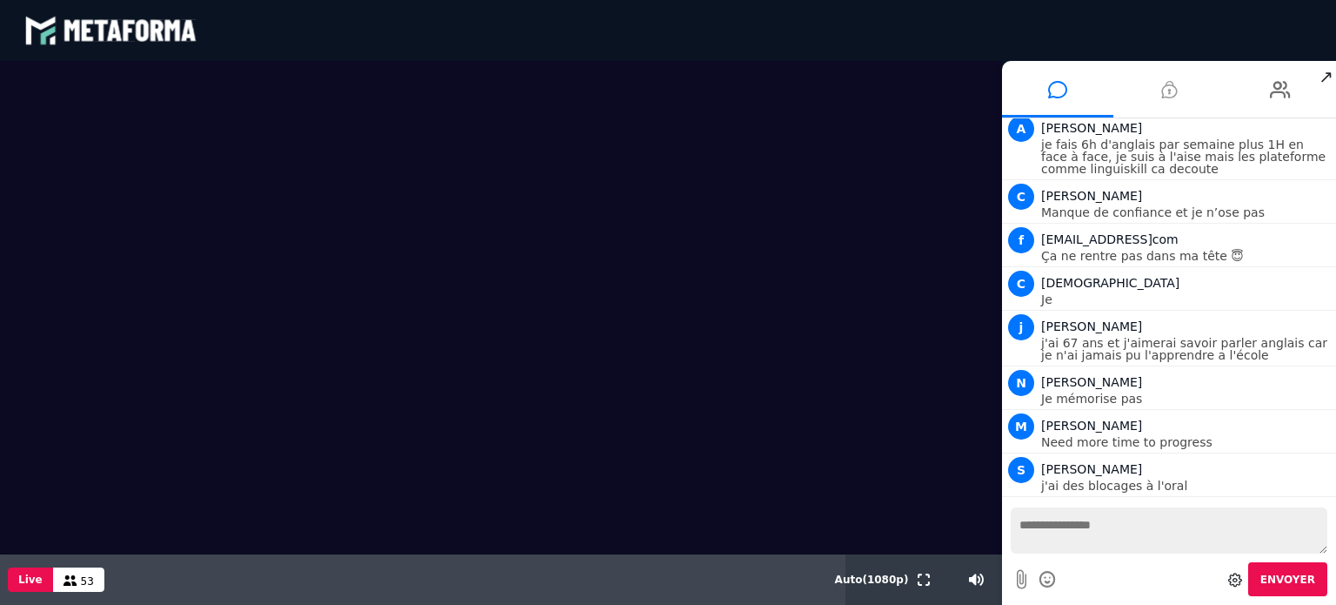
click at [1154, 94] on li at bounding box center [1168, 89] width 111 height 57
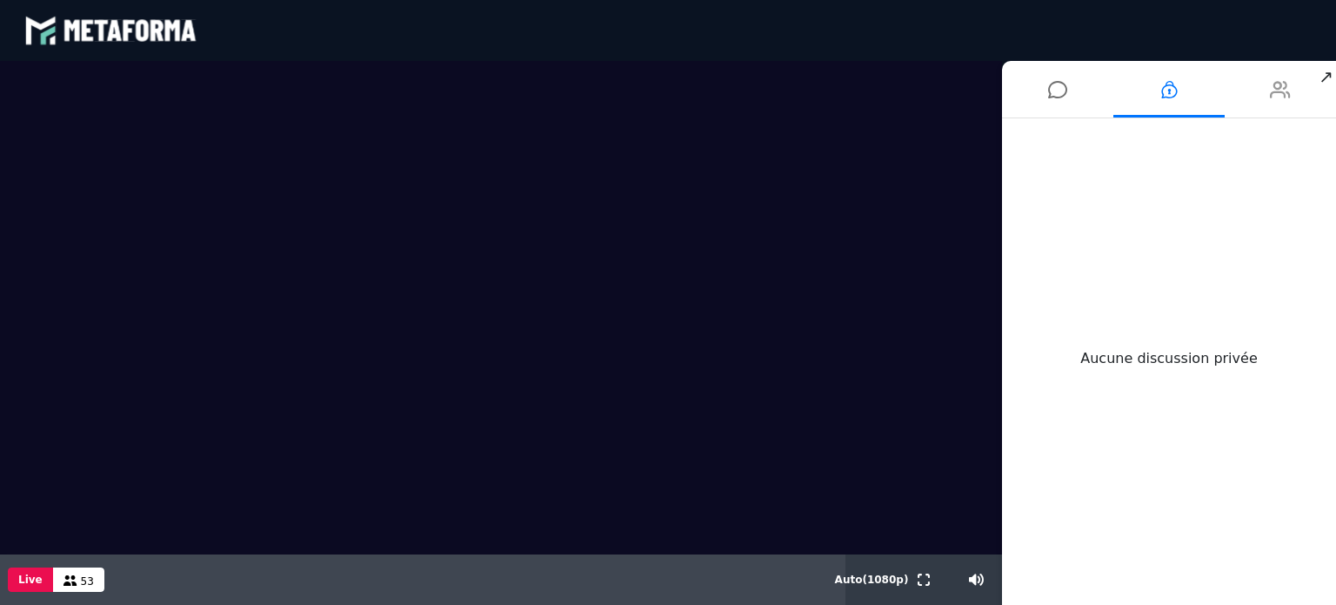
click at [1259, 100] on li at bounding box center [1280, 89] width 111 height 57
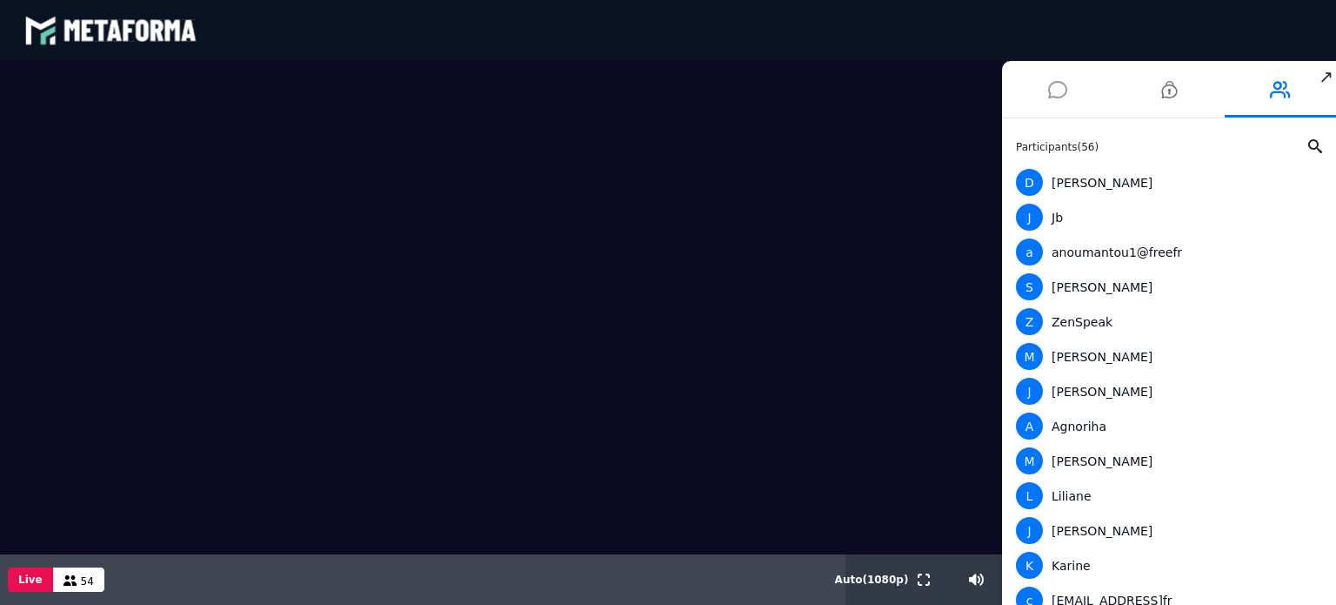
click at [1048, 89] on icon at bounding box center [1057, 89] width 19 height 43
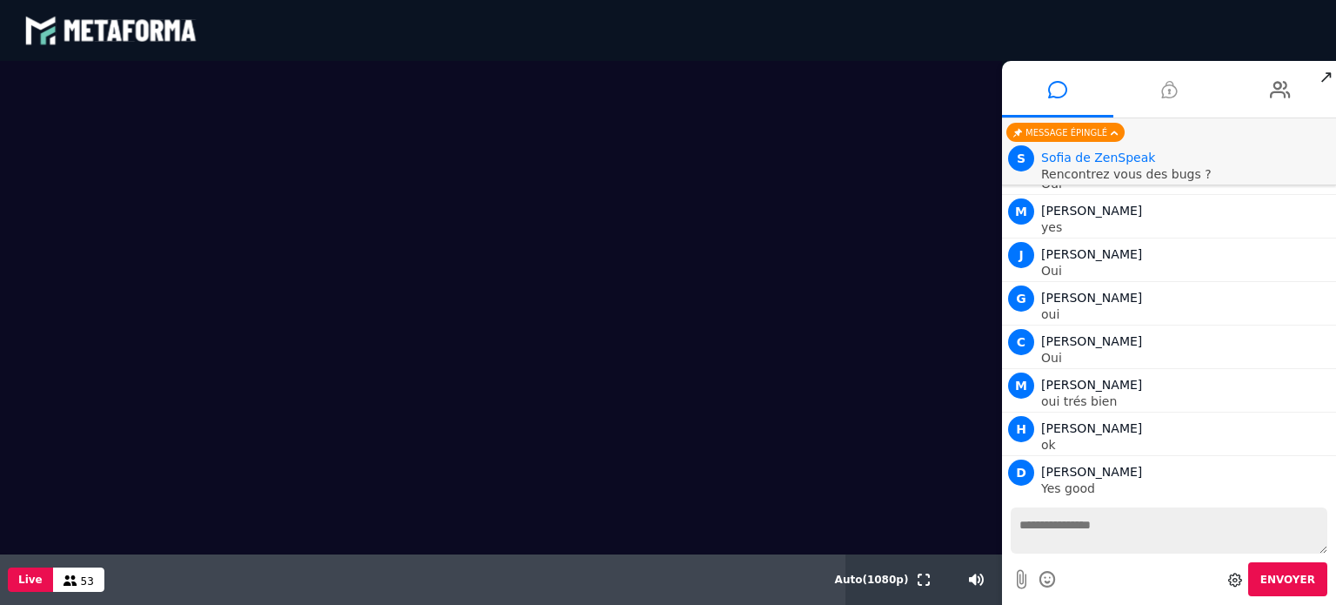
scroll to position [6885, 0]
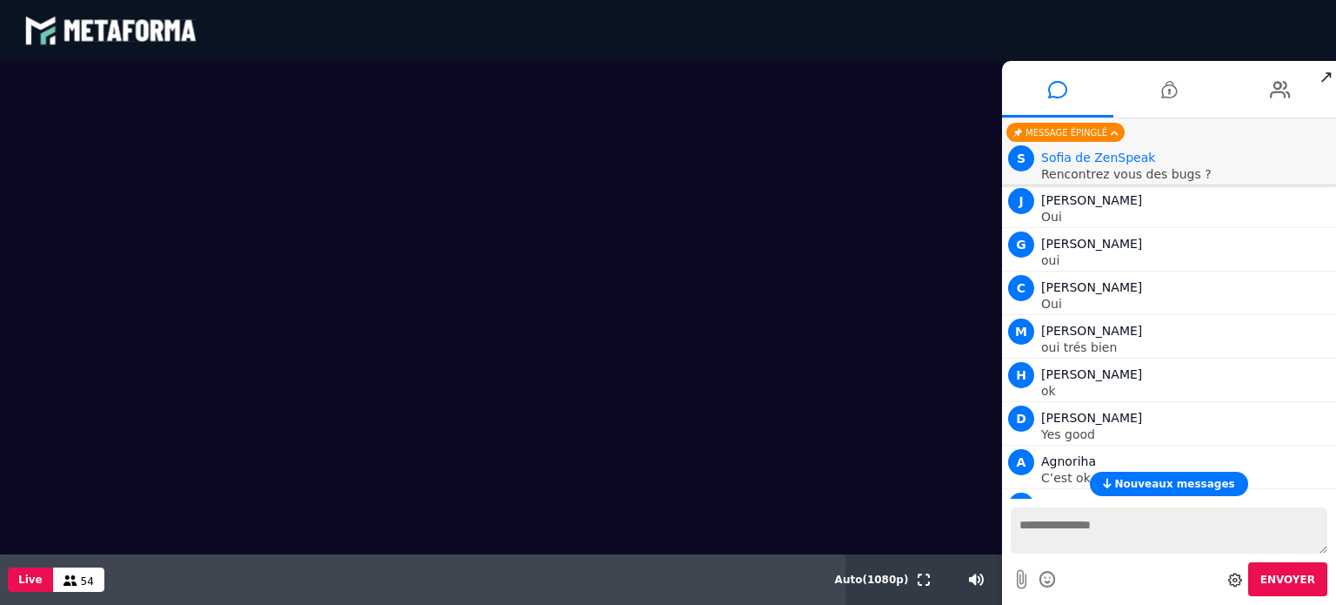
click at [1167, 479] on span "Nouveaux messages" at bounding box center [1174, 484] width 120 height 12
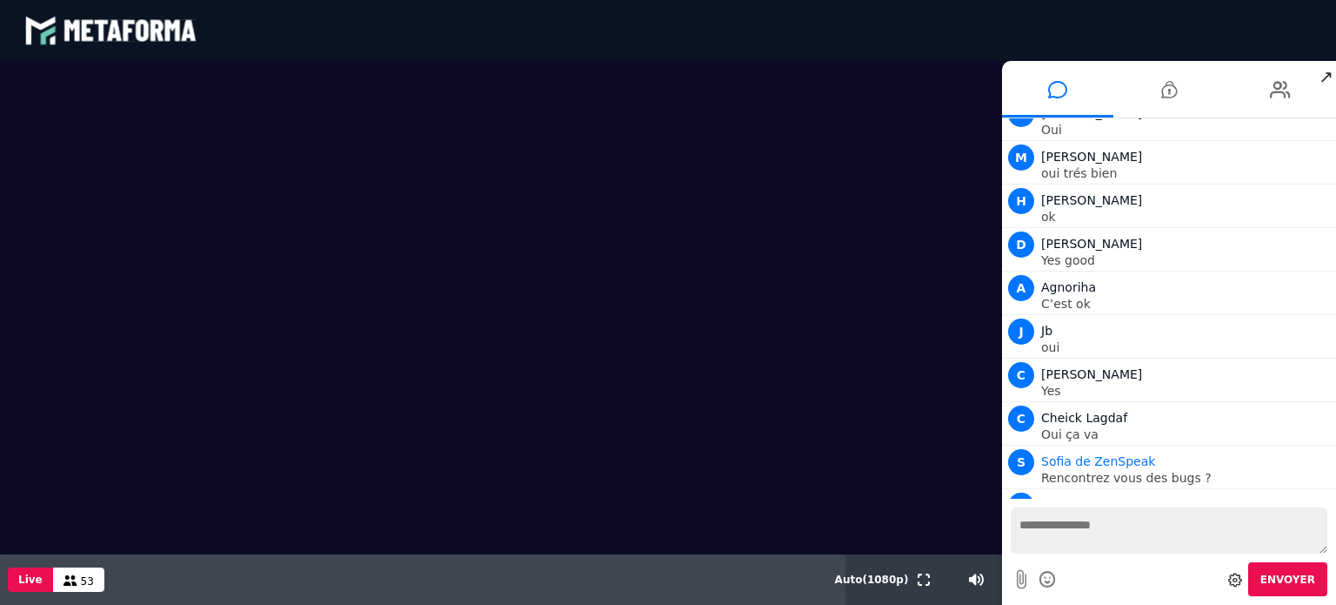
scroll to position [7103, 0]
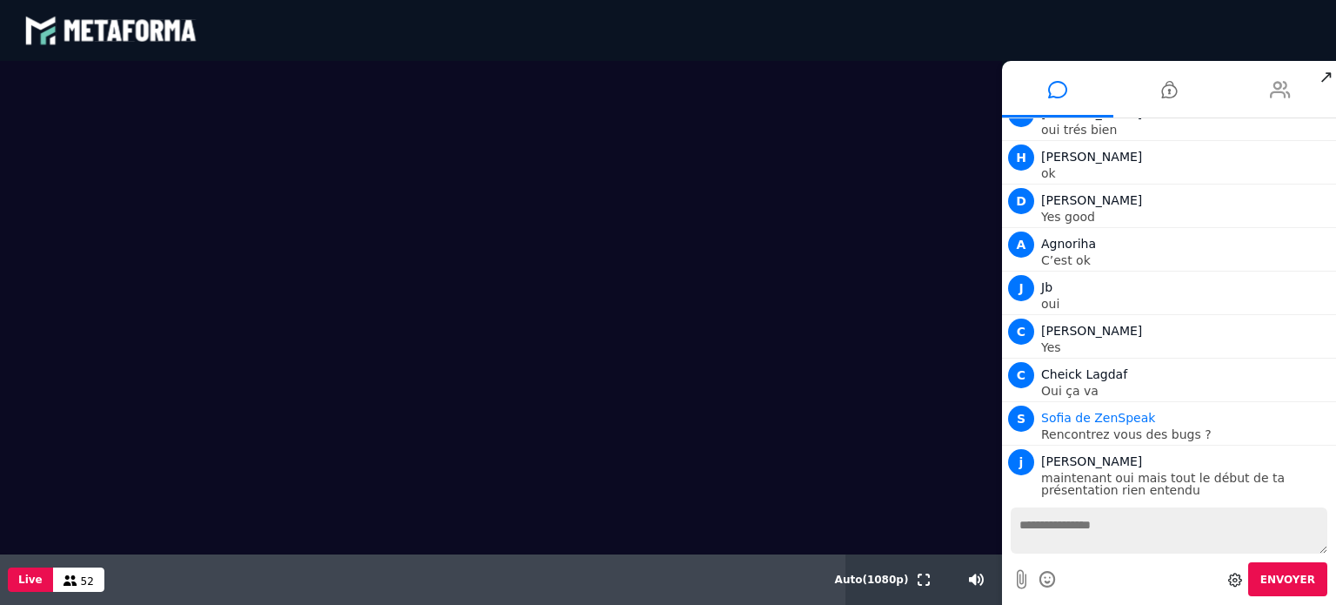
click at [1273, 104] on icon at bounding box center [1280, 89] width 21 height 43
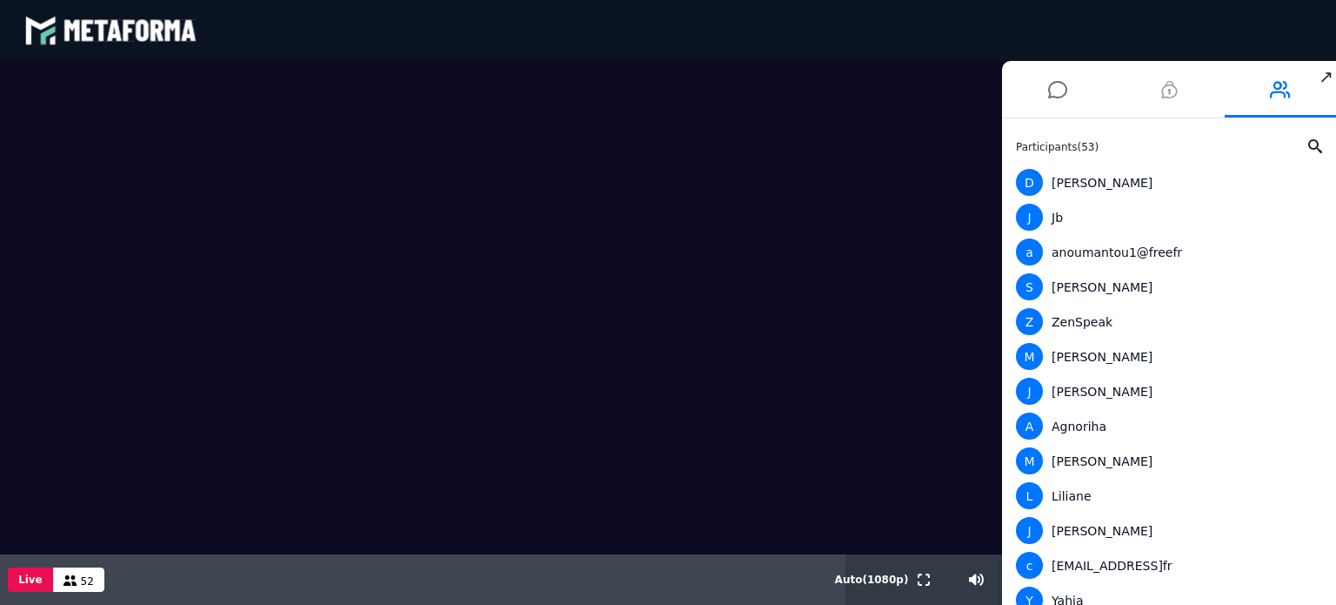
click at [1159, 88] on li at bounding box center [1168, 89] width 111 height 57
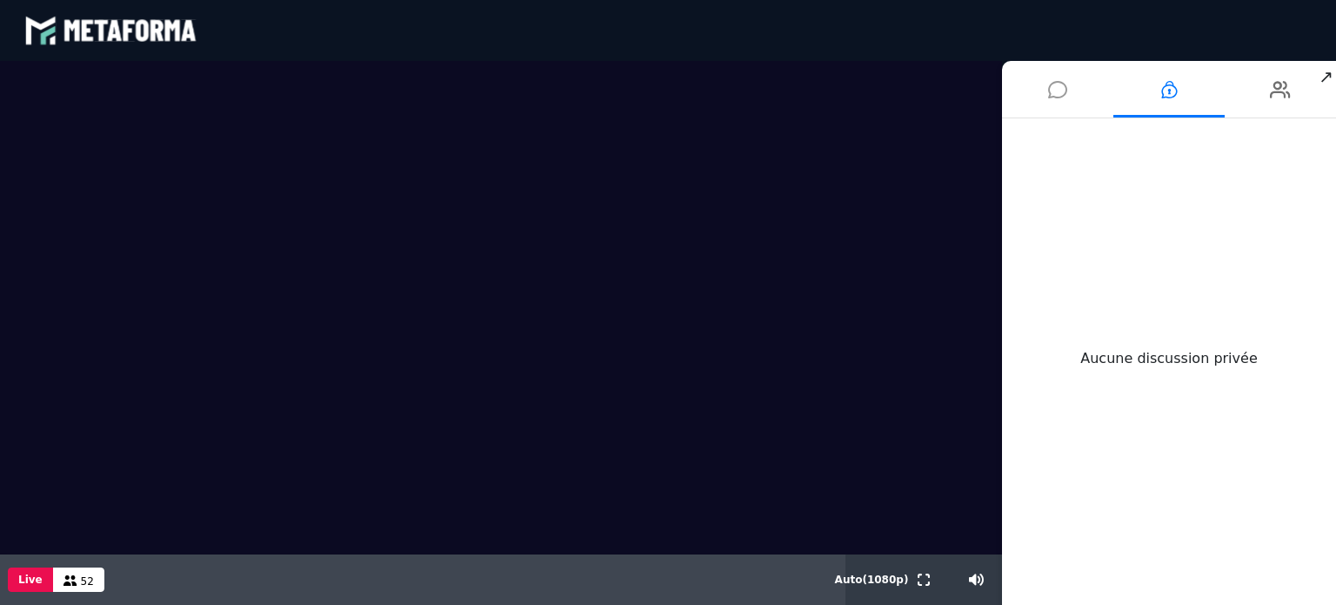
click at [1061, 81] on icon at bounding box center [1057, 89] width 19 height 43
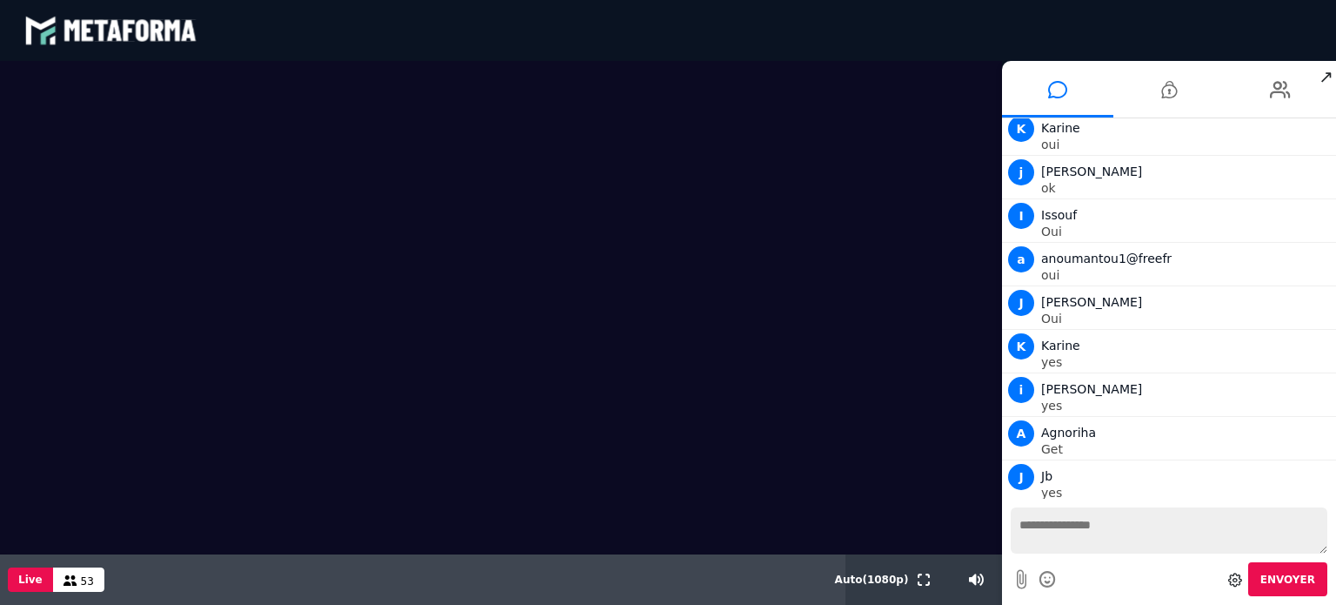
scroll to position [7752, 0]
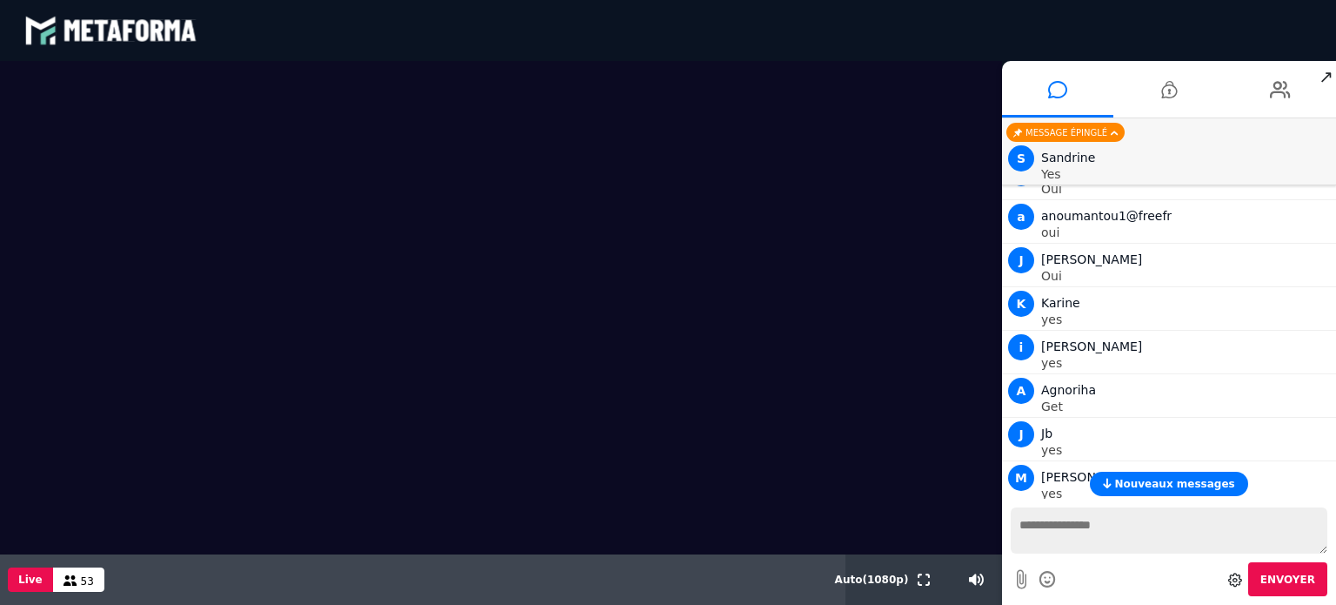
click at [1152, 474] on button "Nouveaux messages" at bounding box center [1168, 483] width 157 height 24
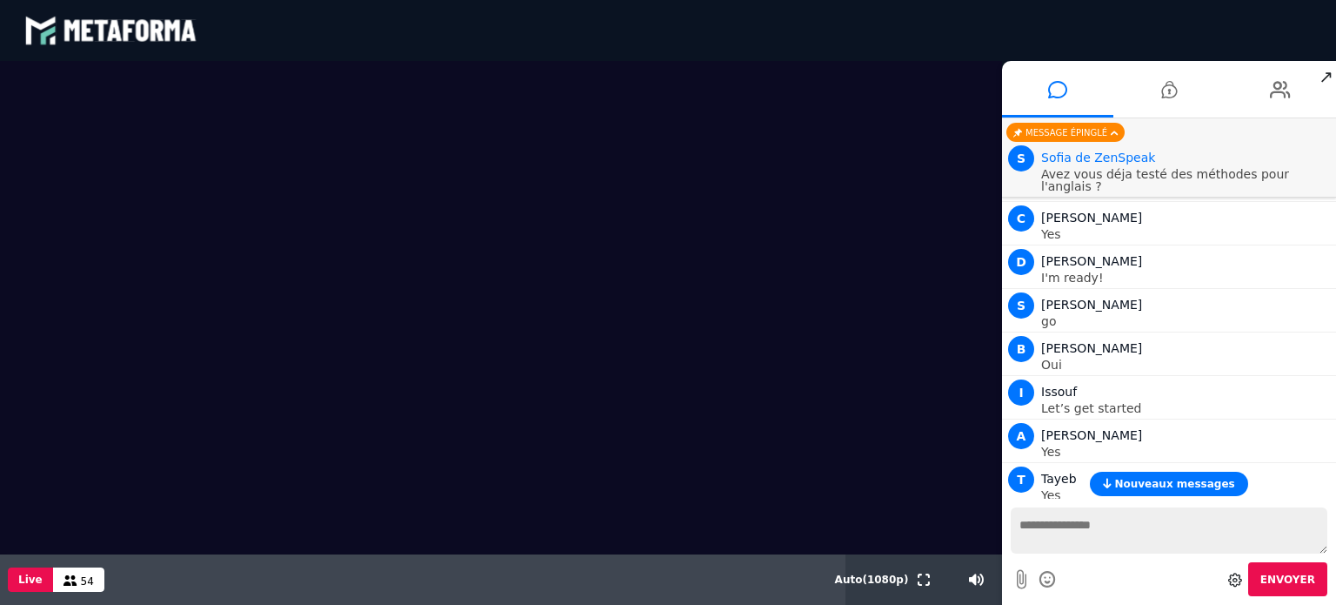
scroll to position [8446, 0]
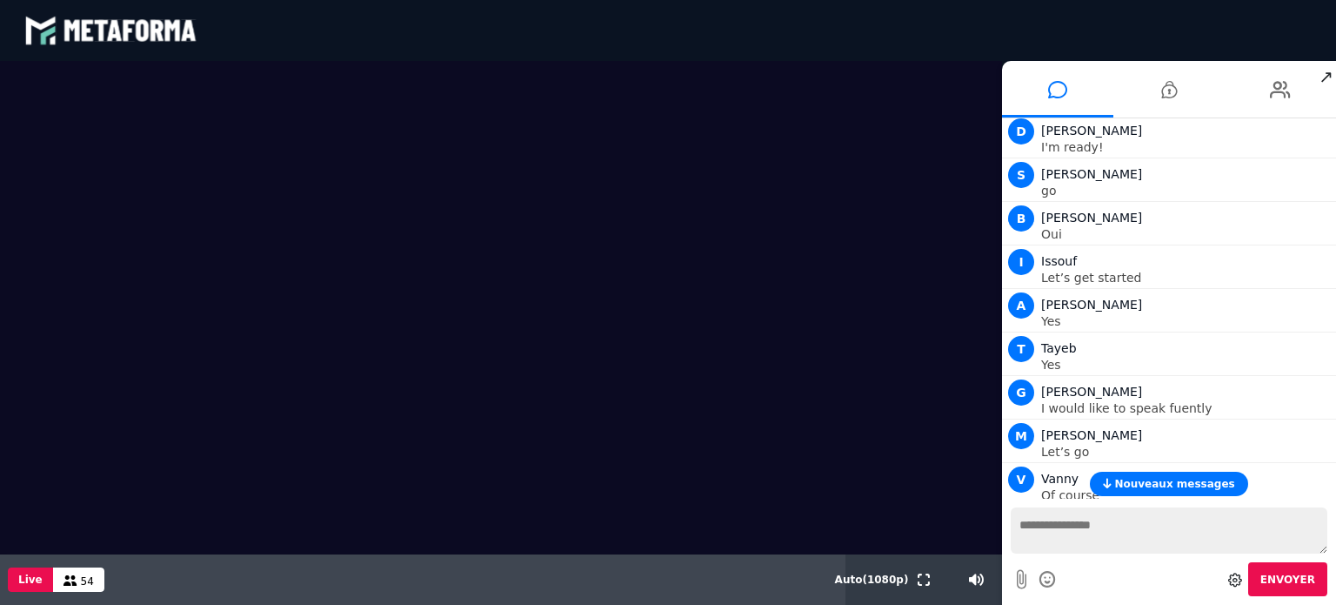
click at [1138, 480] on span "Nouveaux messages" at bounding box center [1174, 484] width 120 height 12
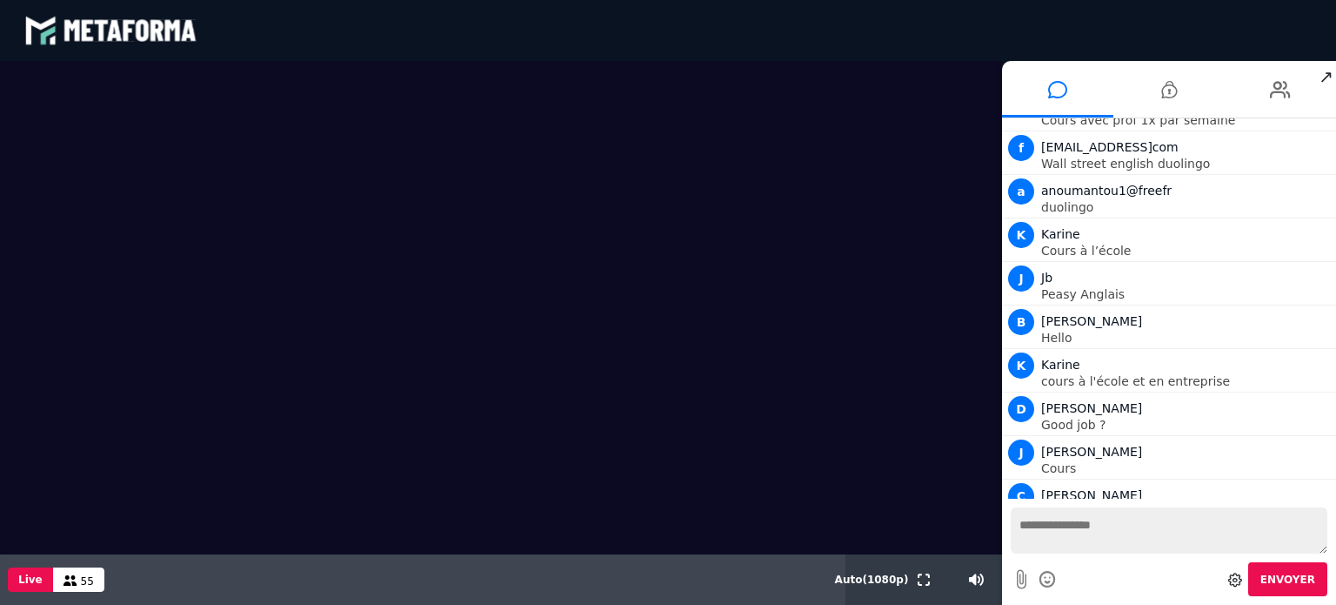
scroll to position [9442, 0]
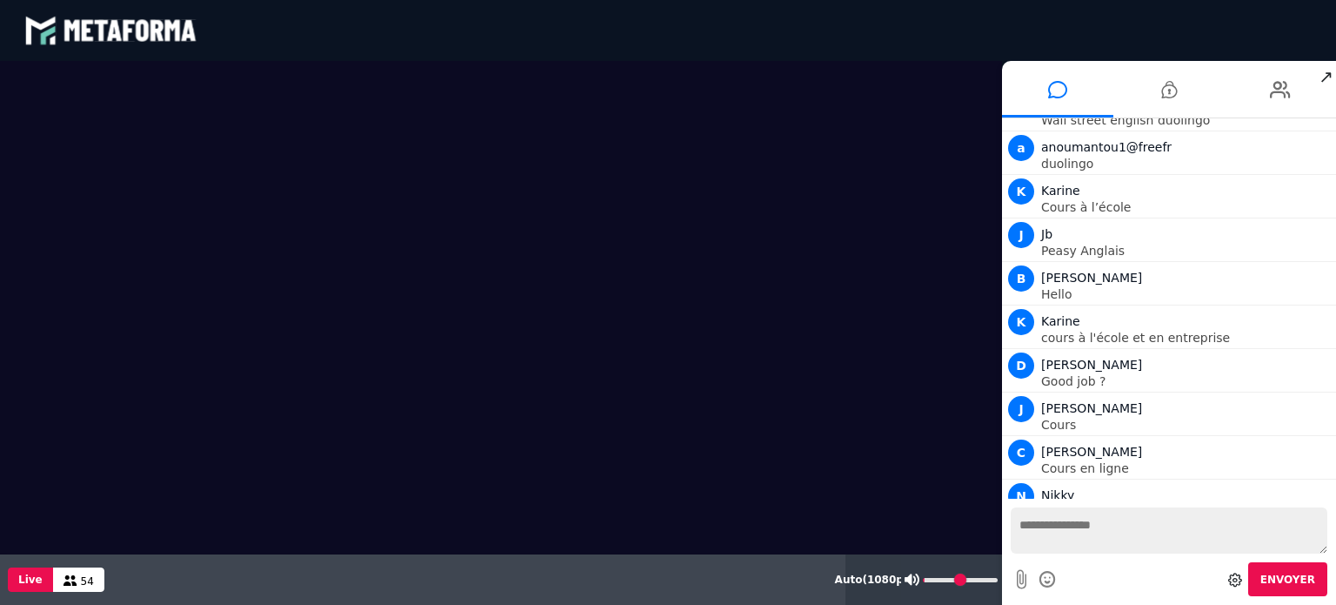
click at [930, 580] on input "range" at bounding box center [960, 580] width 75 height 4
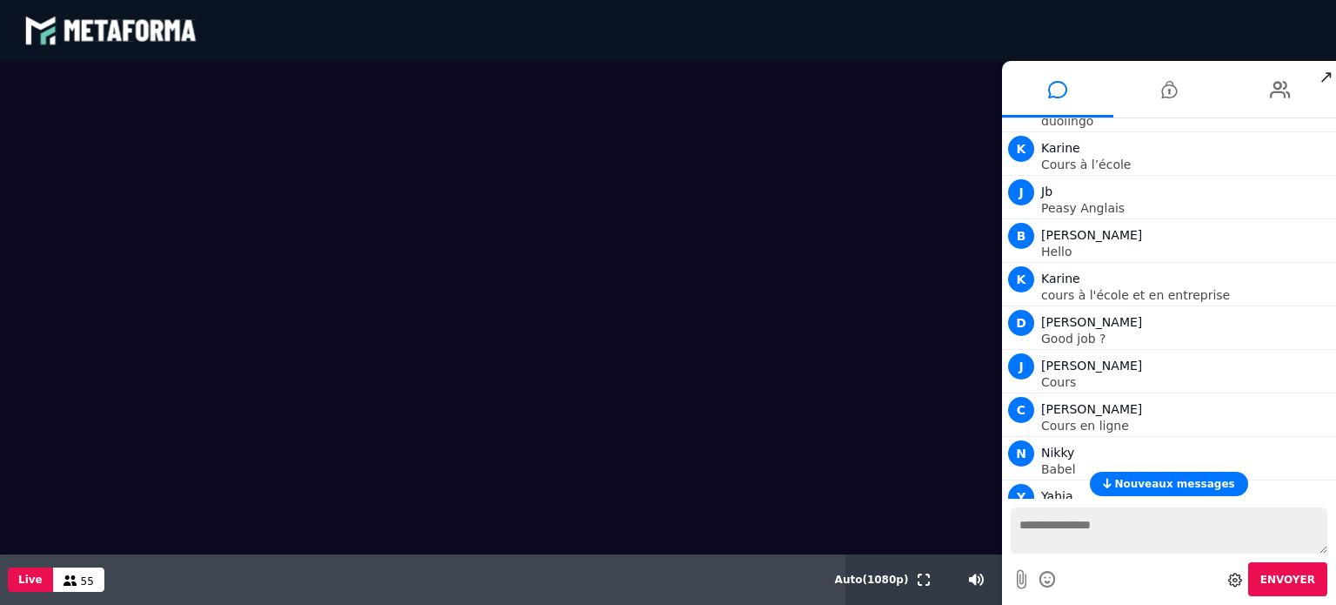
click at [1175, 489] on span "Nouveaux messages" at bounding box center [1174, 484] width 120 height 12
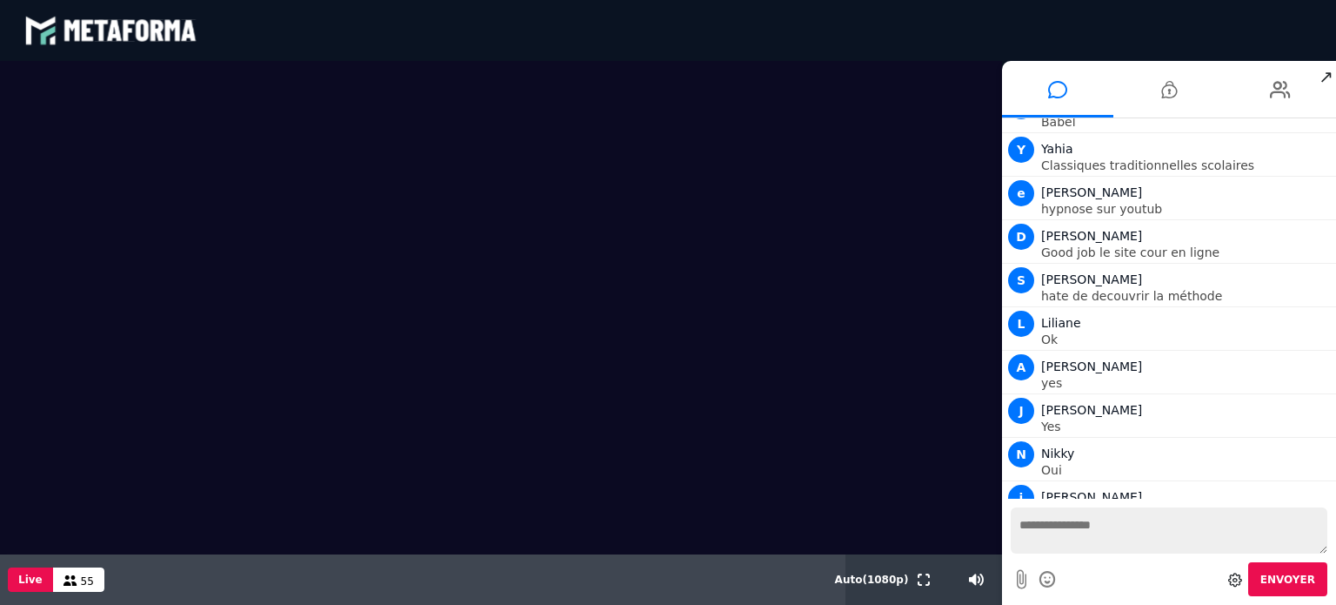
scroll to position [9831, 0]
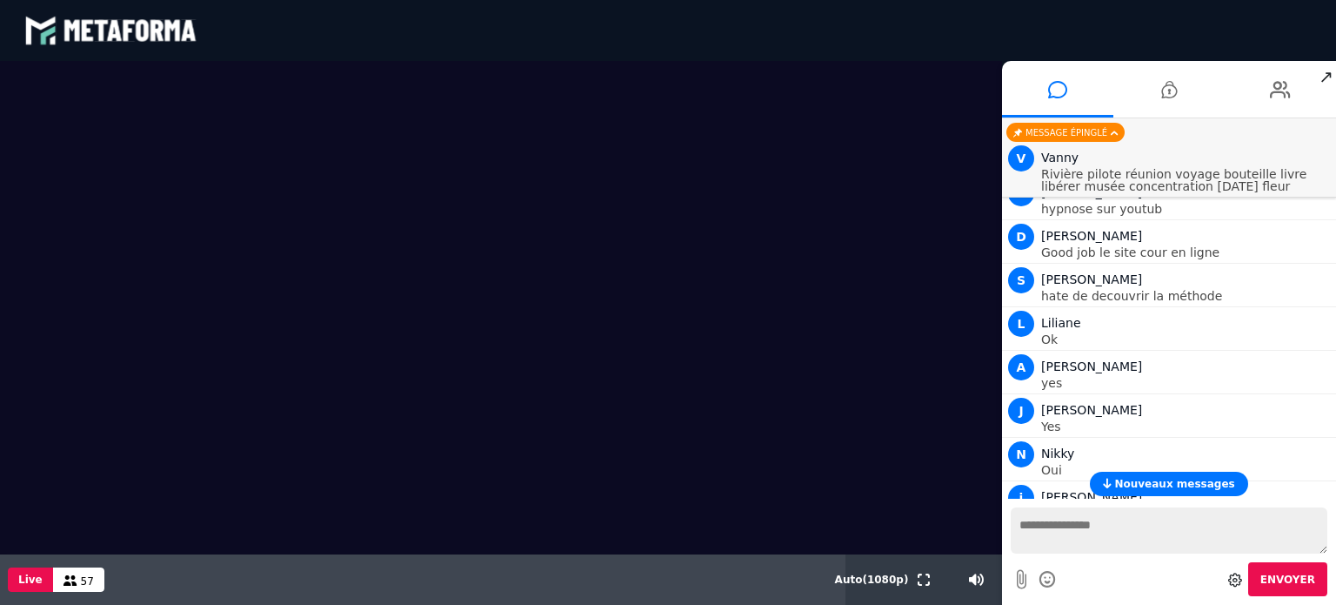
click at [1150, 480] on span "Nouveaux messages" at bounding box center [1174, 484] width 120 height 12
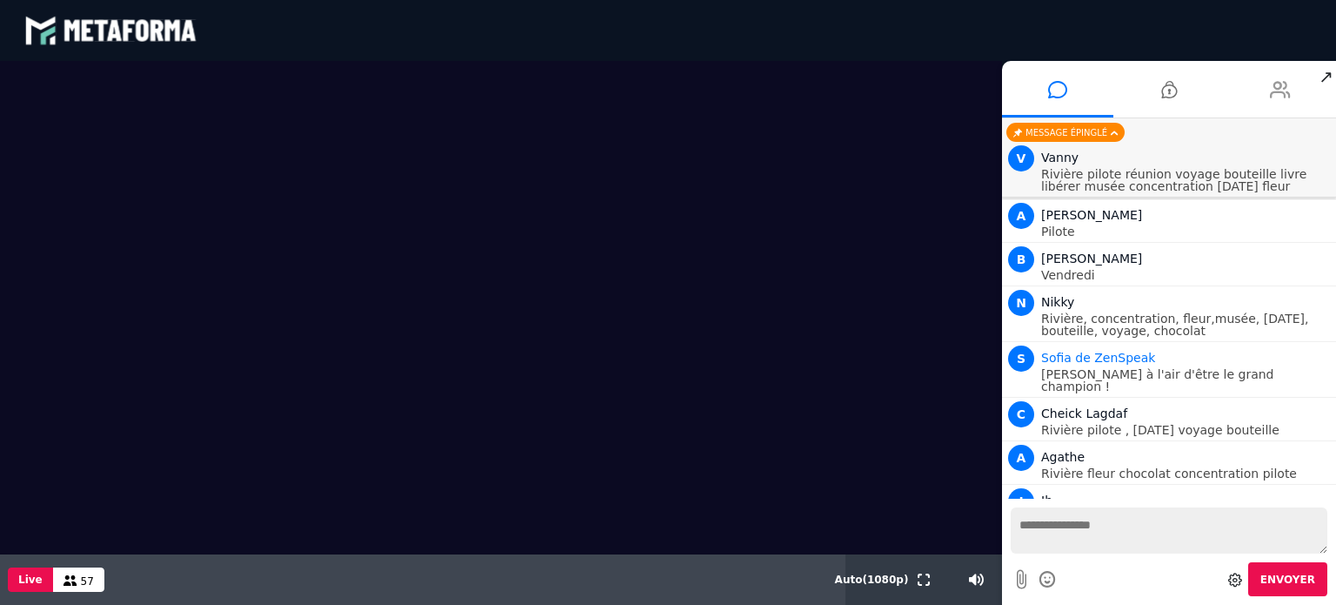
click at [1259, 90] on li at bounding box center [1280, 89] width 111 height 57
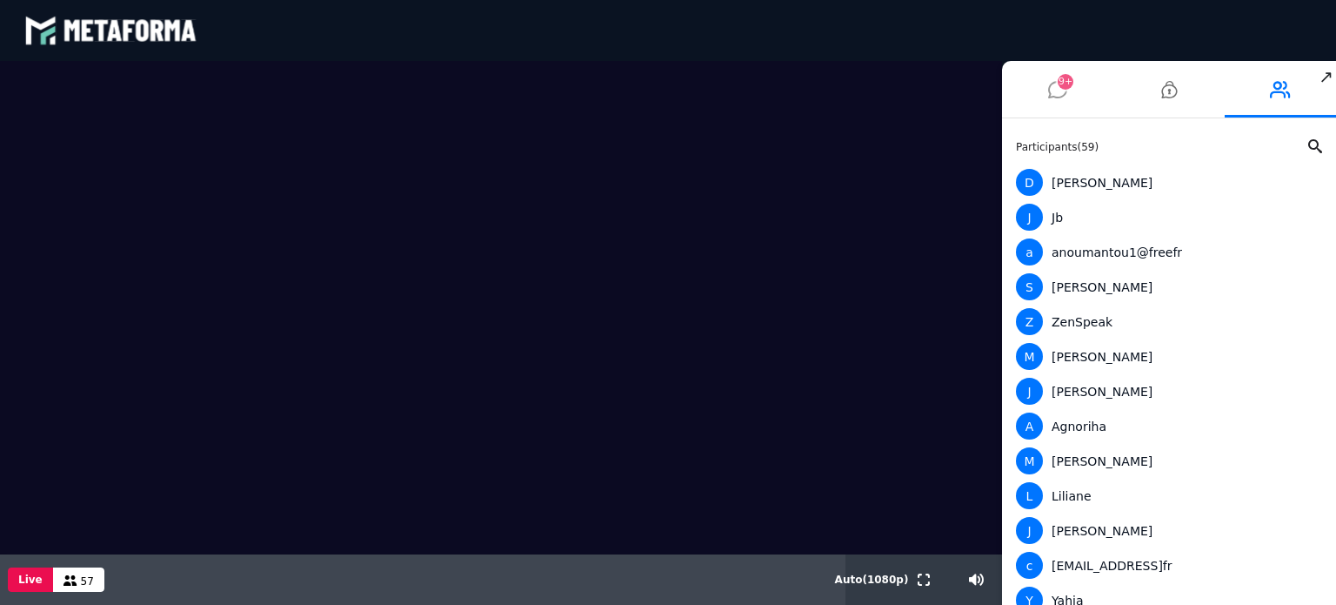
click at [1069, 87] on span "9+" at bounding box center [1066, 82] width 16 height 16
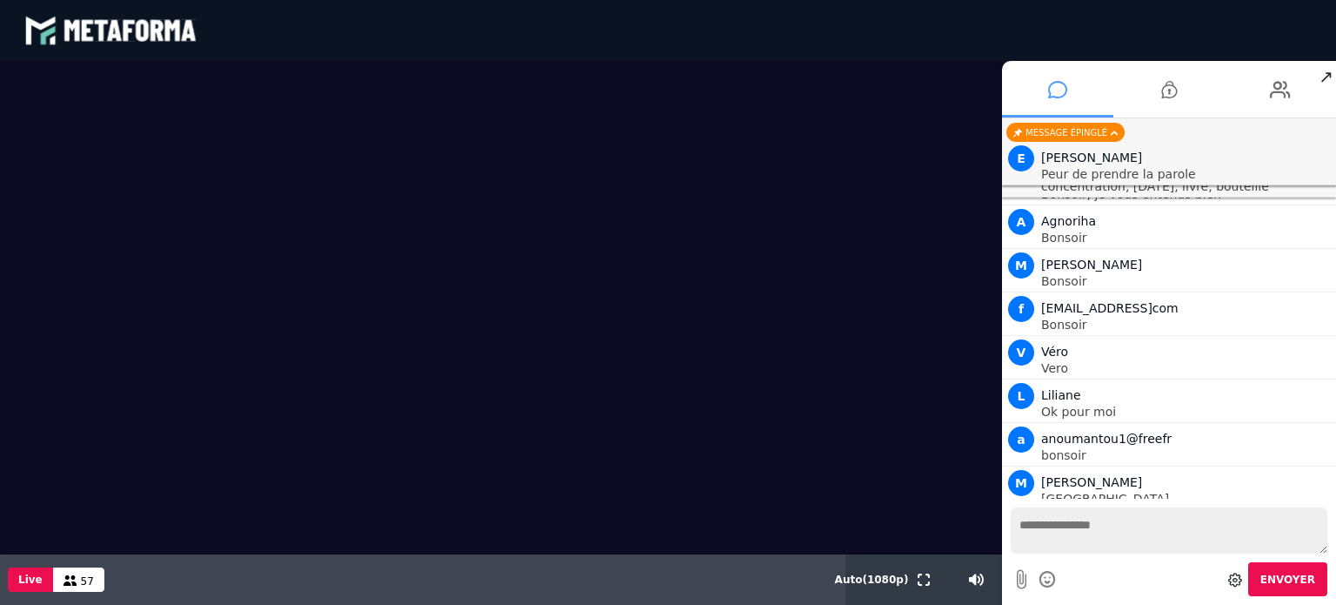
scroll to position [13479, 0]
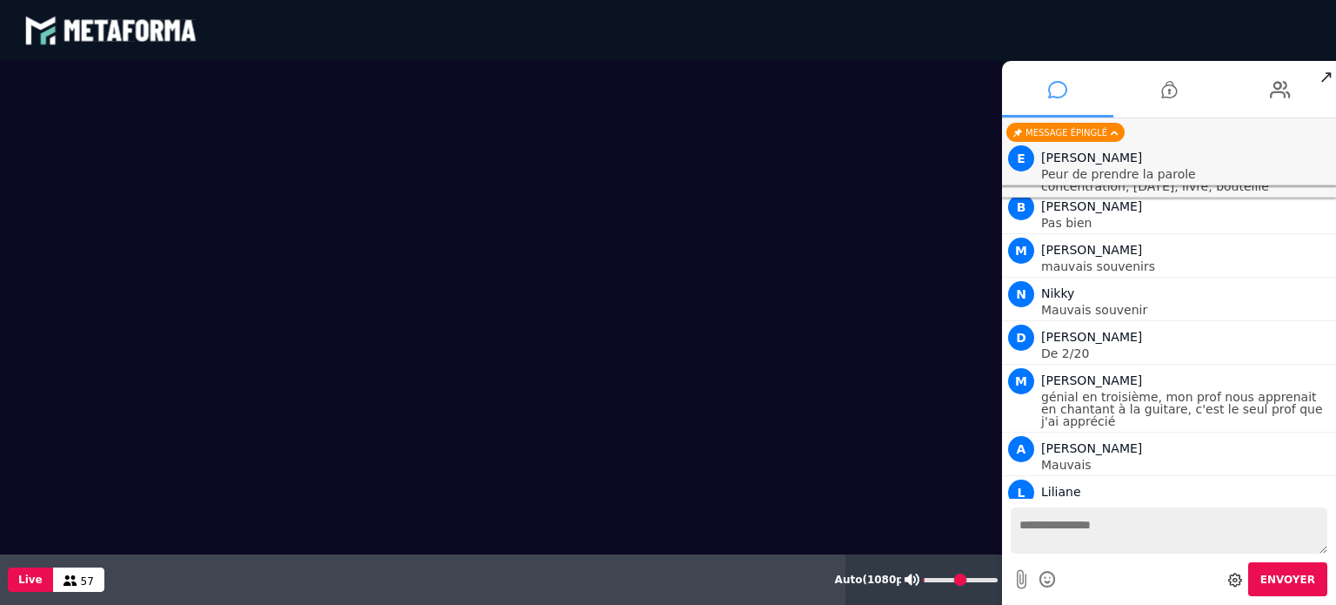
click at [964, 578] on input "range" at bounding box center [960, 580] width 75 height 4
drag, startPoint x: 964, startPoint y: 577, endPoint x: 996, endPoint y: 581, distance: 32.5
type input "***"
click at [996, 581] on input "range" at bounding box center [960, 580] width 75 height 4
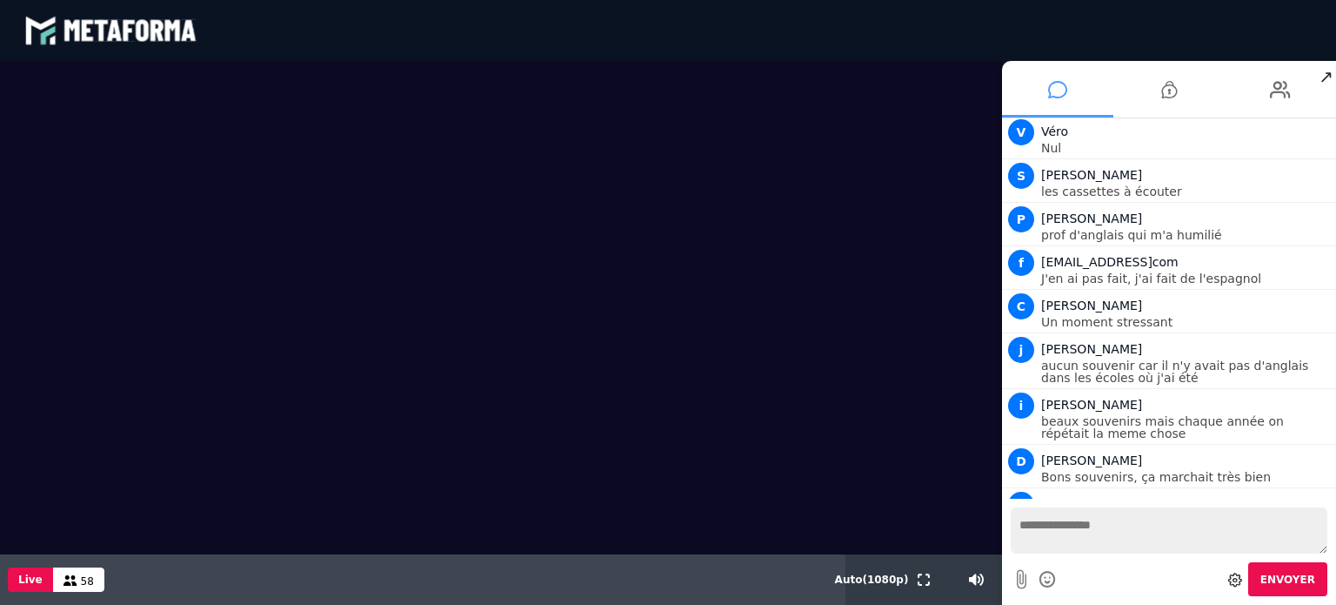
scroll to position [13862, 0]
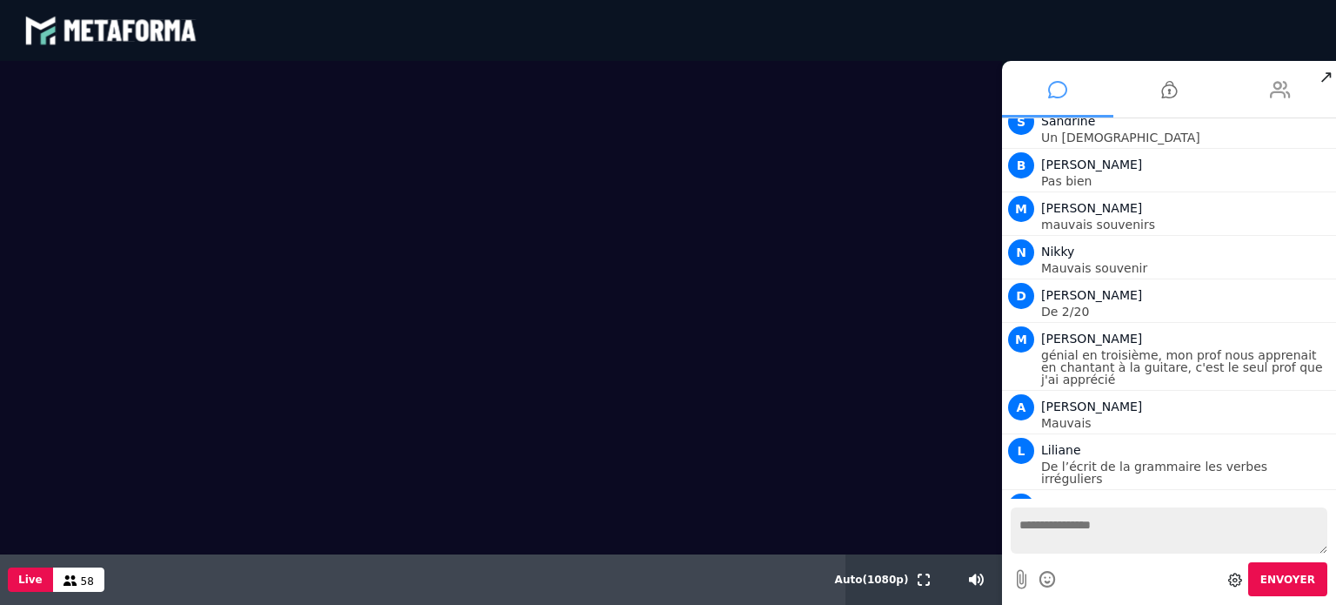
click at [1265, 92] on li at bounding box center [1280, 89] width 111 height 57
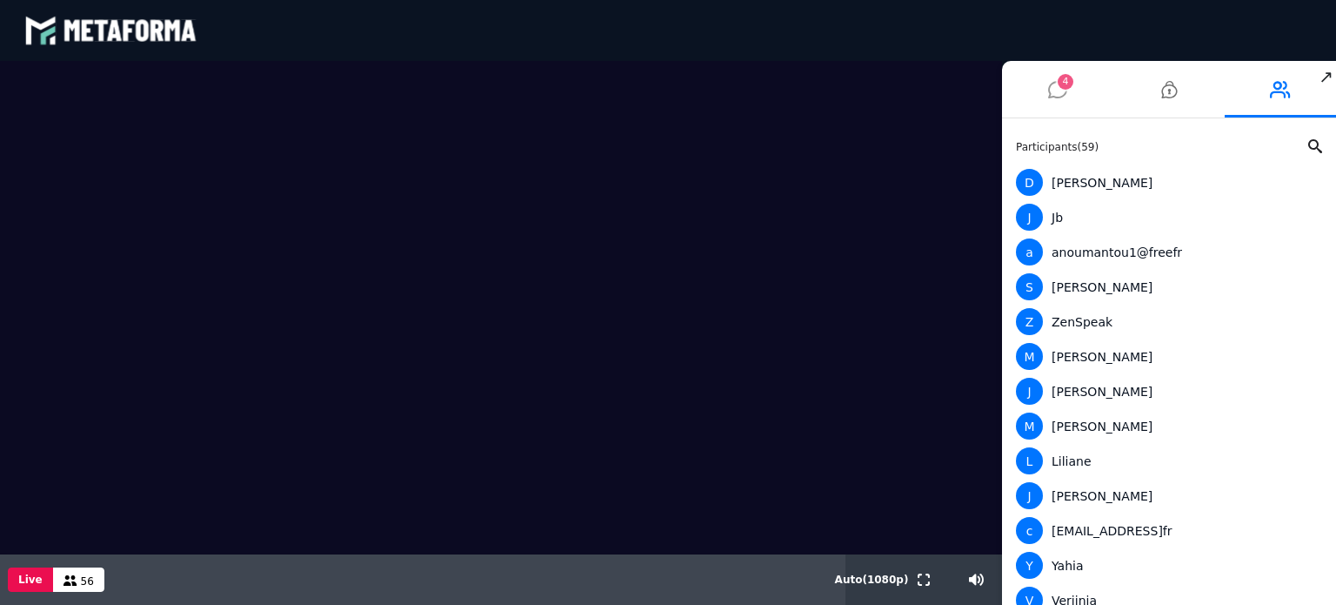
click at [1041, 90] on li "4" at bounding box center [1057, 89] width 111 height 57
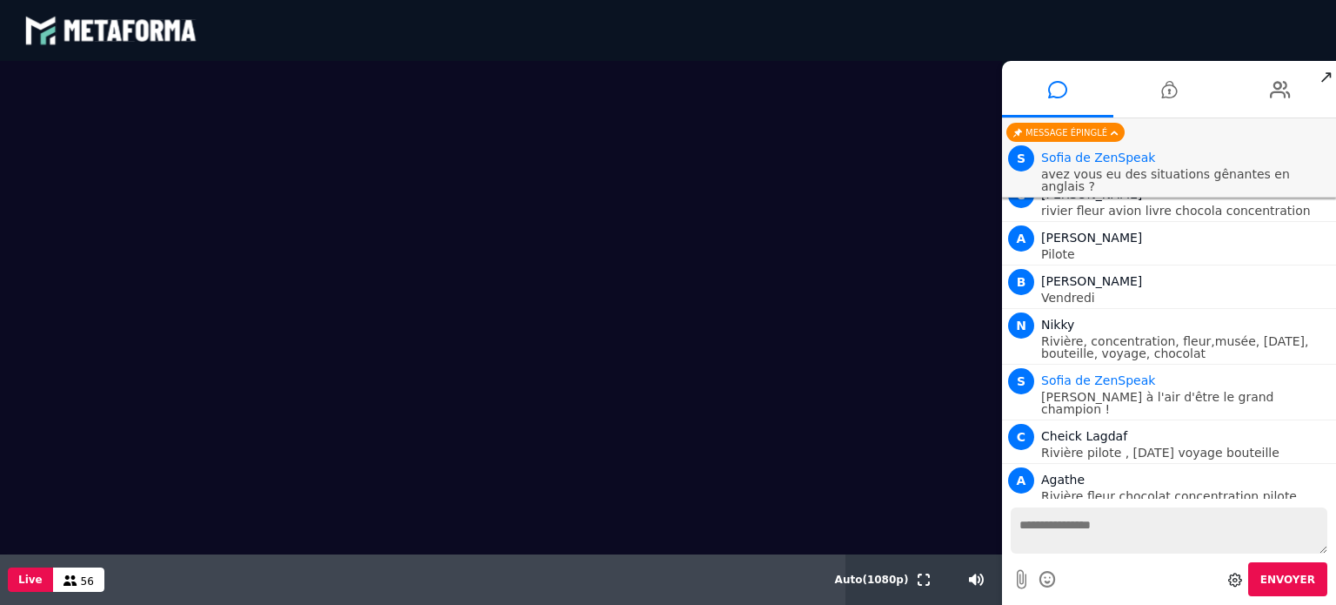
scroll to position [12358, 0]
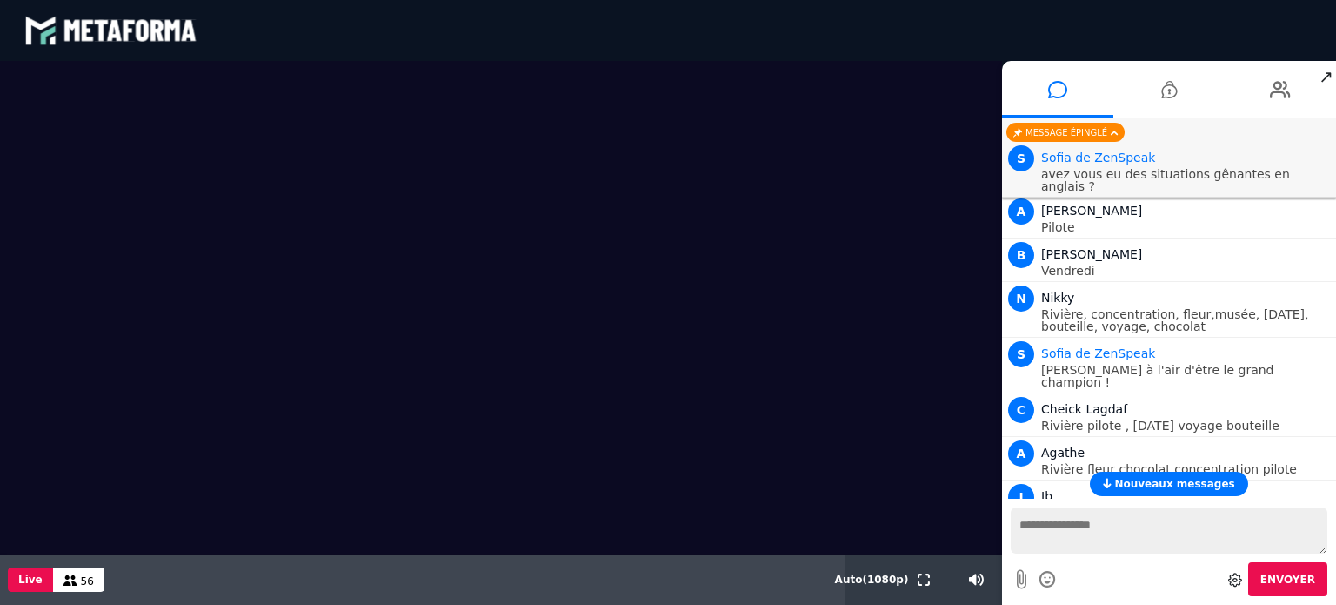
click at [1139, 483] on span "Nouveaux messages" at bounding box center [1174, 484] width 120 height 12
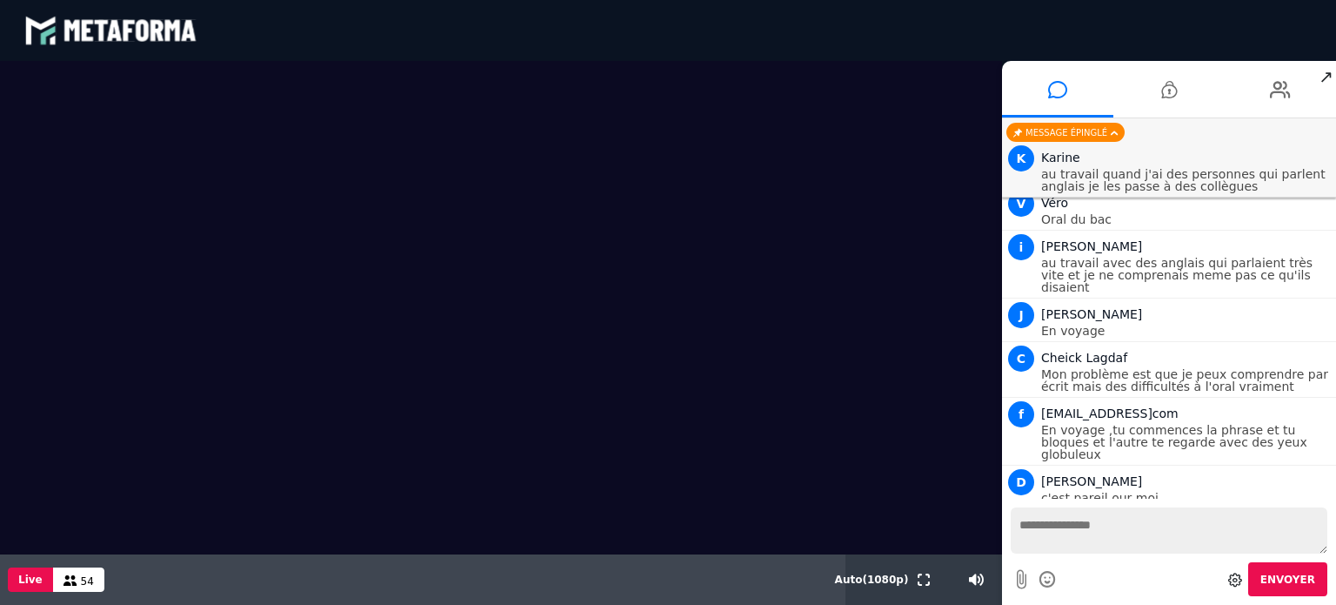
scroll to position [14542, 0]
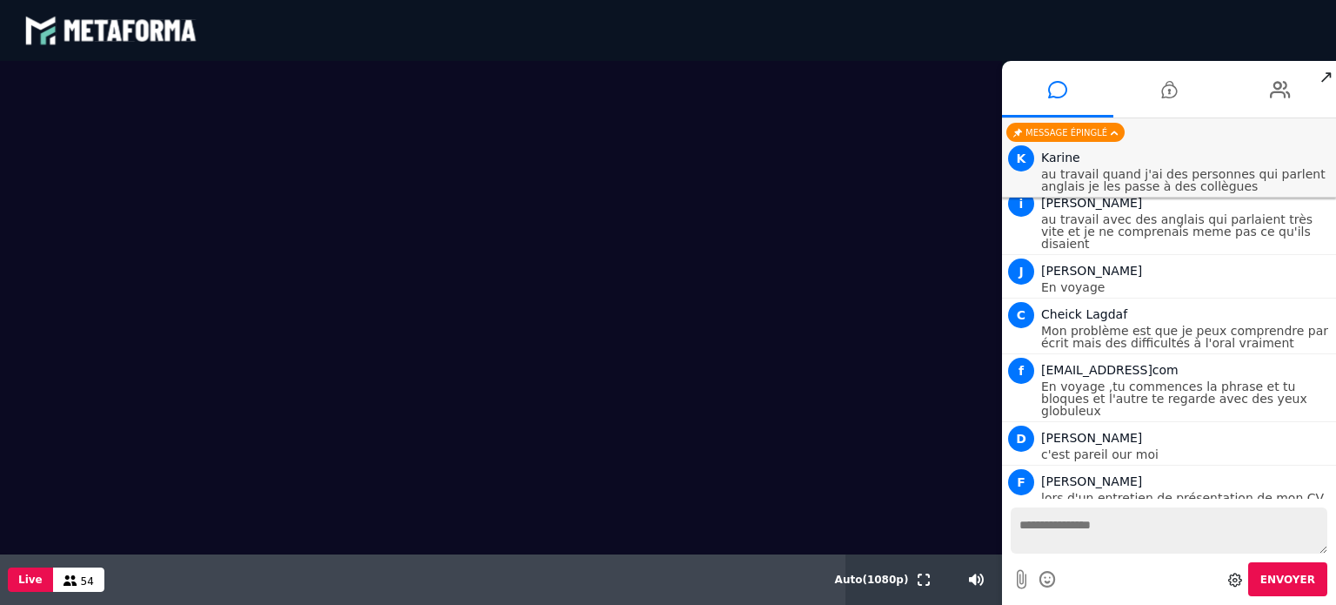
click at [1033, 521] on textarea at bounding box center [1169, 530] width 317 height 46
type textarea "*"
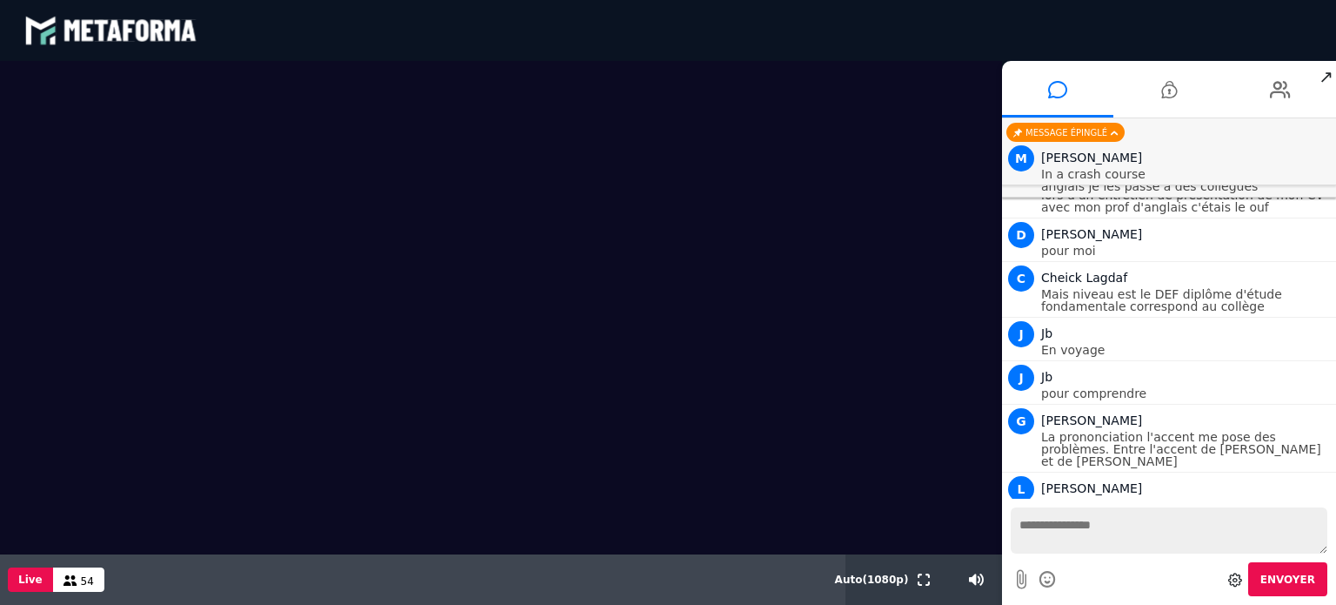
scroll to position [14974, 0]
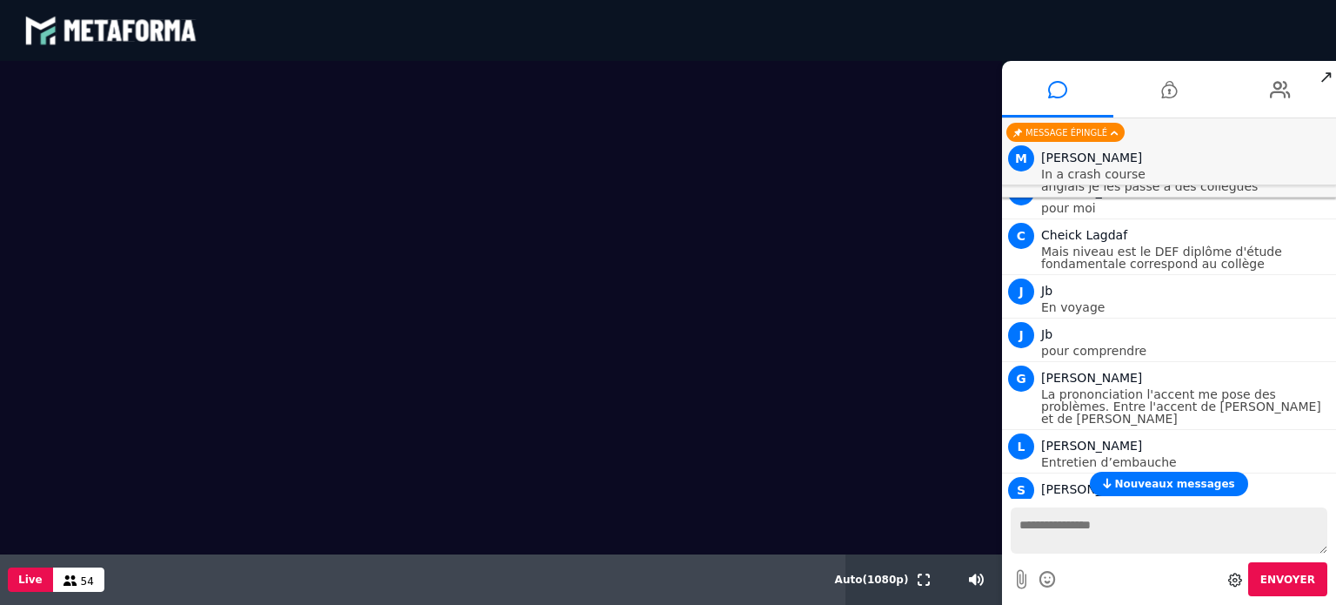
click at [1178, 478] on span "Nouveaux messages" at bounding box center [1174, 484] width 120 height 12
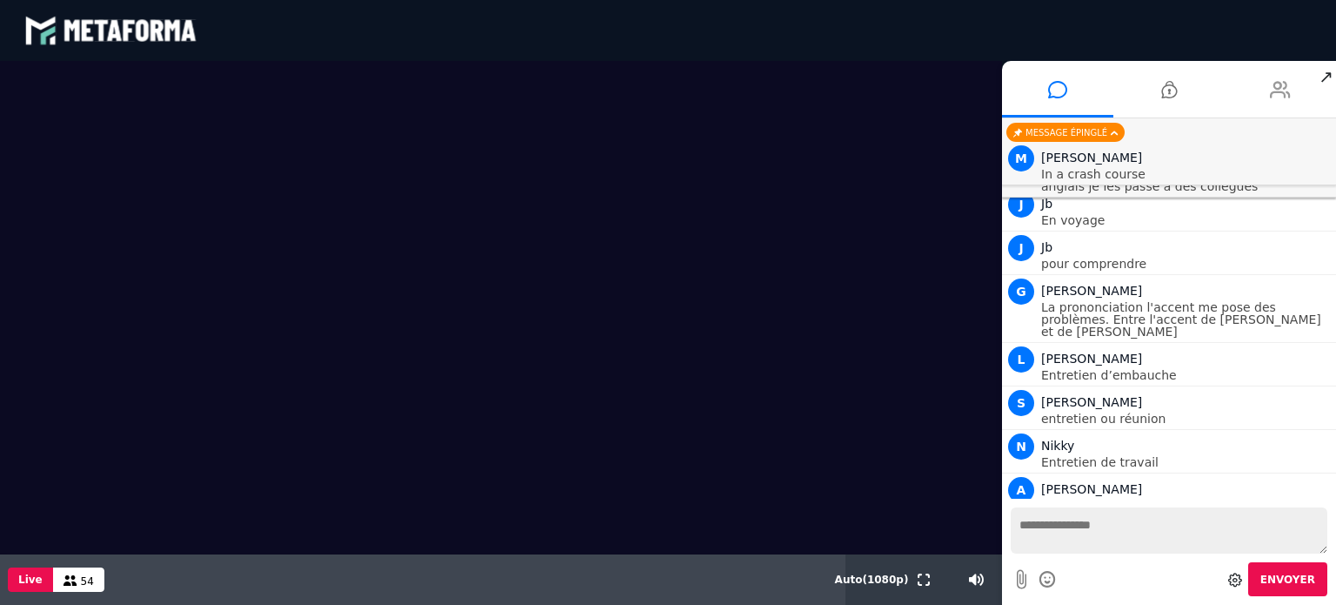
click at [1262, 95] on li at bounding box center [1280, 89] width 111 height 57
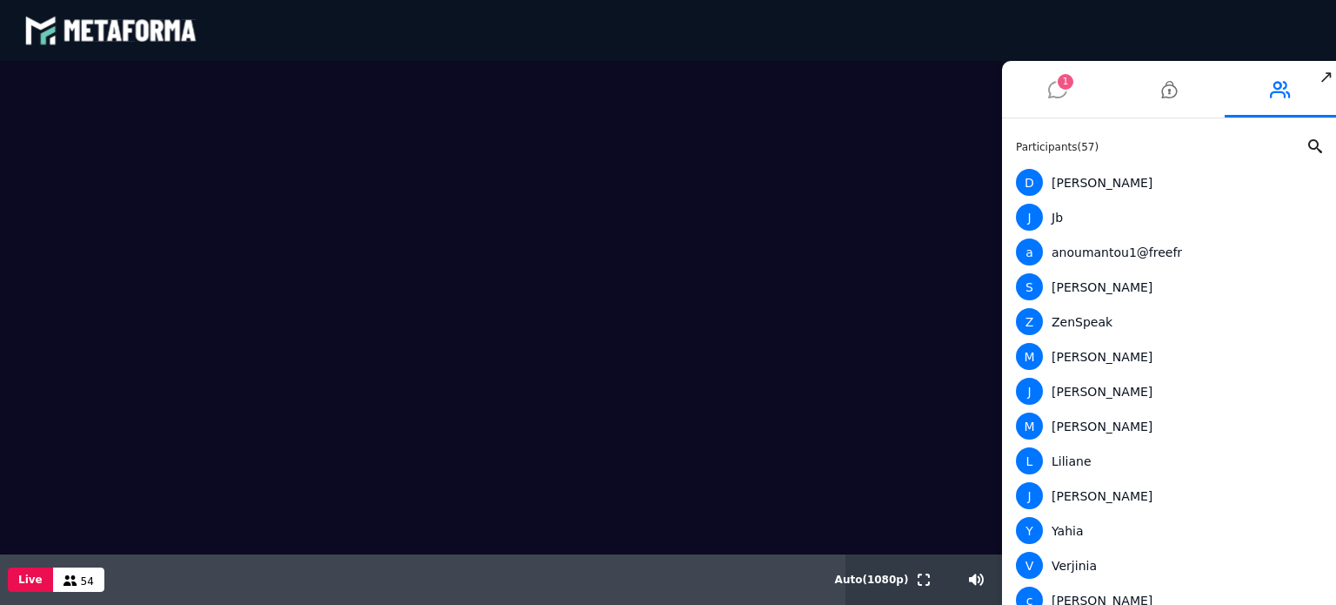
click at [1059, 86] on span "1" at bounding box center [1066, 82] width 16 height 16
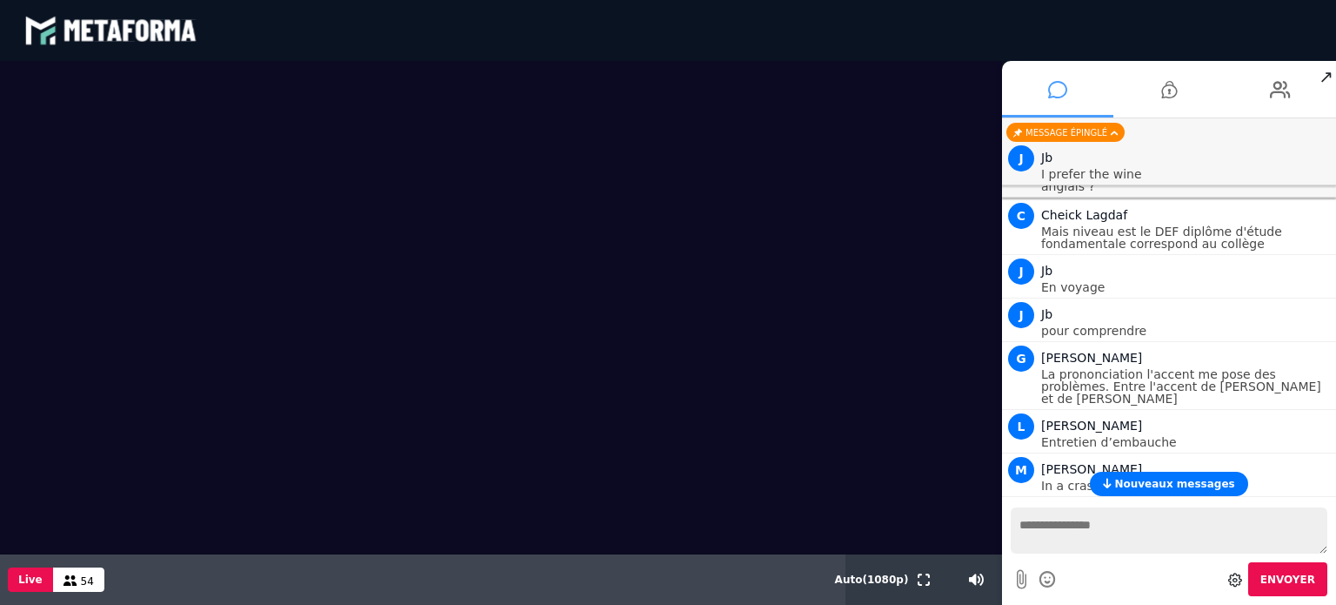
scroll to position [14950, 0]
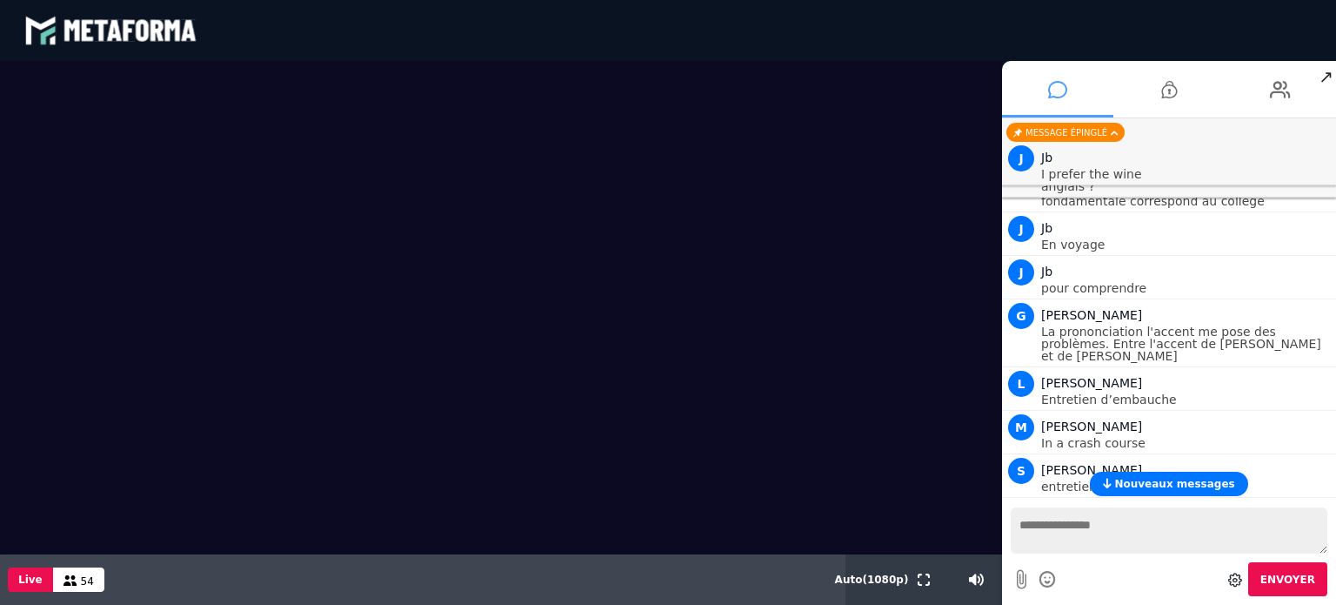
click at [1148, 483] on span "Nouveaux messages" at bounding box center [1174, 484] width 120 height 12
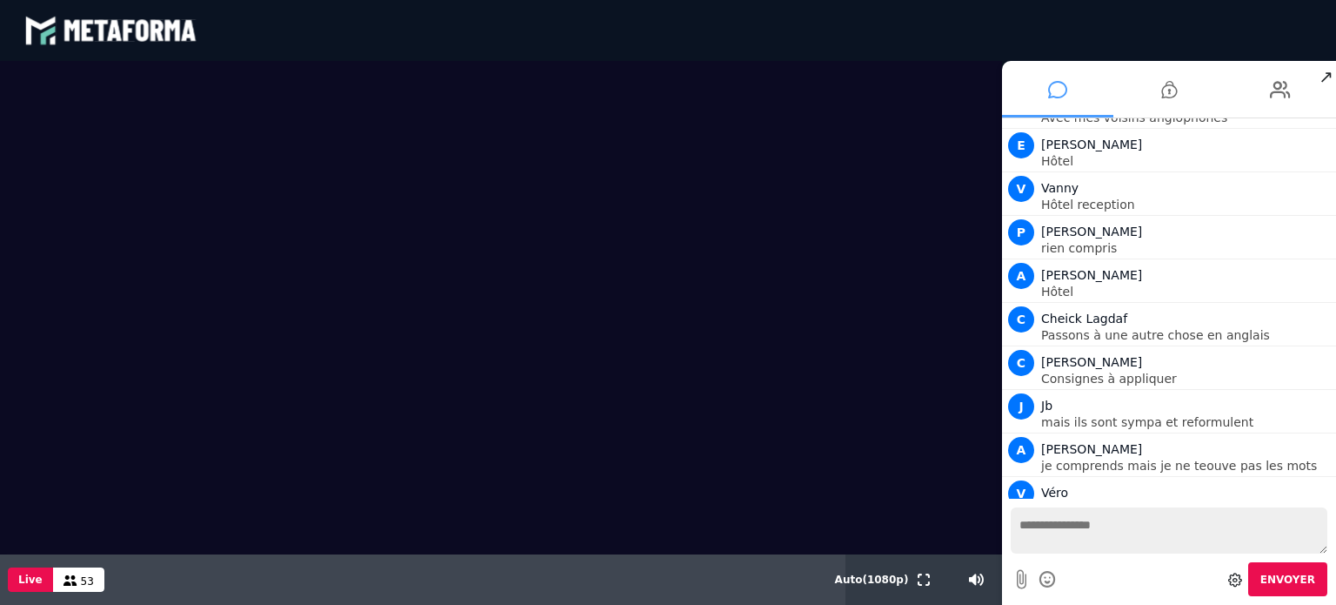
scroll to position [16008, 0]
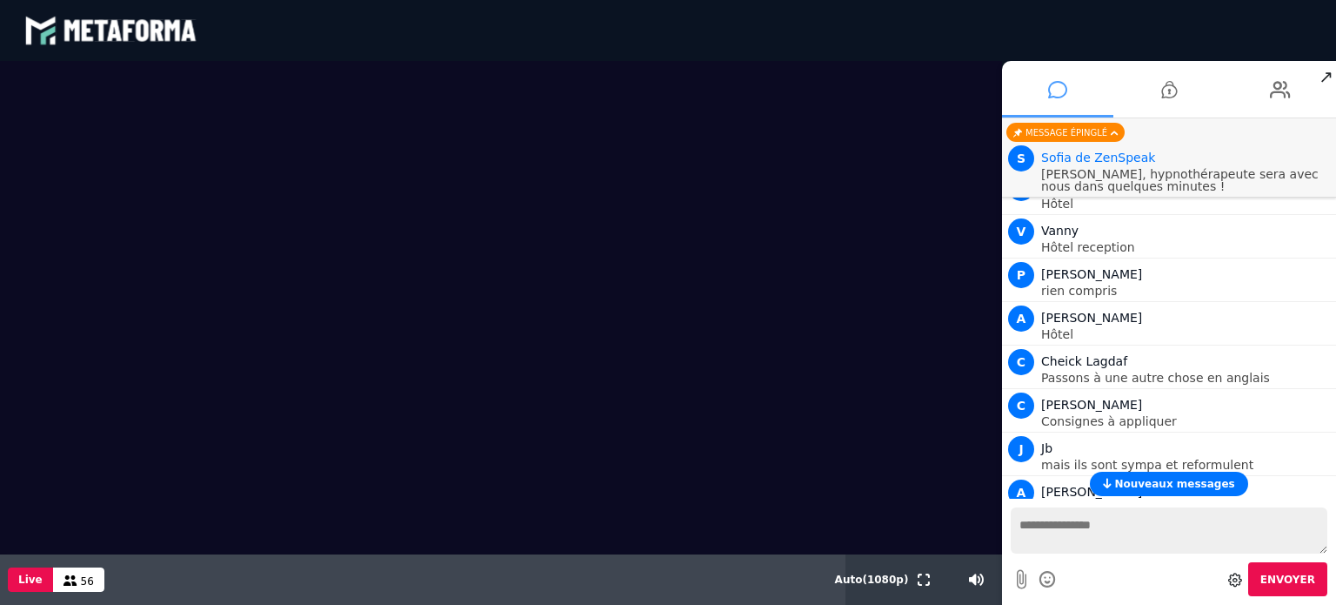
click at [1186, 486] on span "Nouveaux messages" at bounding box center [1174, 484] width 120 height 12
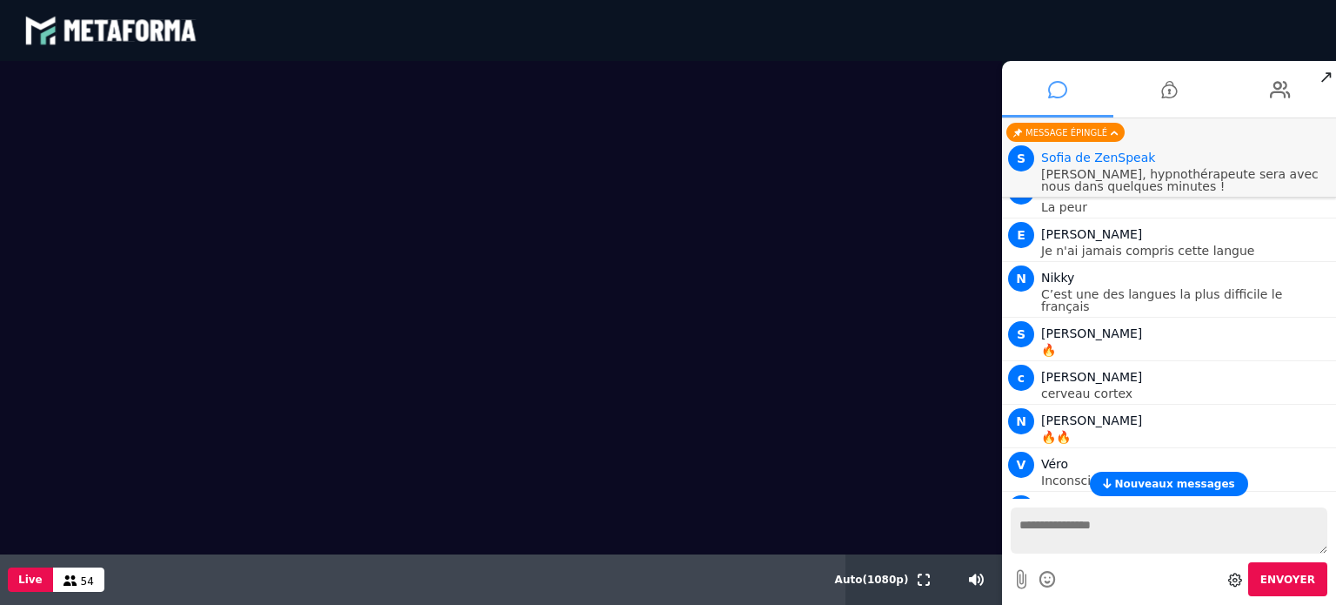
scroll to position [16756, 0]
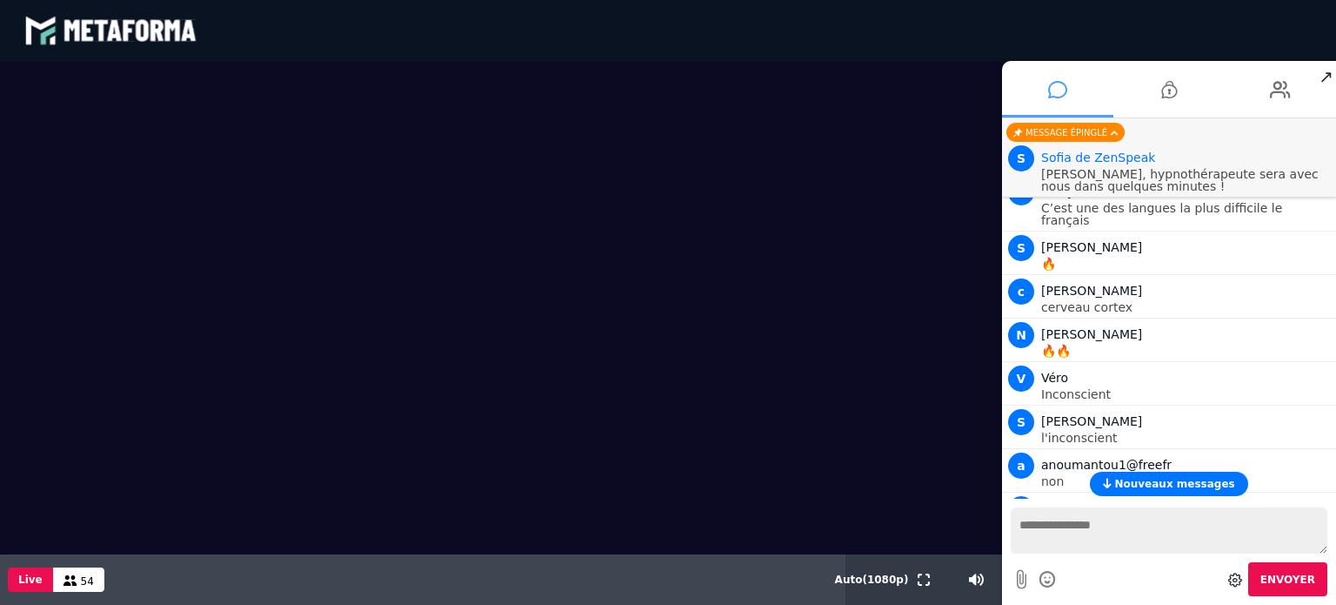
click at [1131, 484] on span "Nouveaux messages" at bounding box center [1174, 484] width 120 height 12
click at [1166, 102] on icon at bounding box center [1169, 89] width 16 height 43
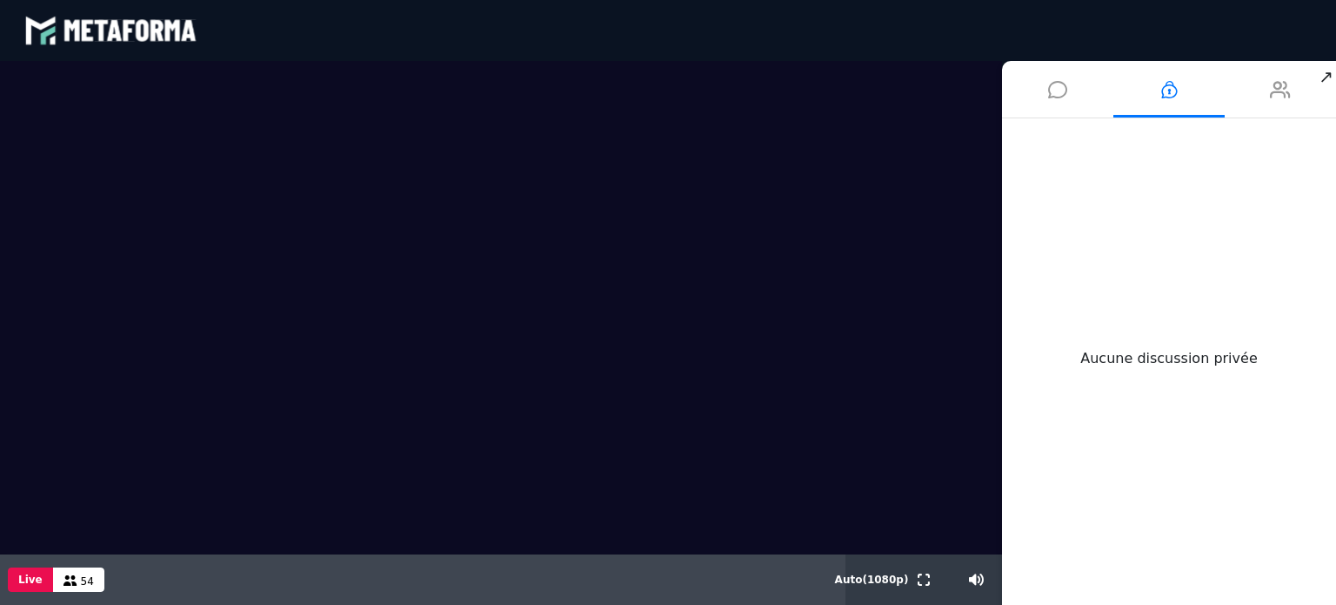
click at [1286, 93] on icon at bounding box center [1280, 89] width 21 height 43
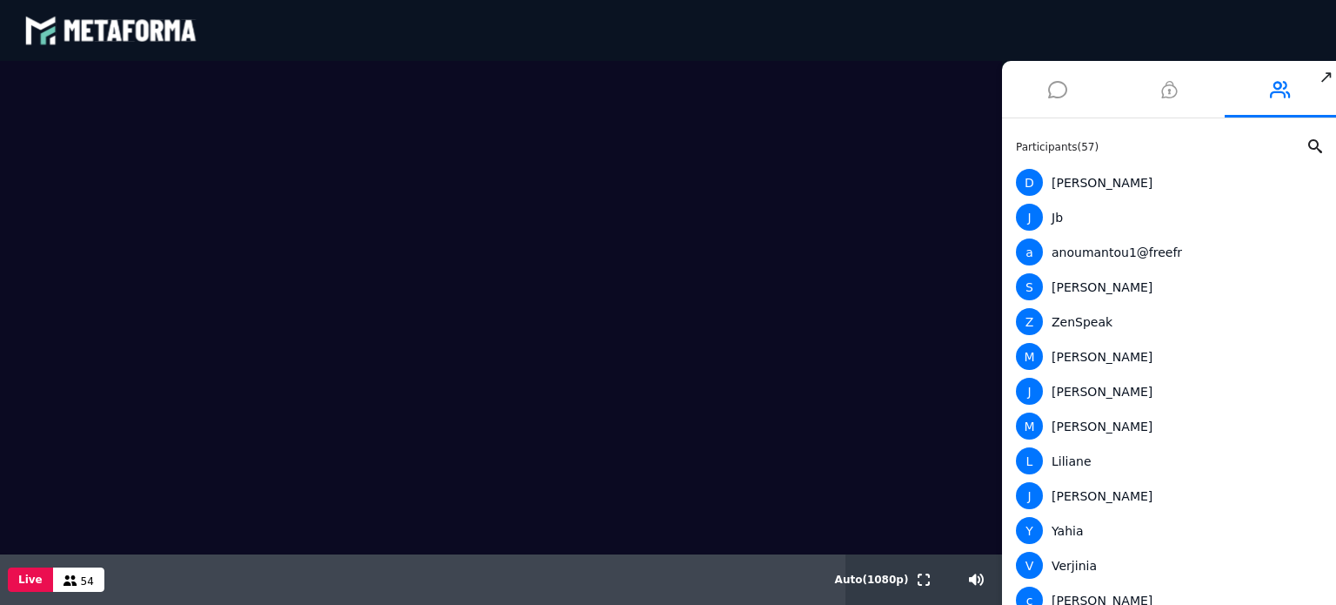
click at [1189, 97] on li at bounding box center [1168, 89] width 111 height 57
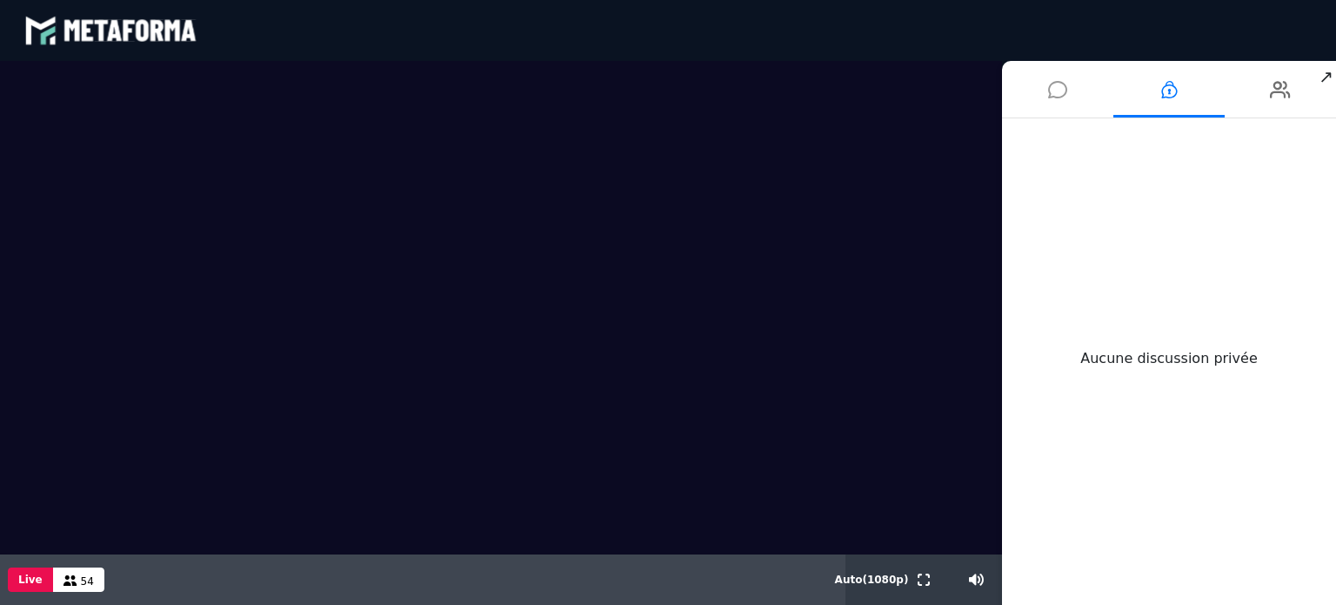
click at [1089, 83] on li at bounding box center [1057, 89] width 111 height 57
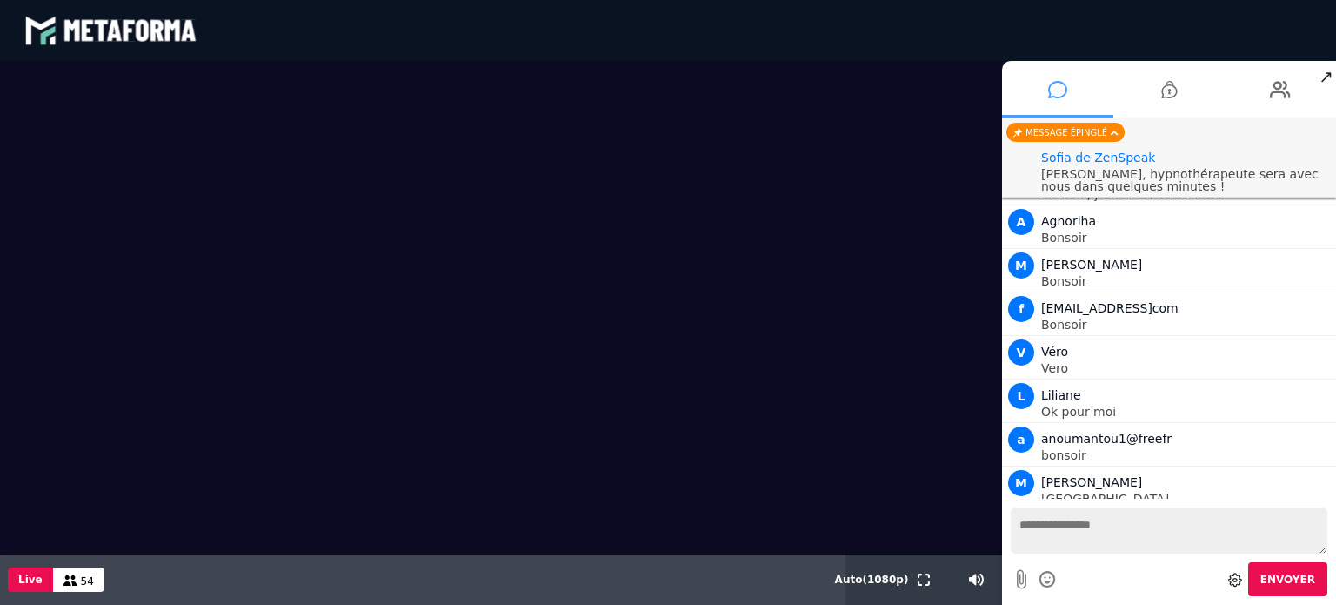
scroll to position [16144, 0]
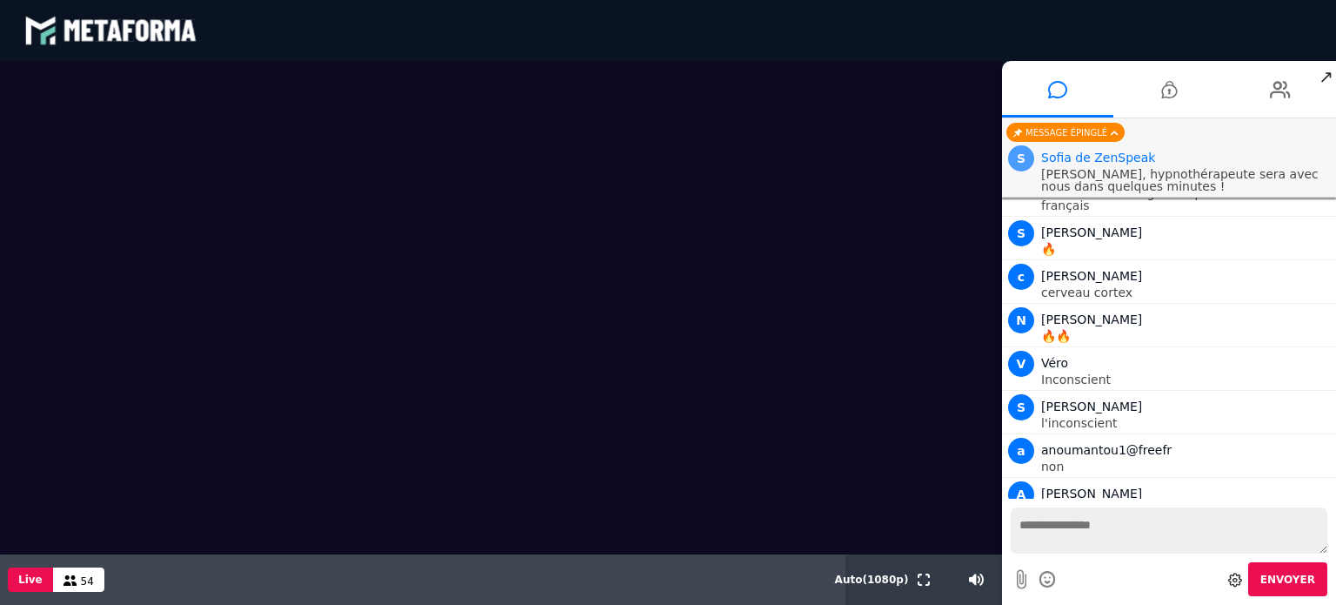
click at [1026, 159] on span "S" at bounding box center [1021, 158] width 26 height 26
click at [1108, 155] on span "Sofia de ZenSpeak" at bounding box center [1098, 157] width 114 height 14
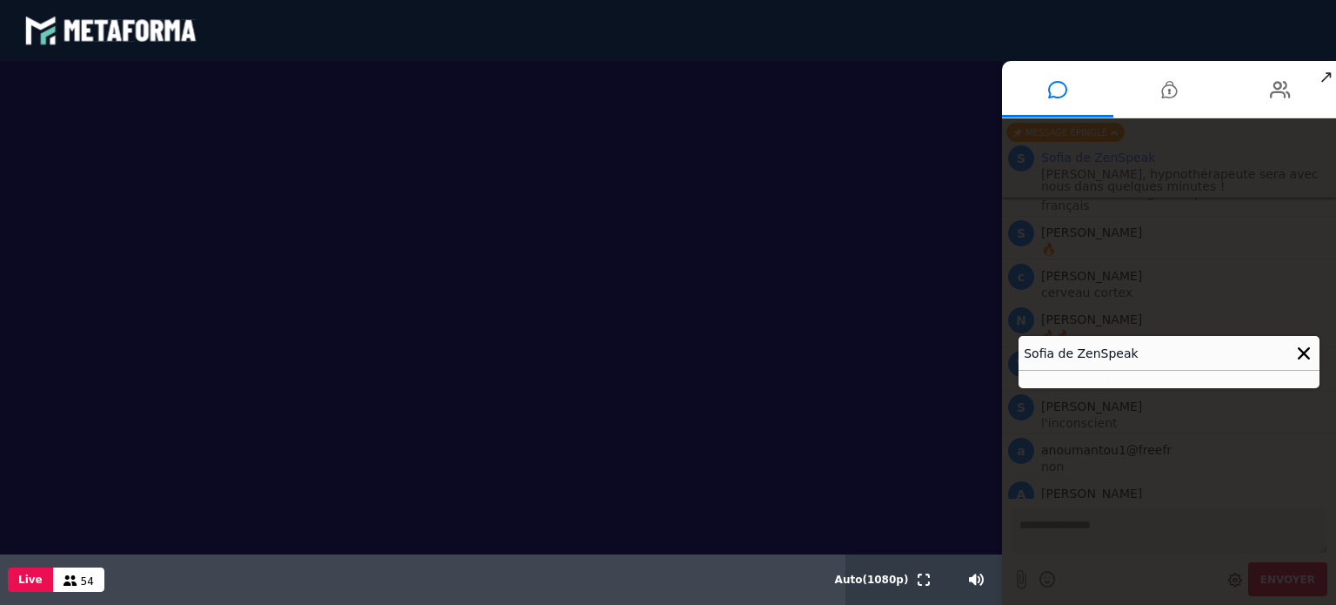
click at [1119, 355] on h4 "Sofia de ZenSpeak" at bounding box center [1169, 353] width 301 height 35
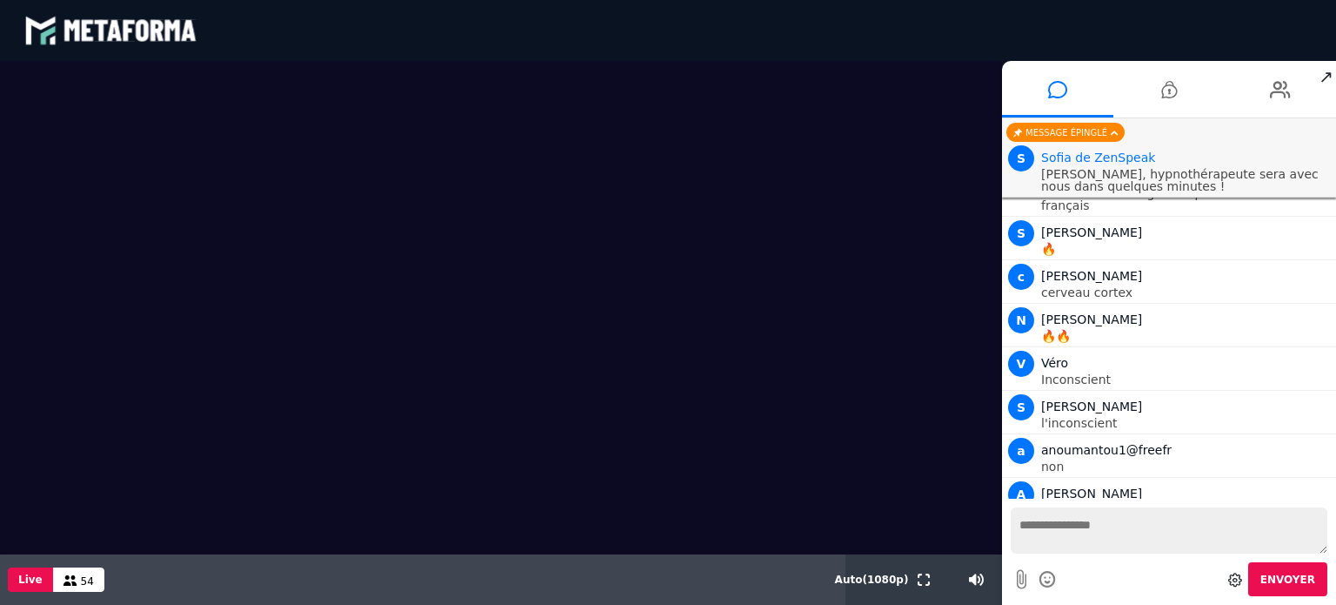
click at [1325, 78] on span "↗" at bounding box center [1326, 76] width 20 height 31
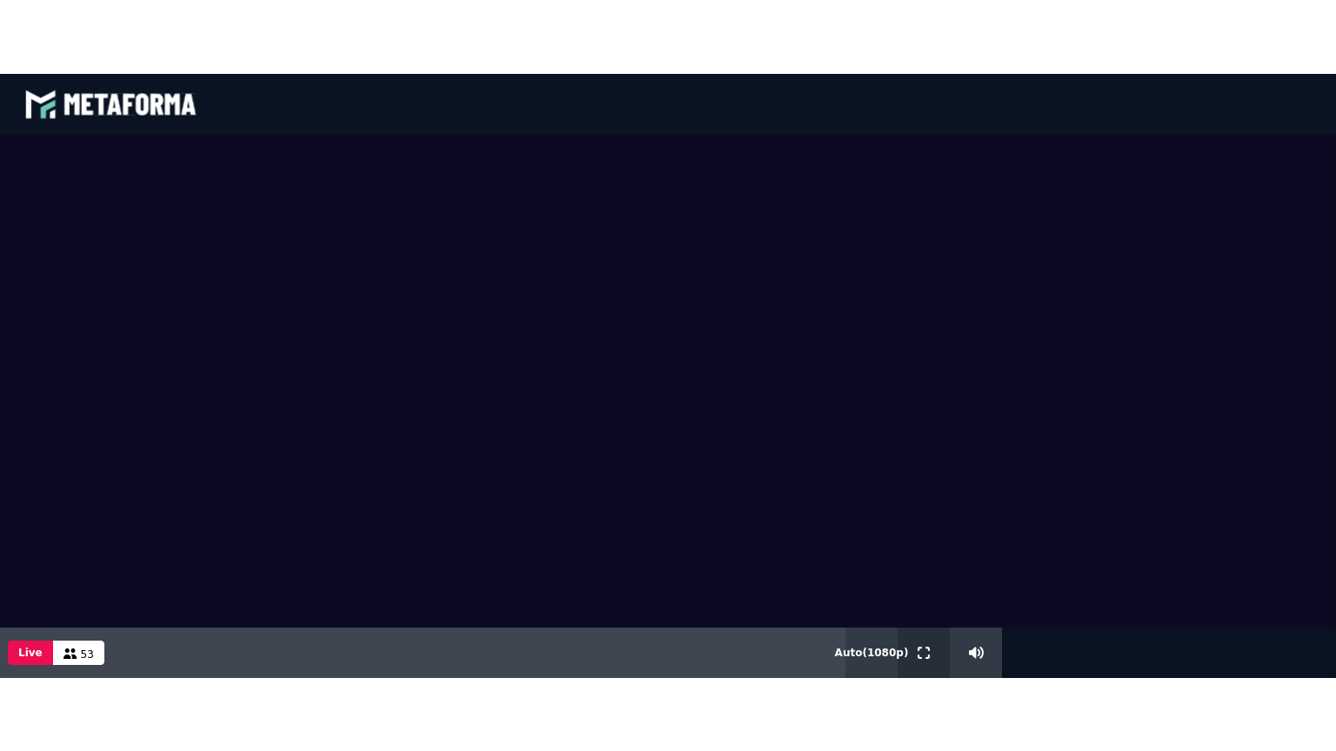
click at [924, 604] on icon at bounding box center [924, 652] width 12 height 12
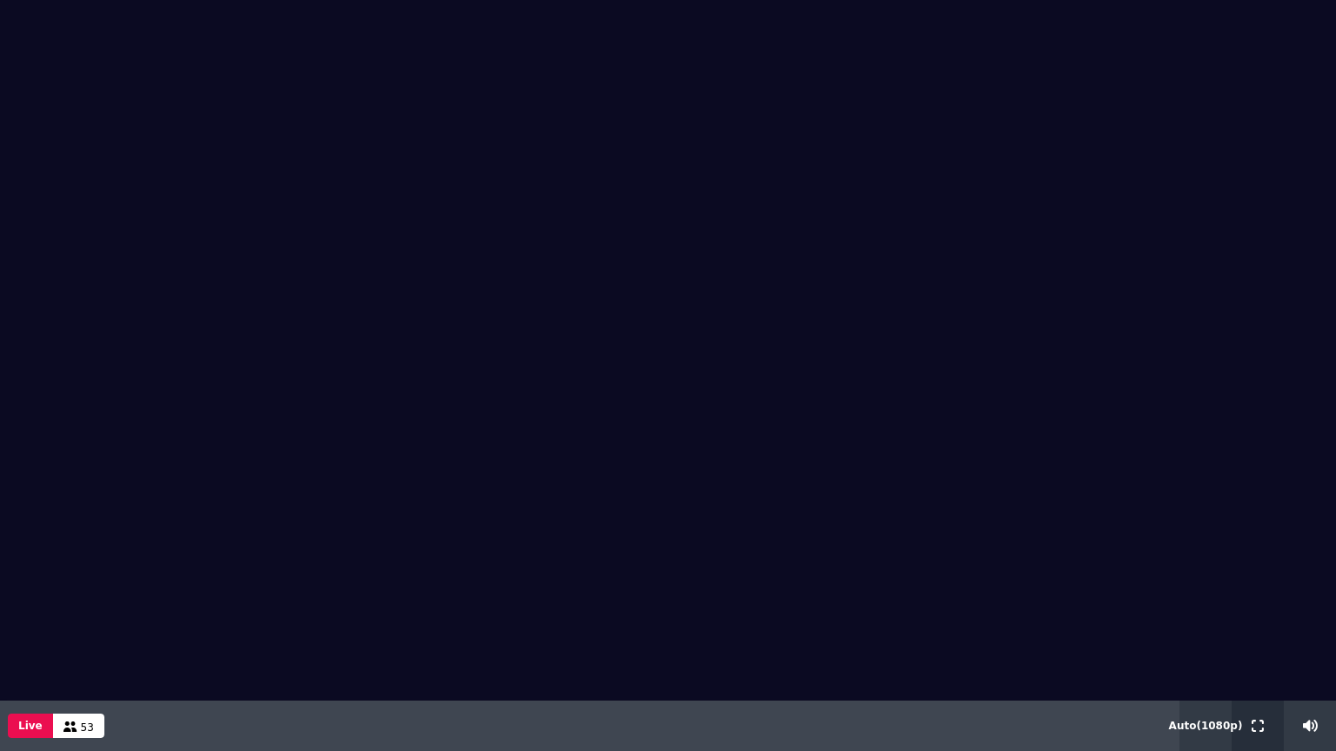
click at [1252, 604] on icon at bounding box center [1258, 726] width 12 height 12
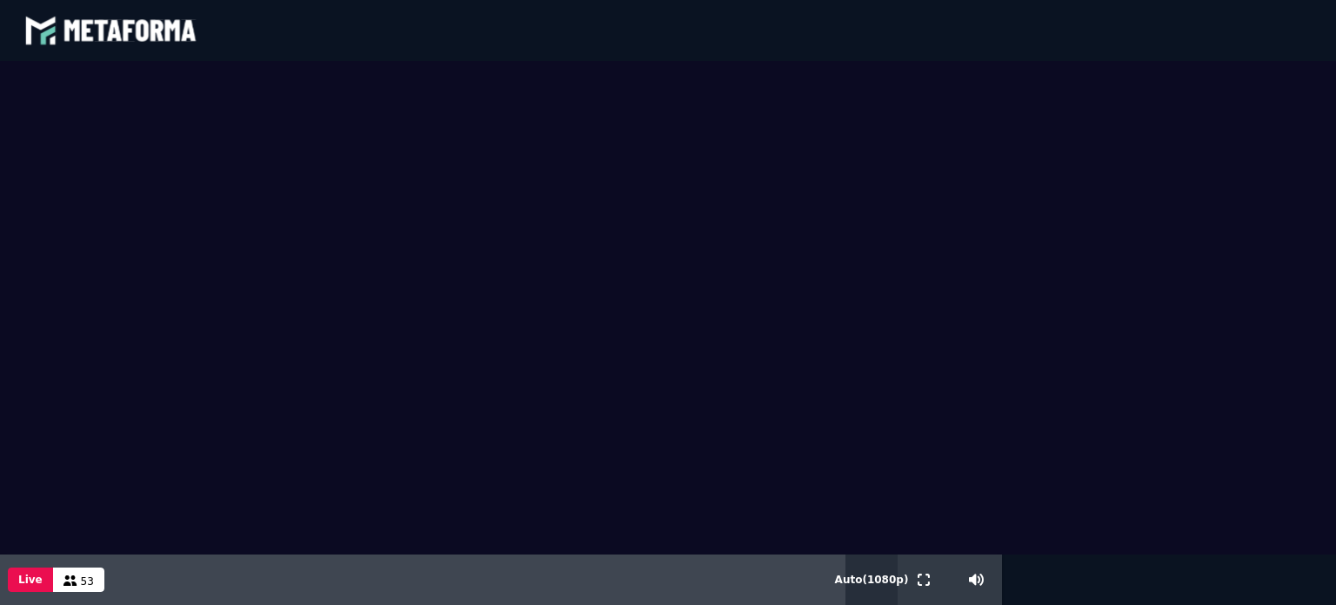
click at [869, 577] on span "Auto ( 1080 p)" at bounding box center [872, 579] width 74 height 12
click at [513, 596] on div "Live 53" at bounding box center [422, 579] width 845 height 50
click at [63, 578] on icon at bounding box center [70, 580] width 14 height 10
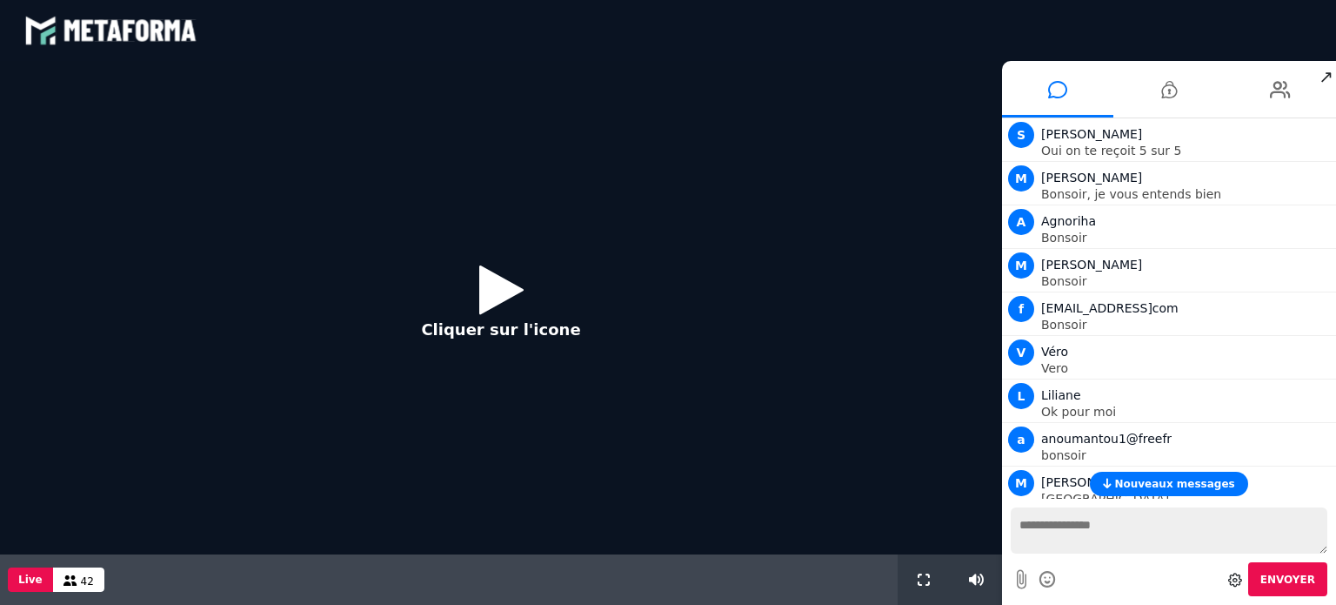
click at [1159, 479] on span "Nouveaux messages" at bounding box center [1174, 484] width 120 height 12
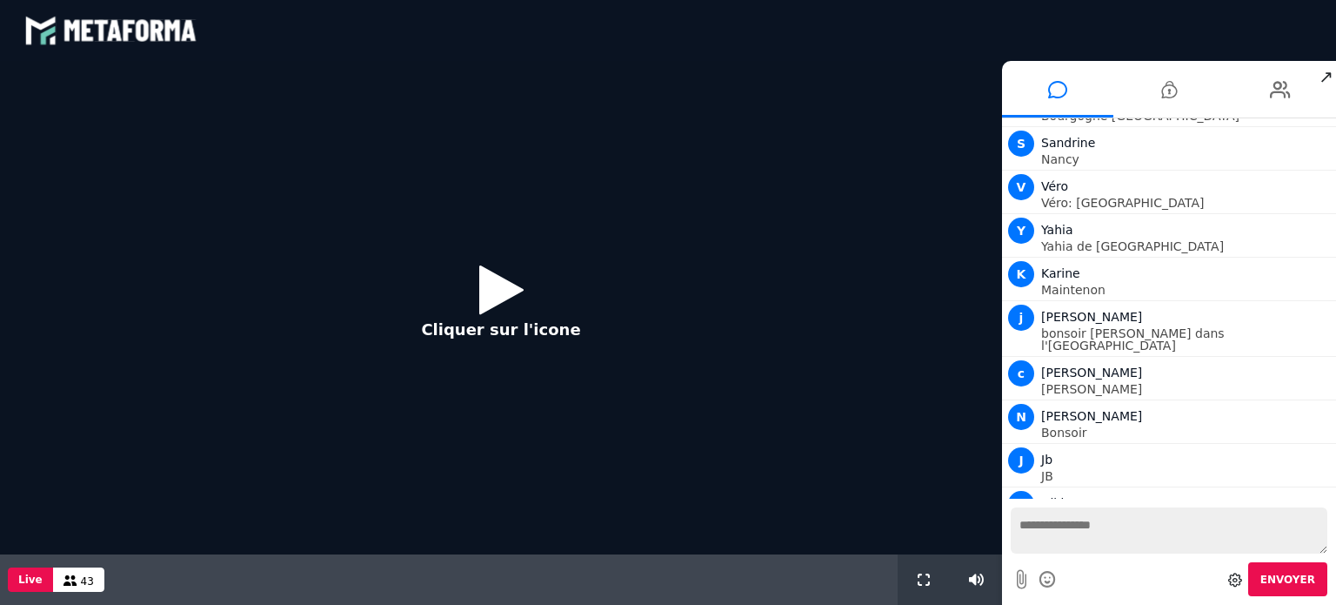
scroll to position [1406, 0]
